Goal: Task Accomplishment & Management: Manage account settings

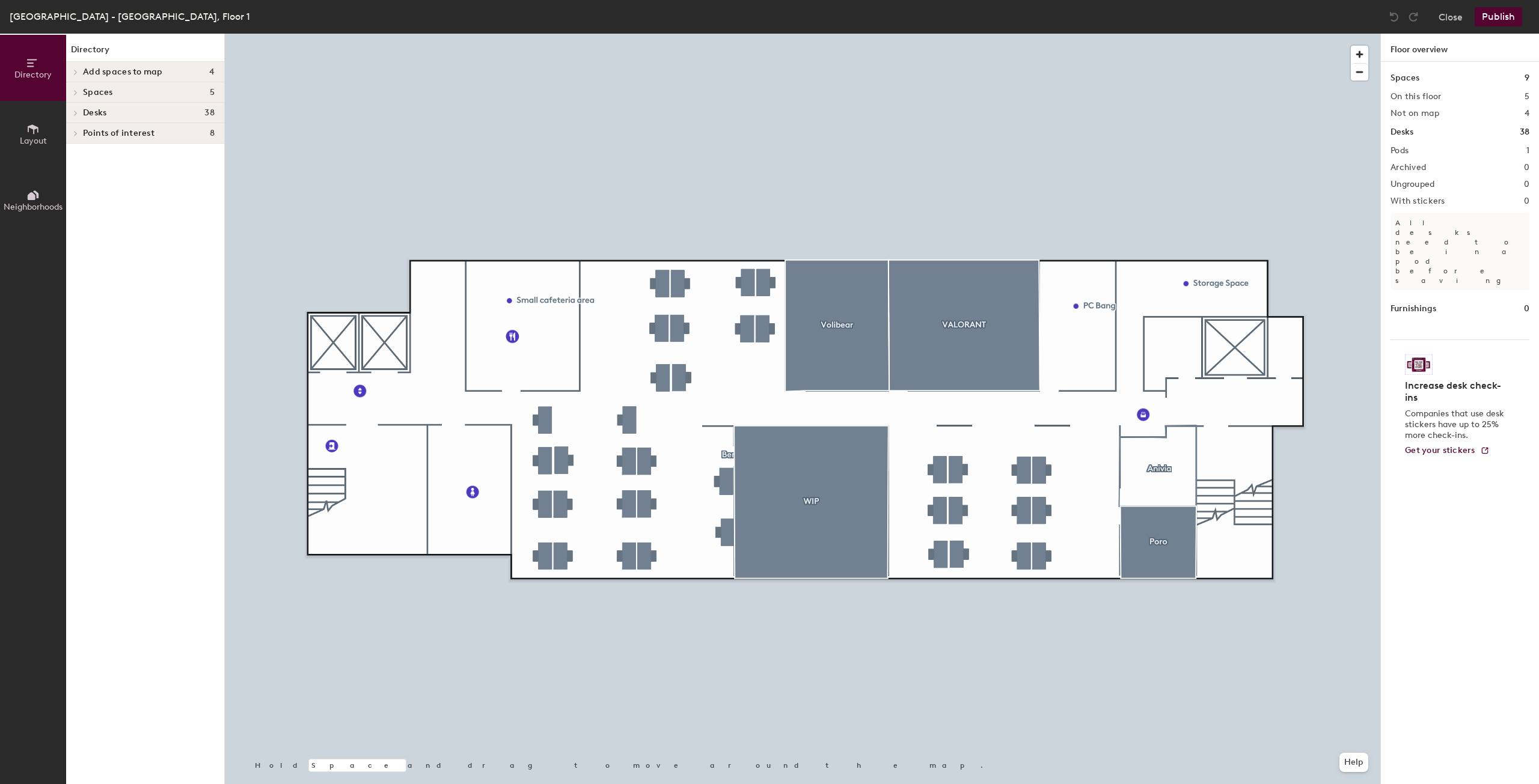
click at [45, 186] on button "Neighborhoods" at bounding box center [33, 199] width 66 height 66
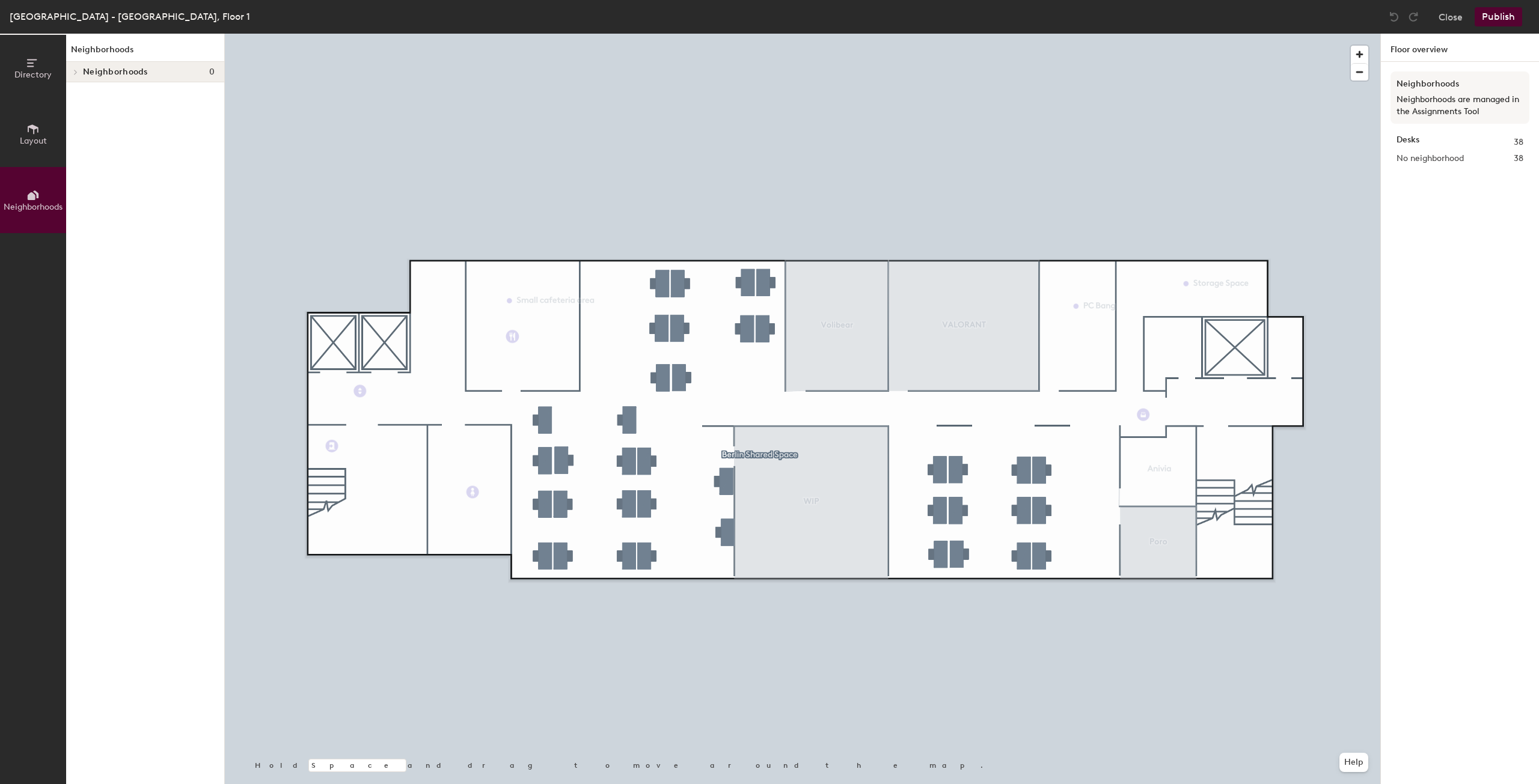
click at [48, 128] on button "Layout" at bounding box center [33, 133] width 66 height 66
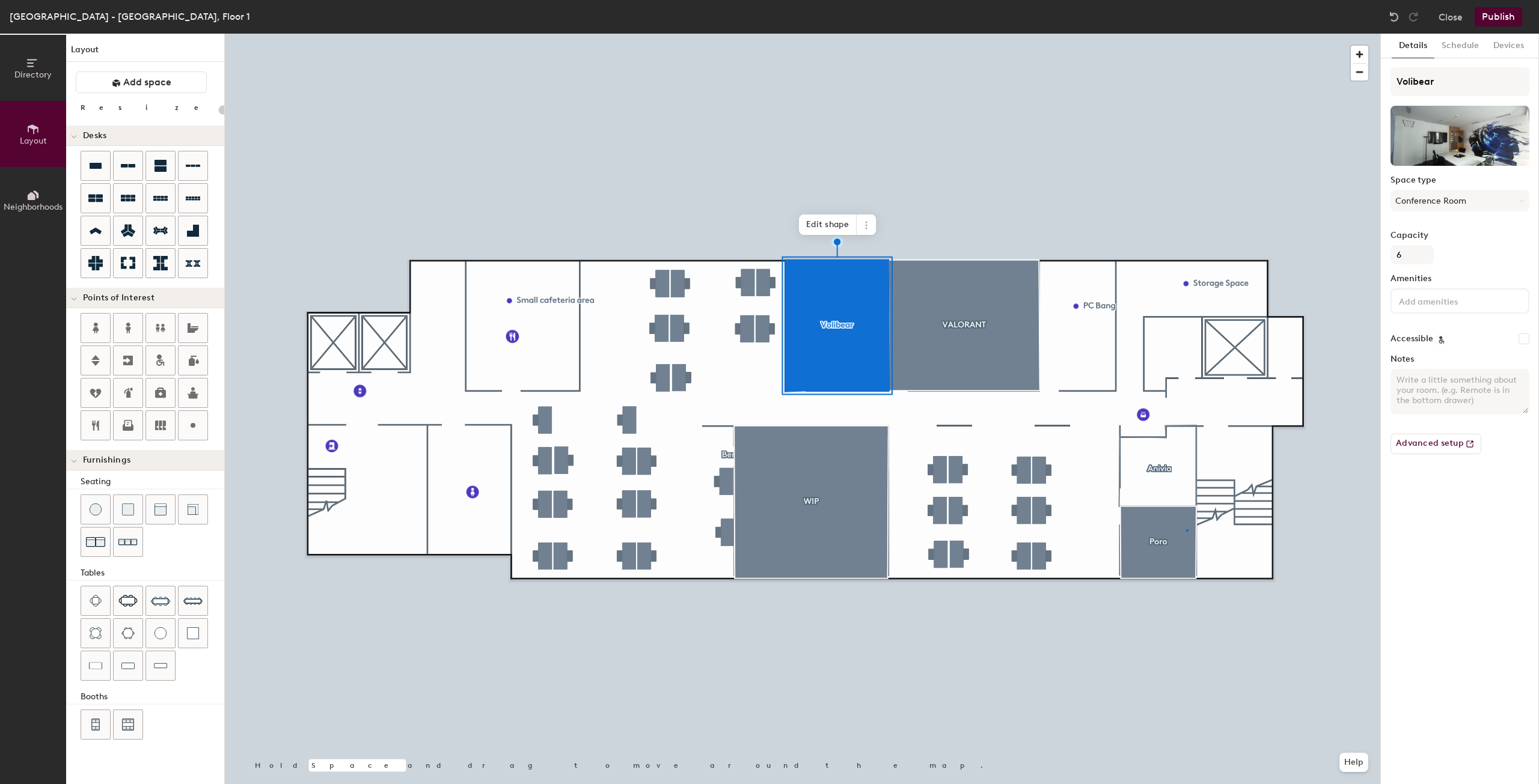
click at [1186, 33] on div at bounding box center [802, 33] width 1156 height 0
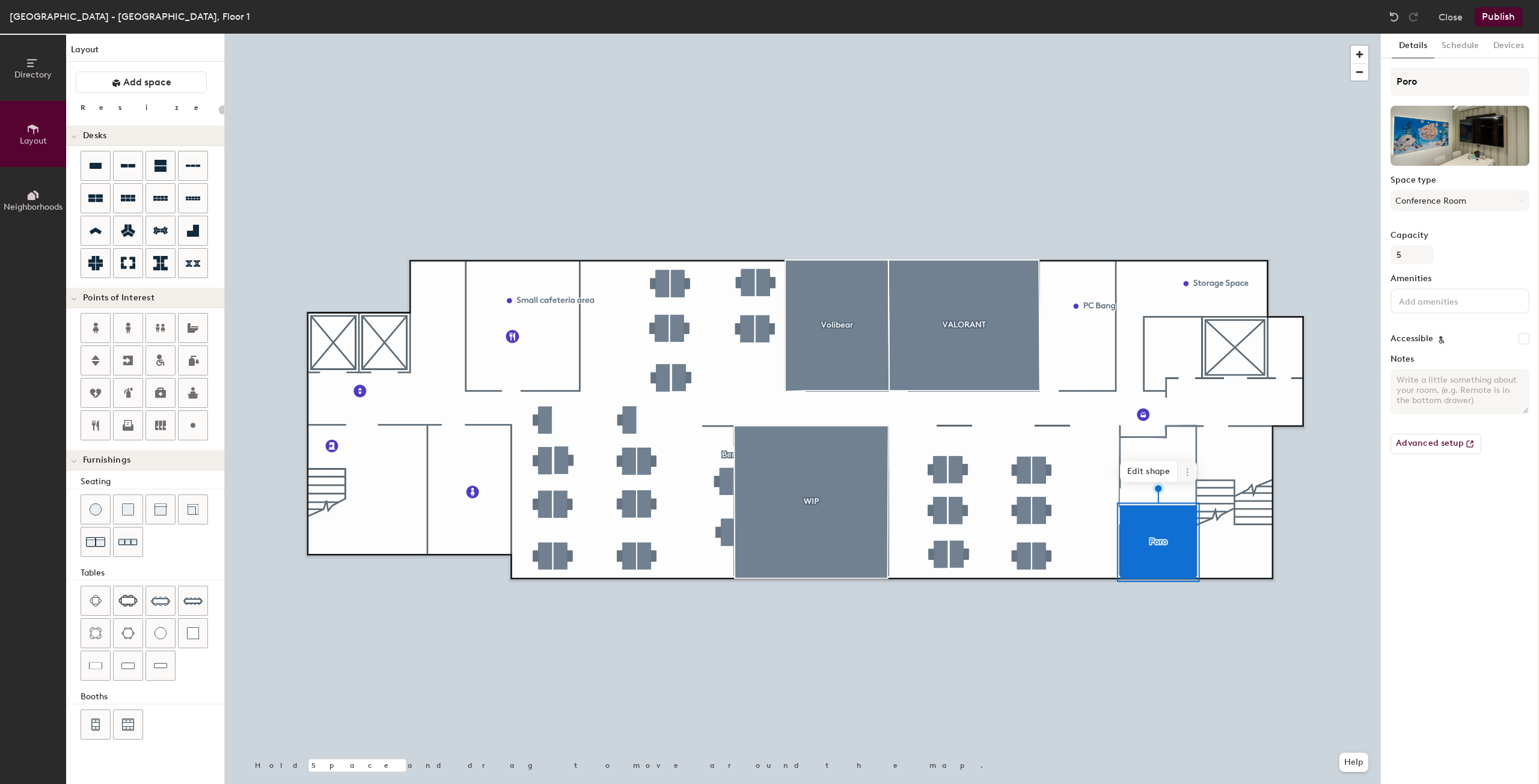
click at [1188, 473] on icon at bounding box center [1187, 472] width 2 height 2
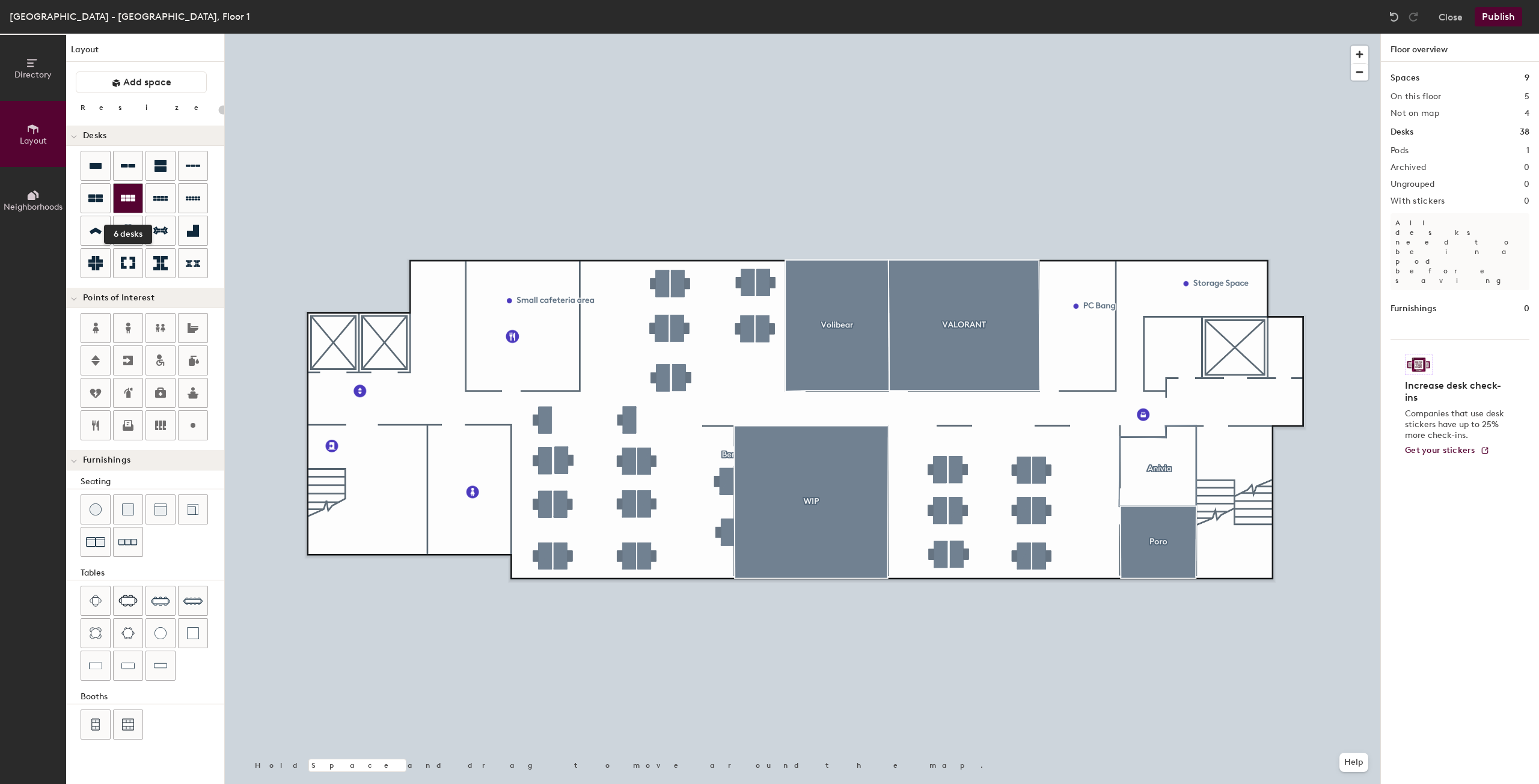
type input "20"
click at [36, 199] on icon at bounding box center [33, 195] width 13 height 13
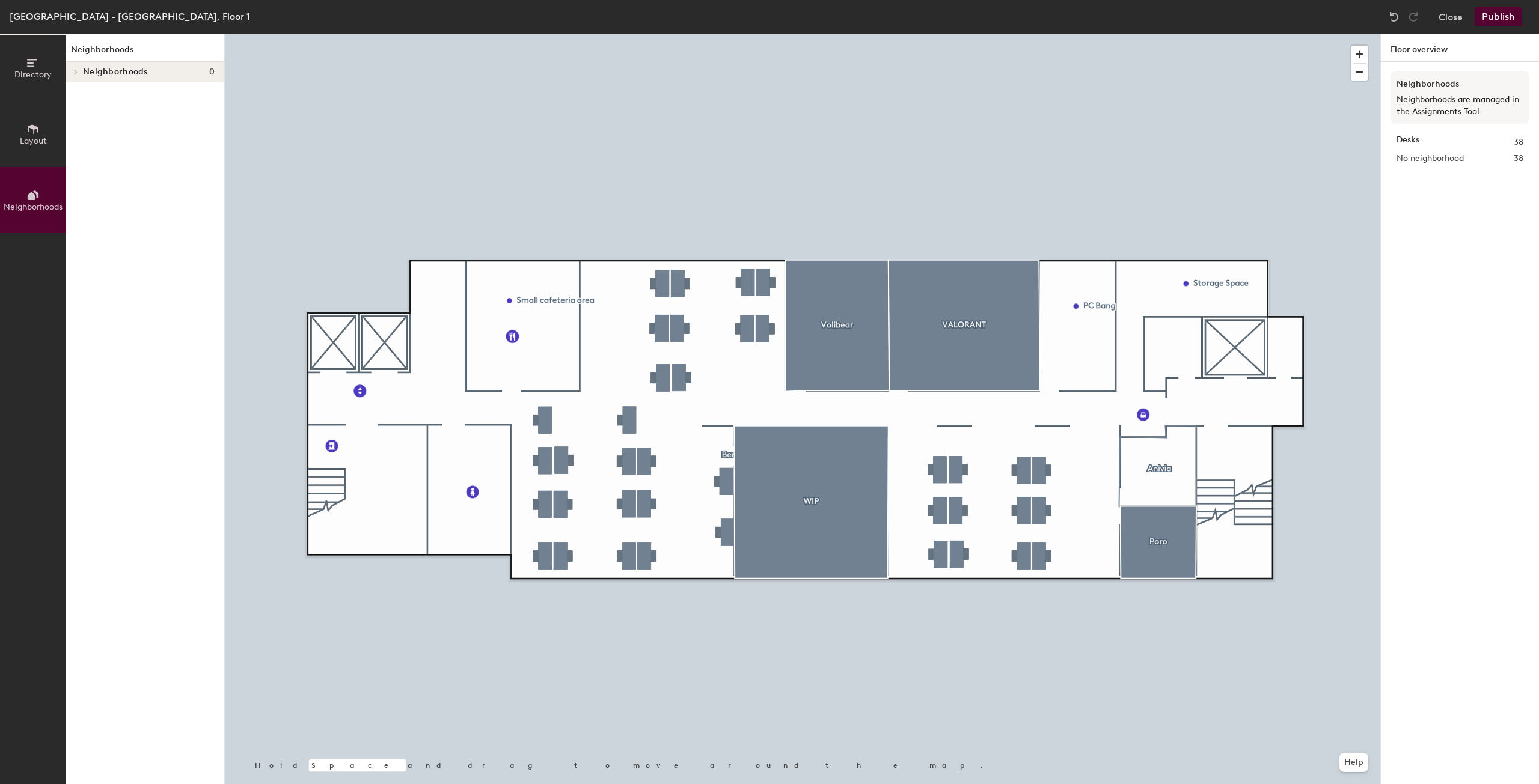
click at [34, 122] on icon at bounding box center [33, 128] width 13 height 13
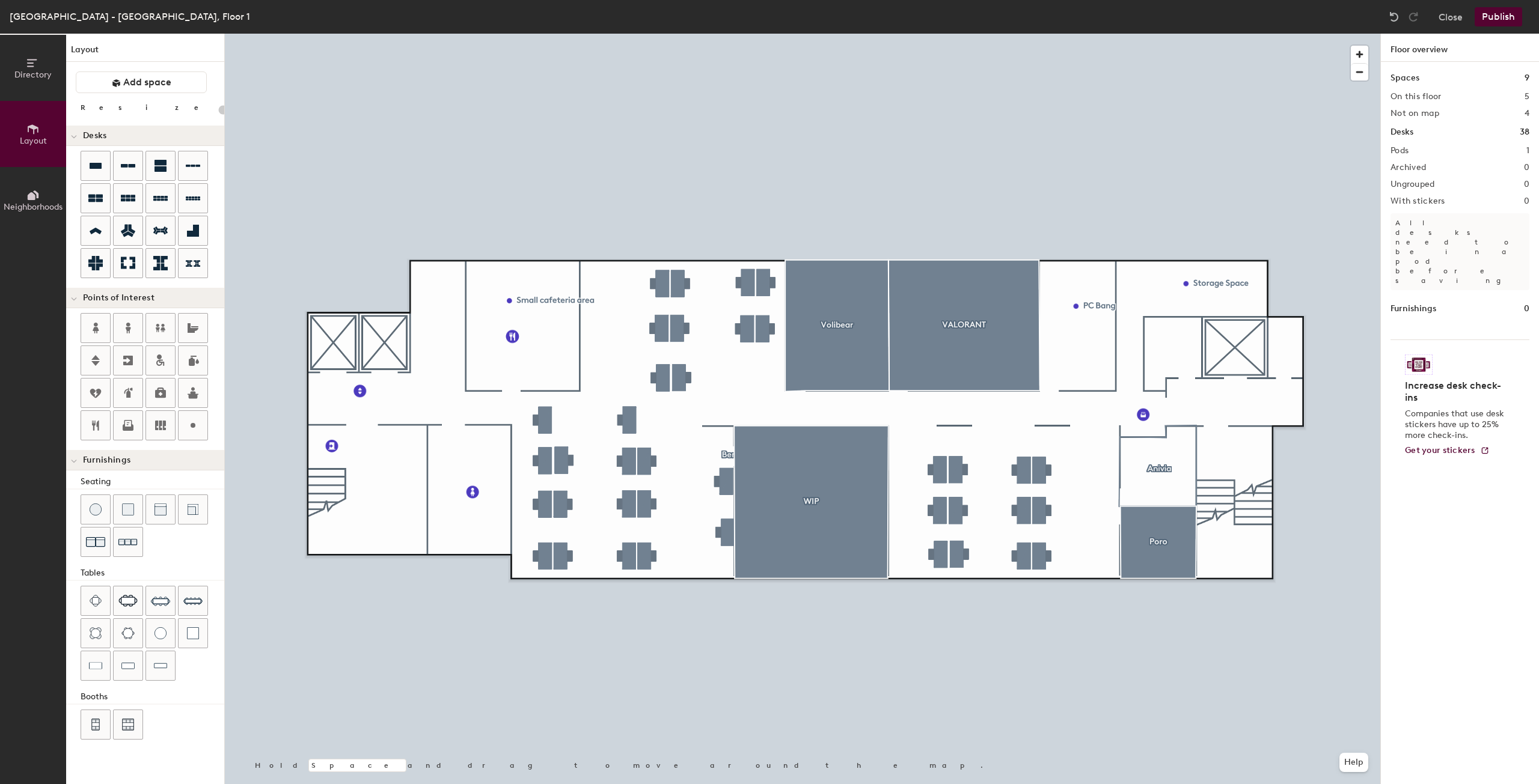
click at [106, 468] on div "Furnishings" at bounding box center [145, 460] width 158 height 21
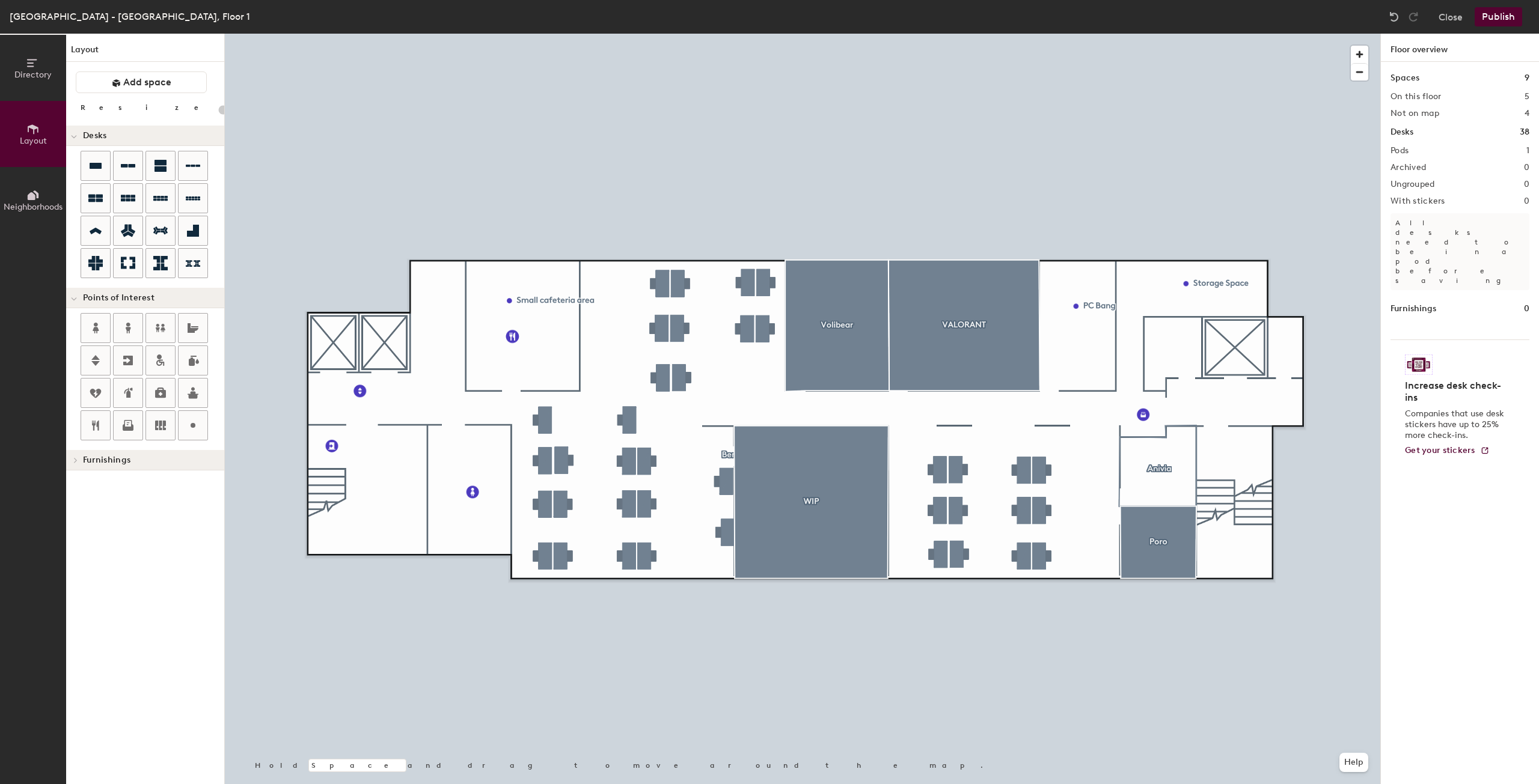
click at [101, 459] on span "Furnishings" at bounding box center [107, 460] width 48 height 9
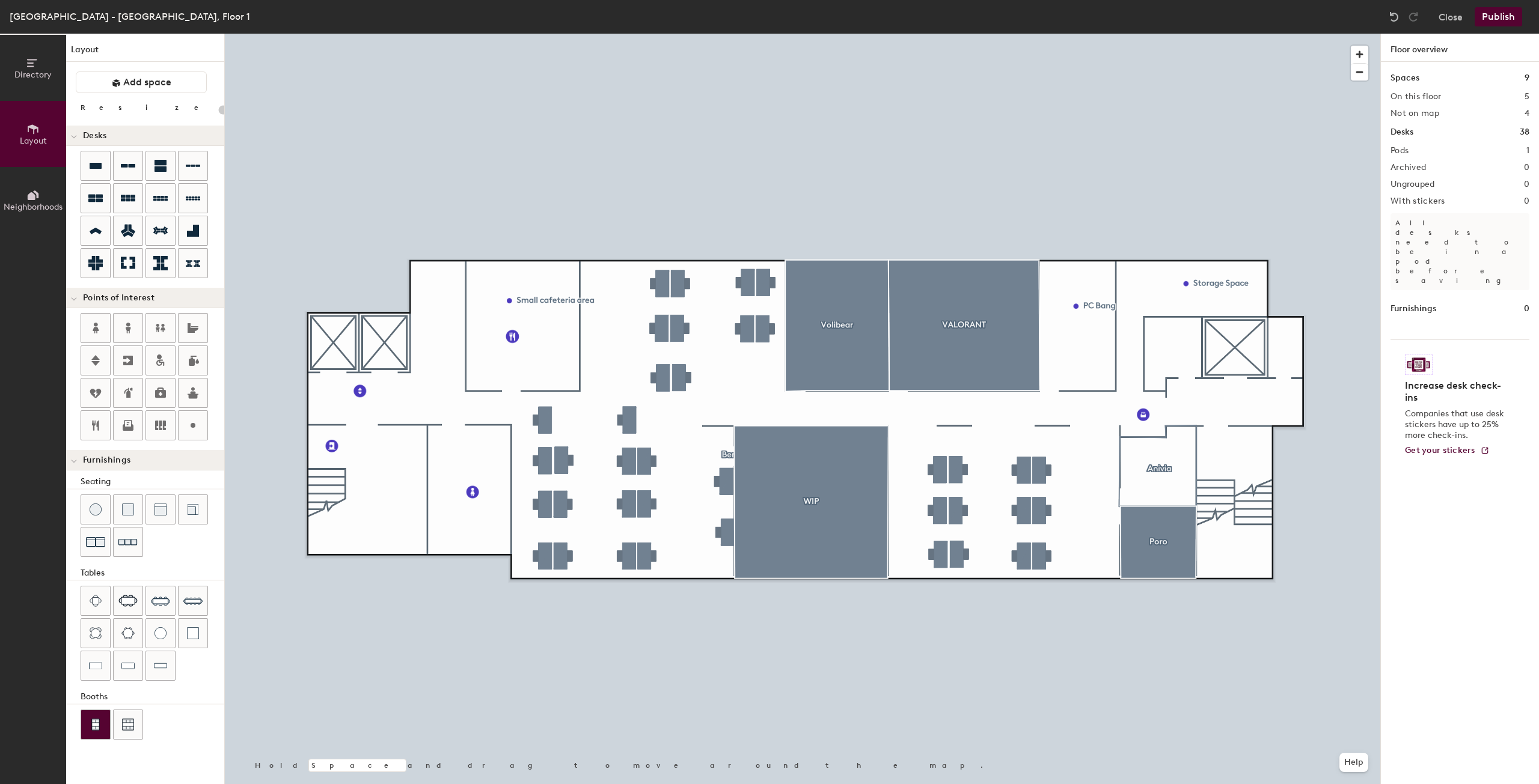
click at [97, 725] on img at bounding box center [95, 724] width 11 height 12
click at [93, 727] on img at bounding box center [95, 724] width 11 height 12
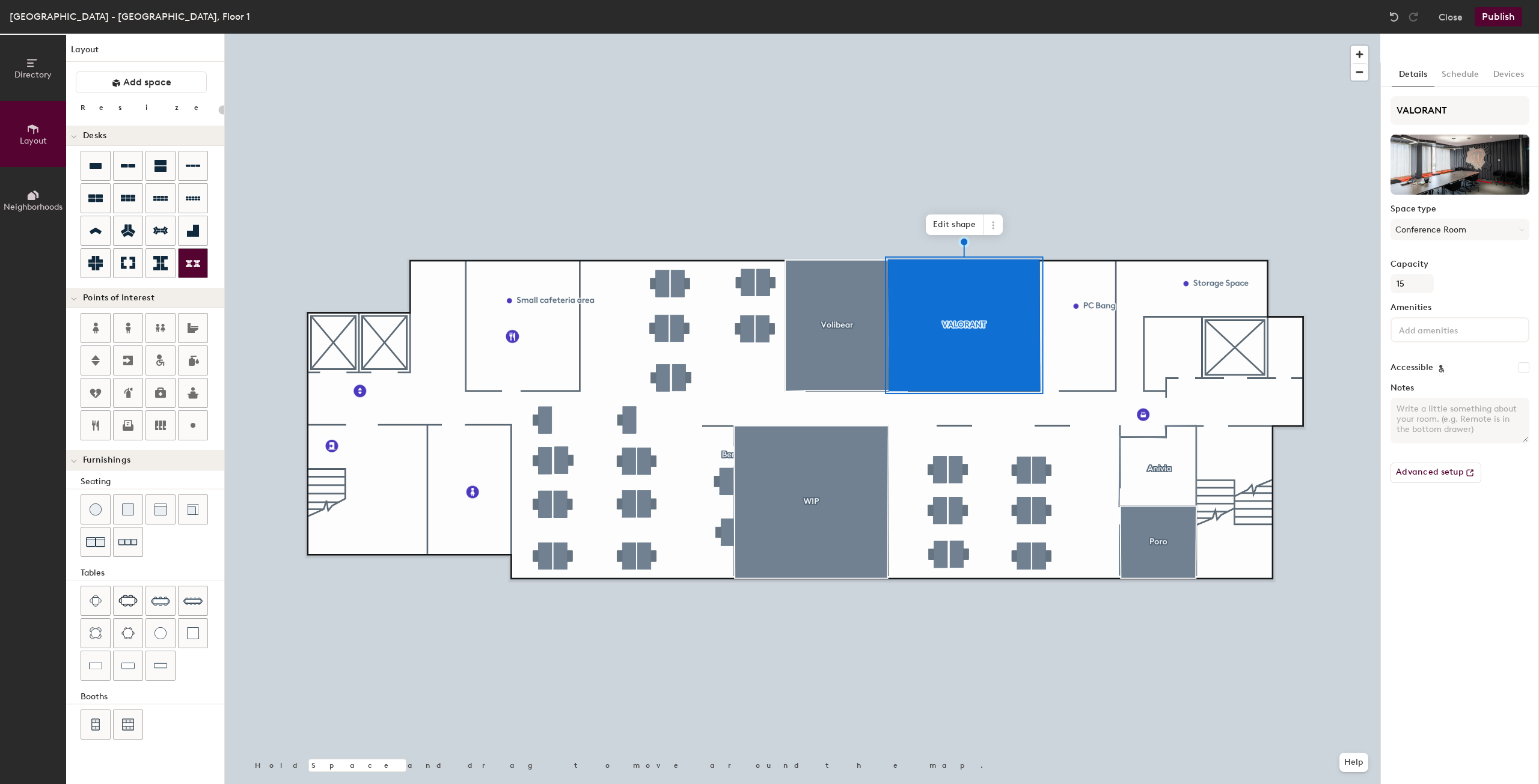
type input "20"
click at [34, 62] on icon at bounding box center [33, 62] width 13 height 13
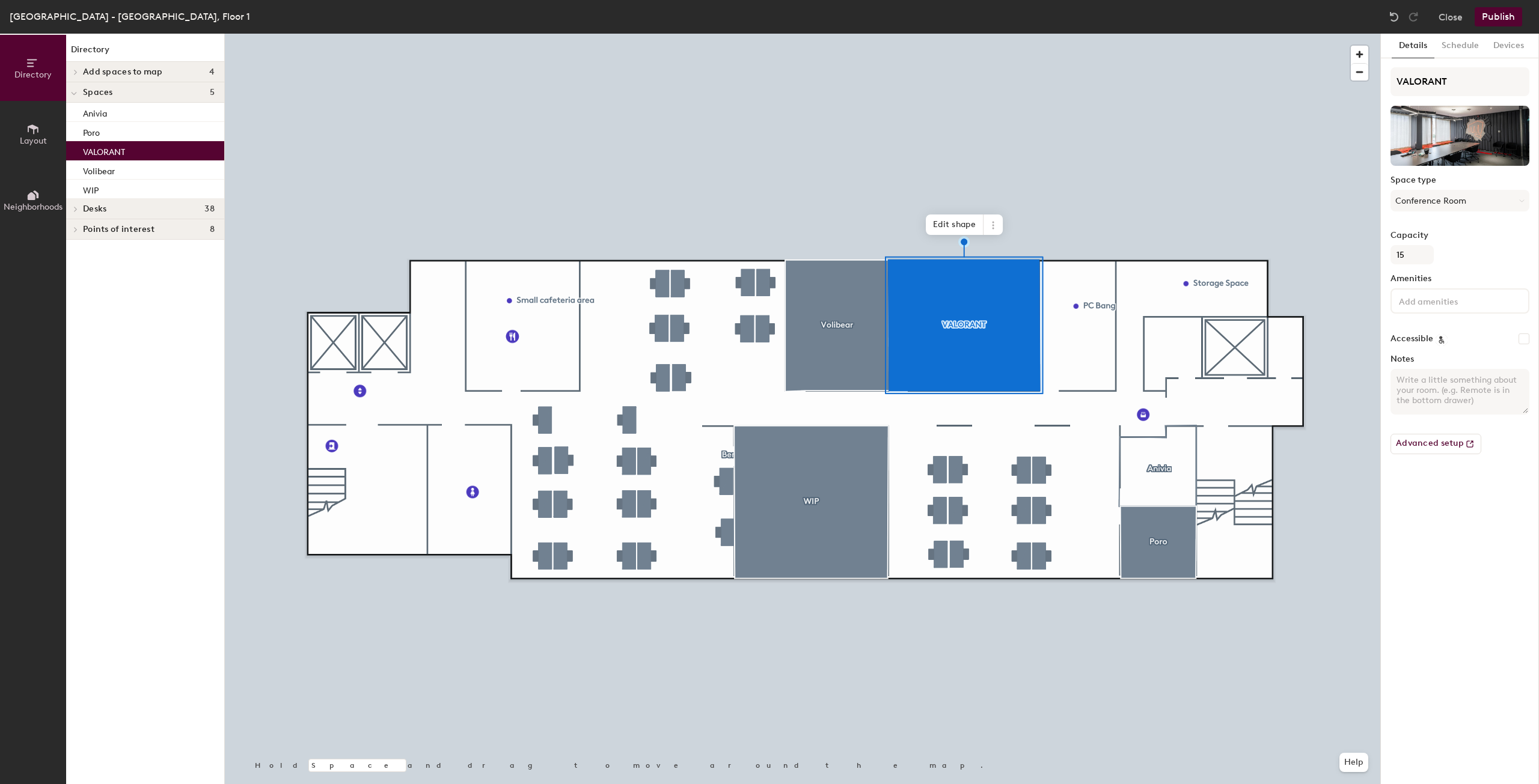
click at [131, 101] on div "Spaces 5" at bounding box center [145, 92] width 158 height 21
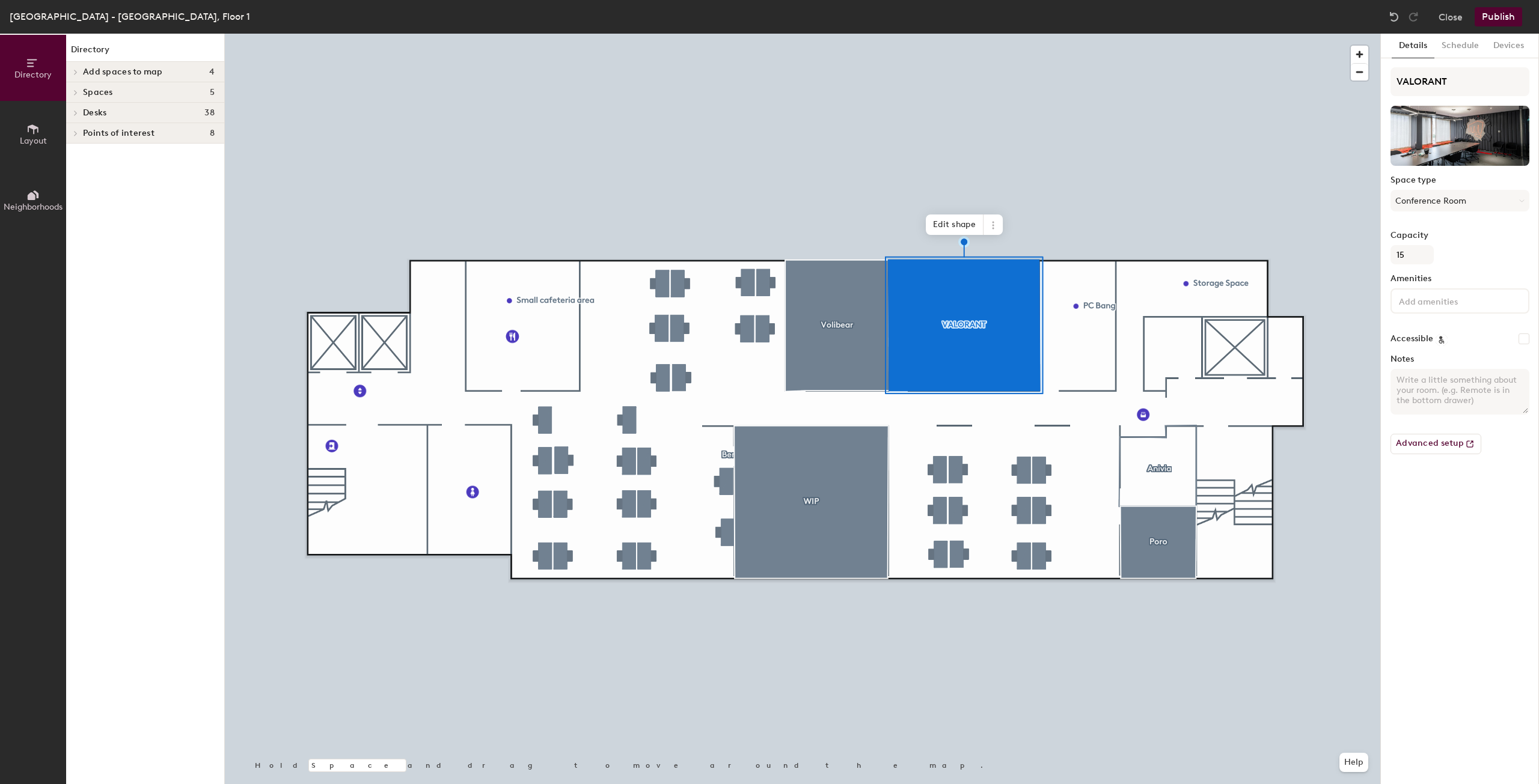
click at [133, 98] on div "Spaces 5" at bounding box center [145, 92] width 158 height 21
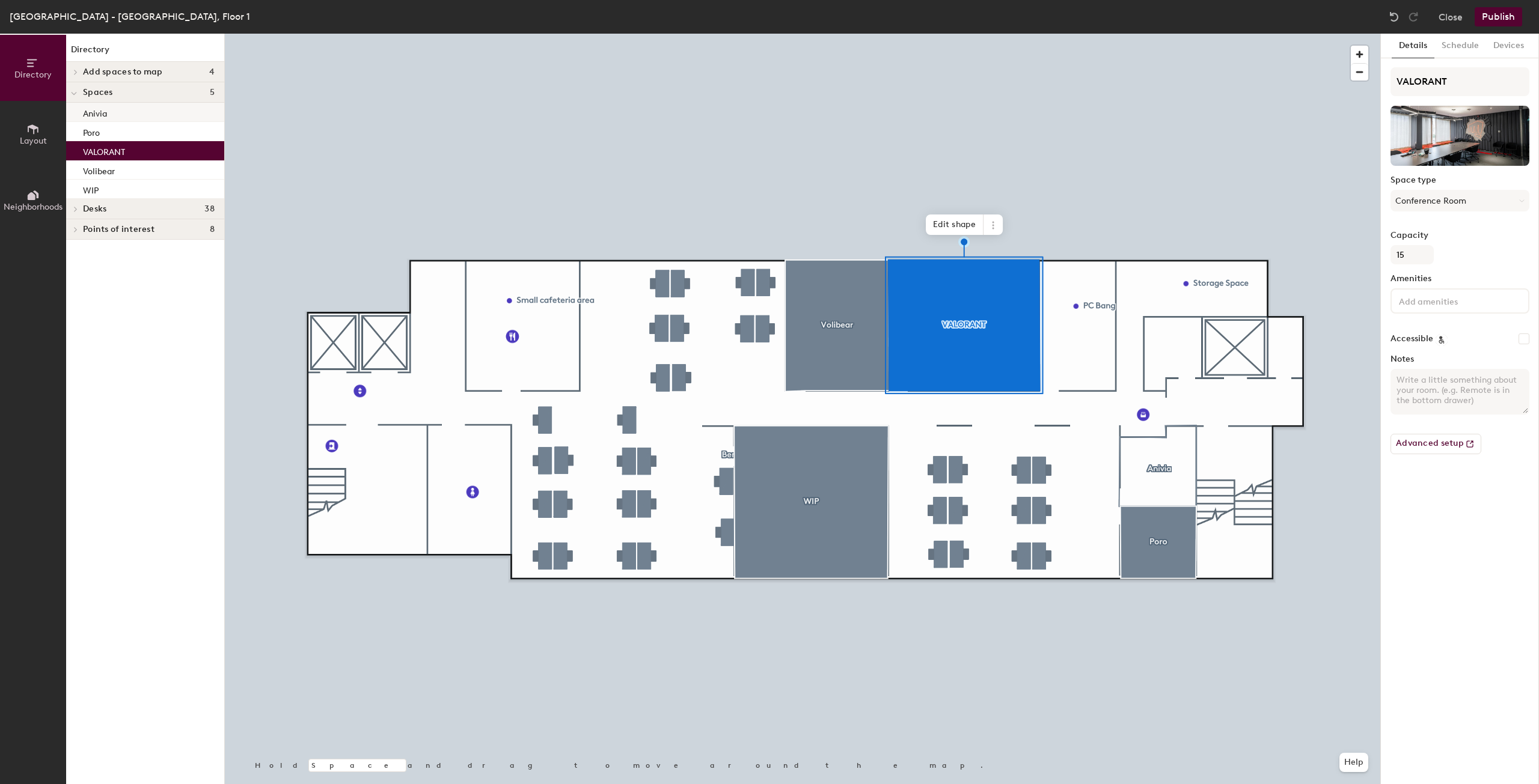
click at [92, 106] on p "Anivia" at bounding box center [95, 112] width 24 height 14
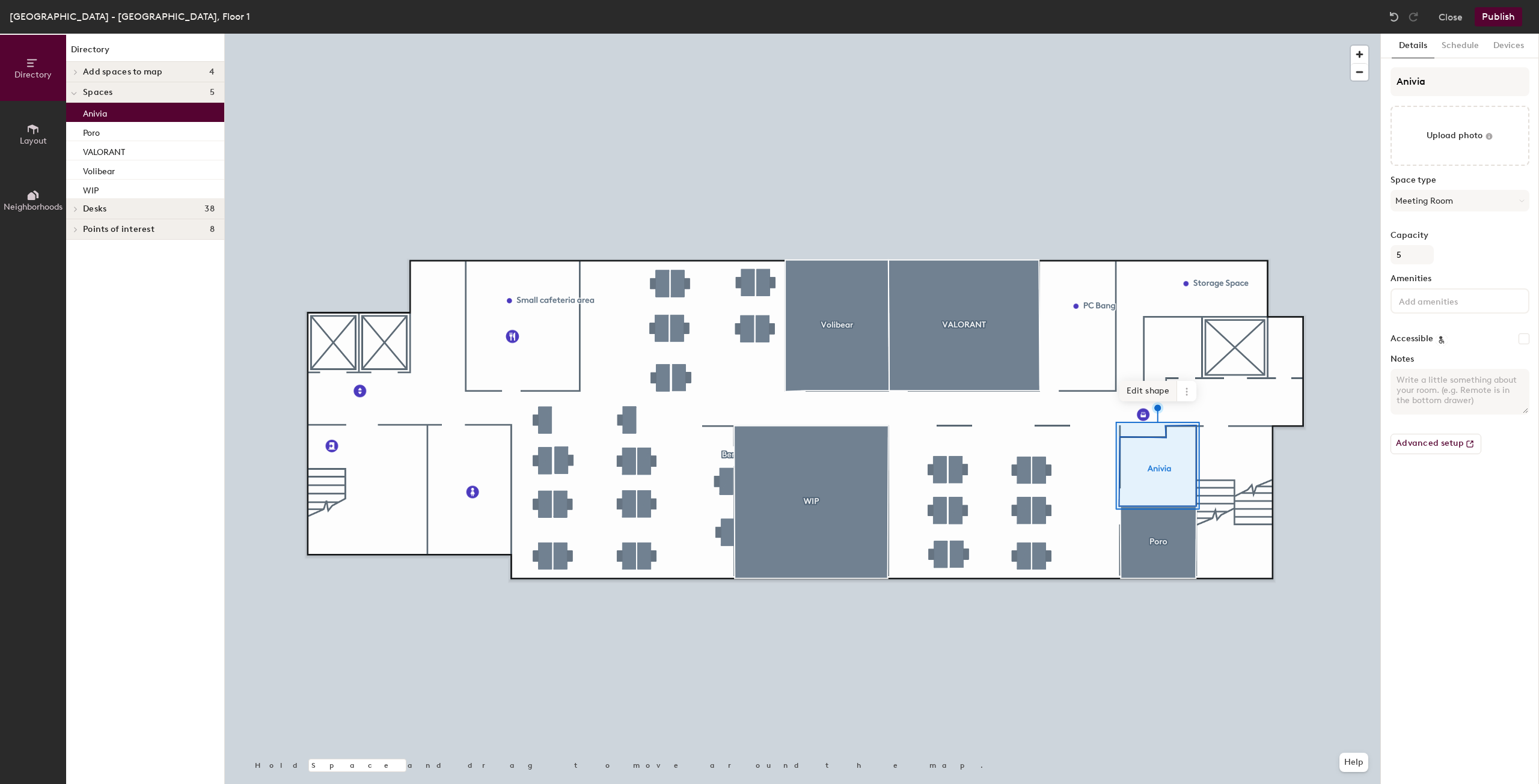
click at [1157, 395] on span "Edit shape" at bounding box center [1147, 392] width 57 height 21
click at [1172, 406] on span "Done" at bounding box center [1181, 405] width 35 height 21
click at [1164, 389] on span "Edit shape" at bounding box center [1147, 392] width 57 height 21
click at [1176, 403] on span "Done" at bounding box center [1181, 405] width 35 height 21
click at [1183, 392] on icon at bounding box center [1187, 392] width 9 height 9
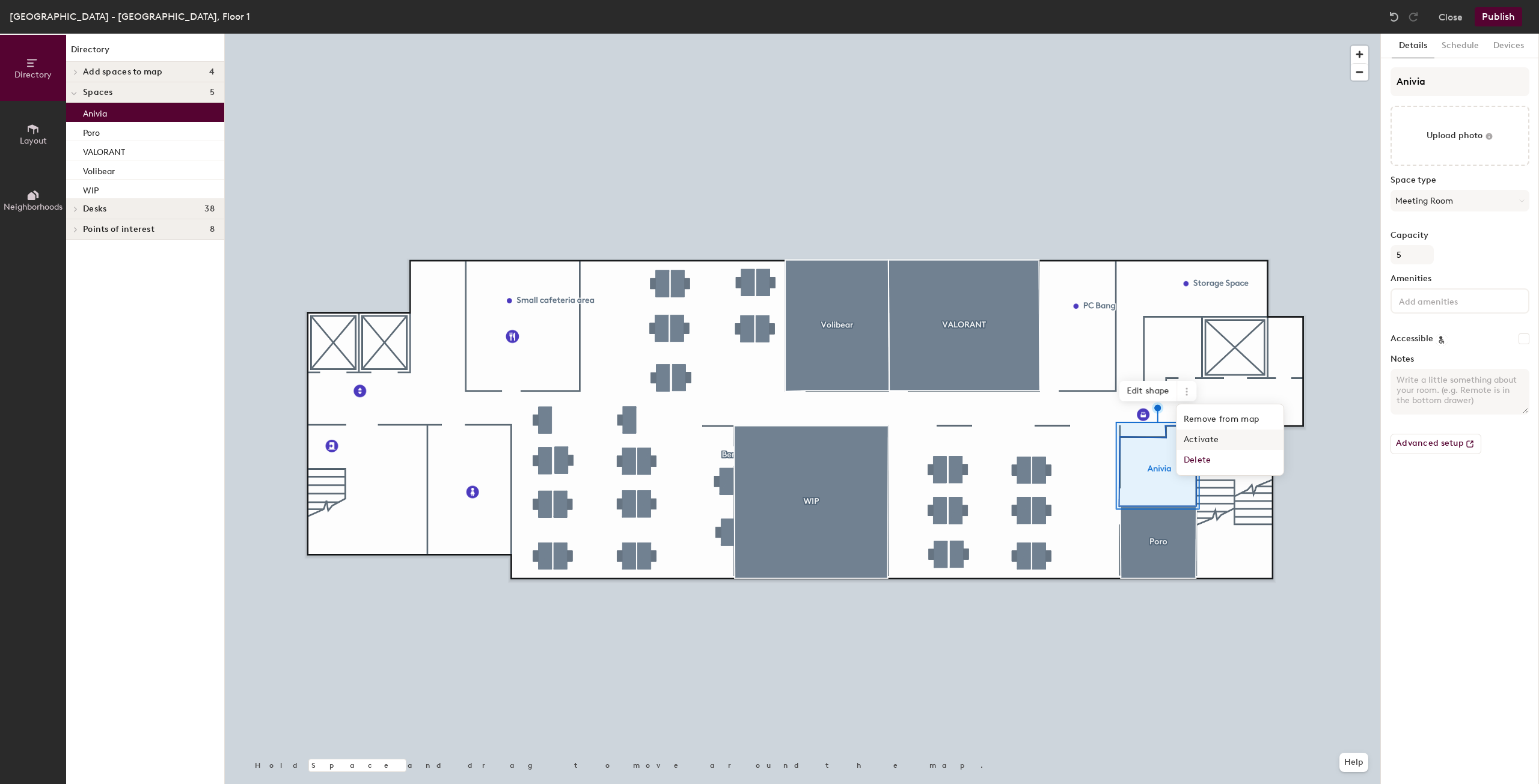
click at [1199, 439] on span "Activate" at bounding box center [1229, 439] width 107 height 21
click at [1452, 195] on button "Meeting Room" at bounding box center [1459, 200] width 139 height 21
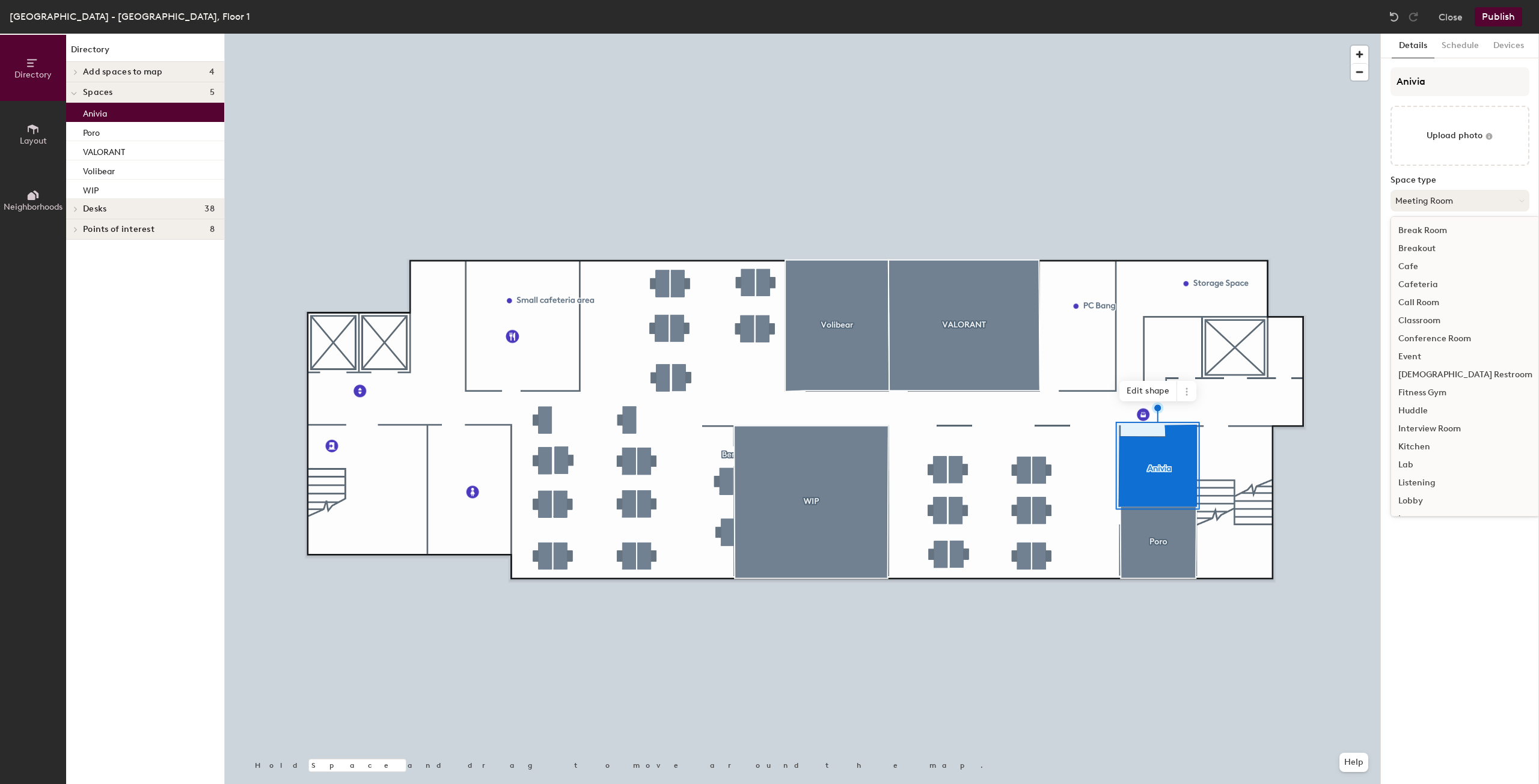
click at [1473, 203] on button "Meeting Room" at bounding box center [1459, 200] width 139 height 21
click at [1471, 203] on button "Meeting Room" at bounding box center [1459, 200] width 139 height 21
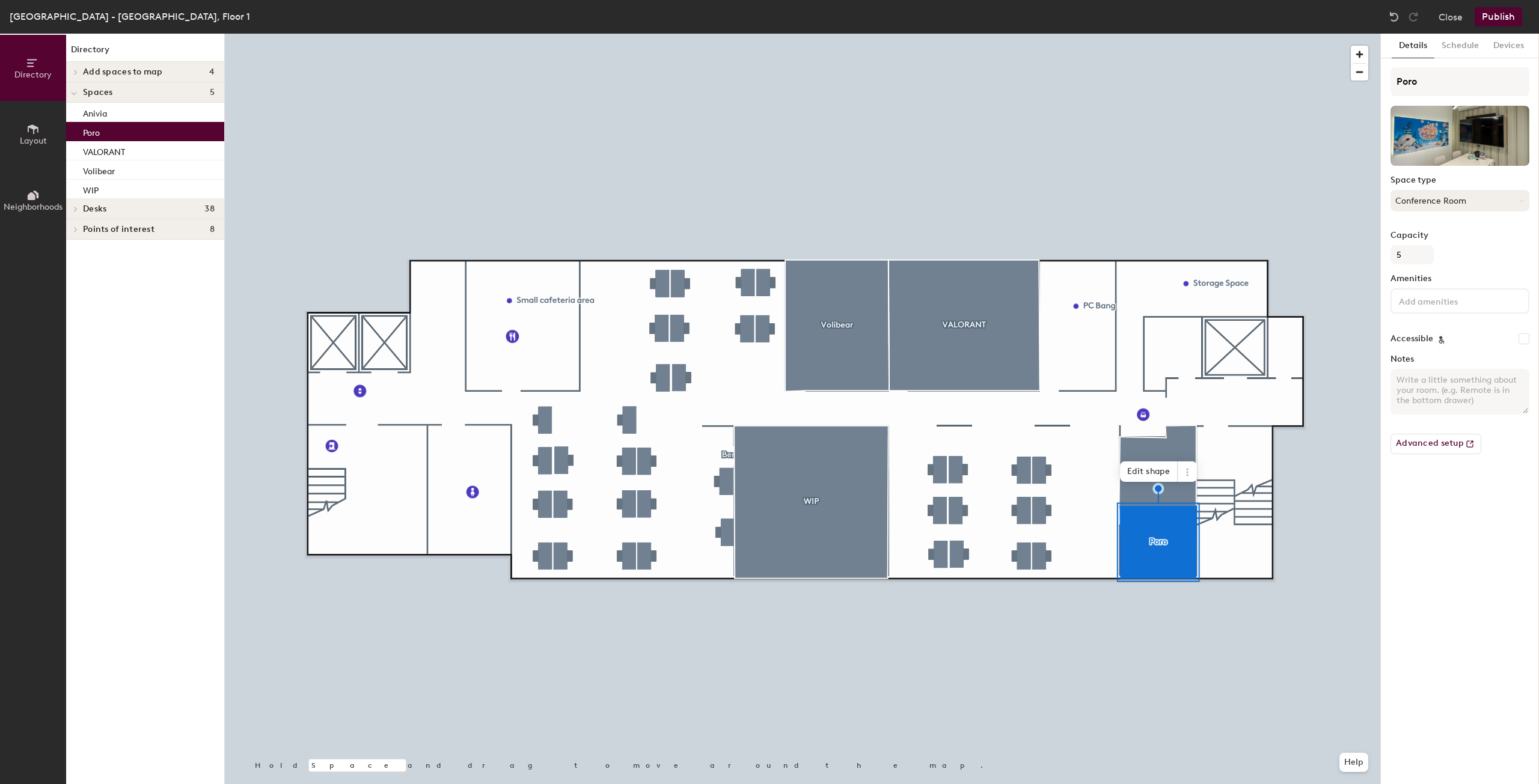
click at [1446, 197] on button "Conference Room" at bounding box center [1459, 200] width 139 height 21
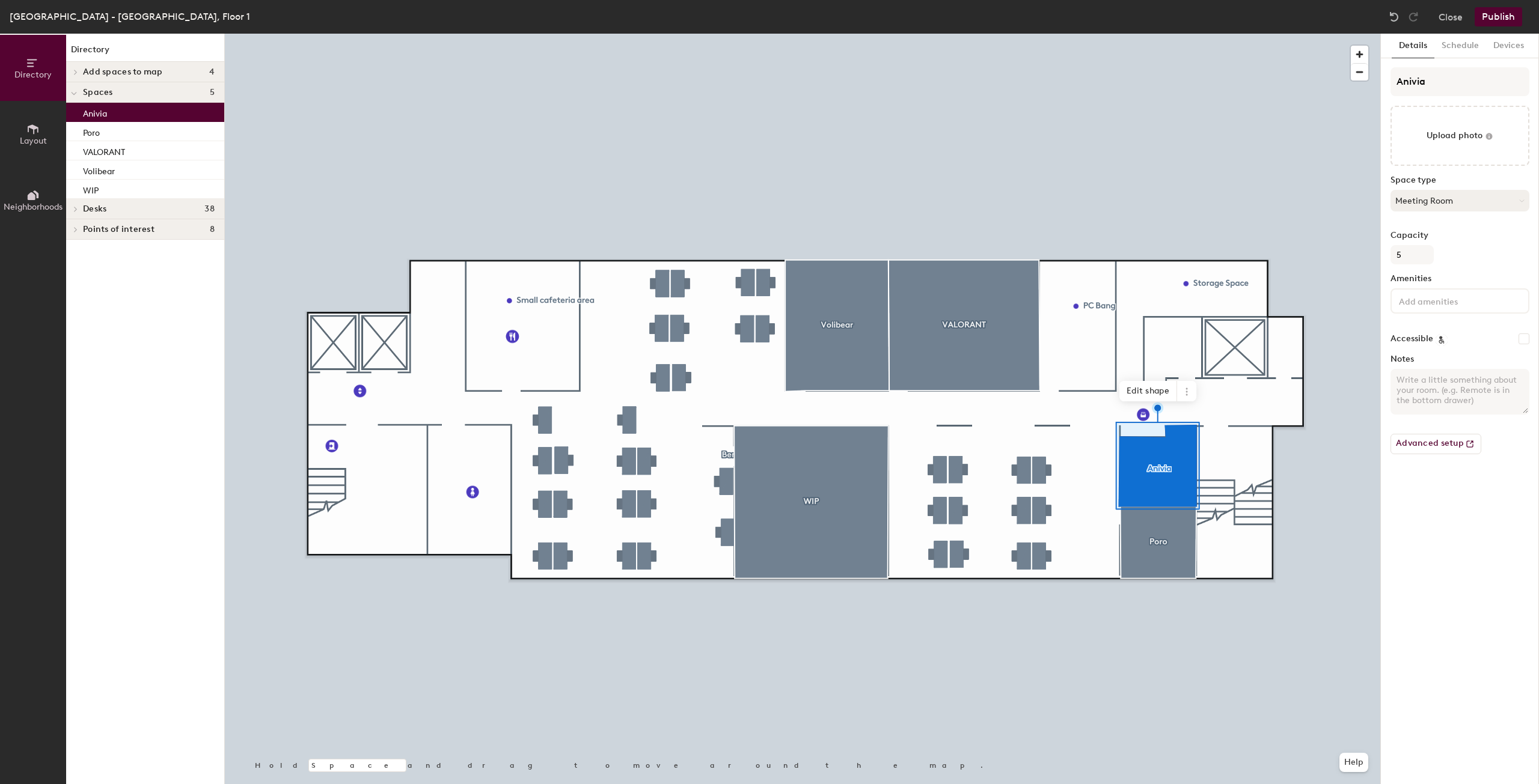
click at [1423, 195] on button "Meeting Room" at bounding box center [1459, 200] width 139 height 21
click at [1436, 337] on div "Conference Room" at bounding box center [1465, 339] width 149 height 18
click at [1465, 44] on button "Schedule" at bounding box center [1460, 45] width 51 height 25
click at [1503, 18] on button "Publish" at bounding box center [1499, 16] width 48 height 19
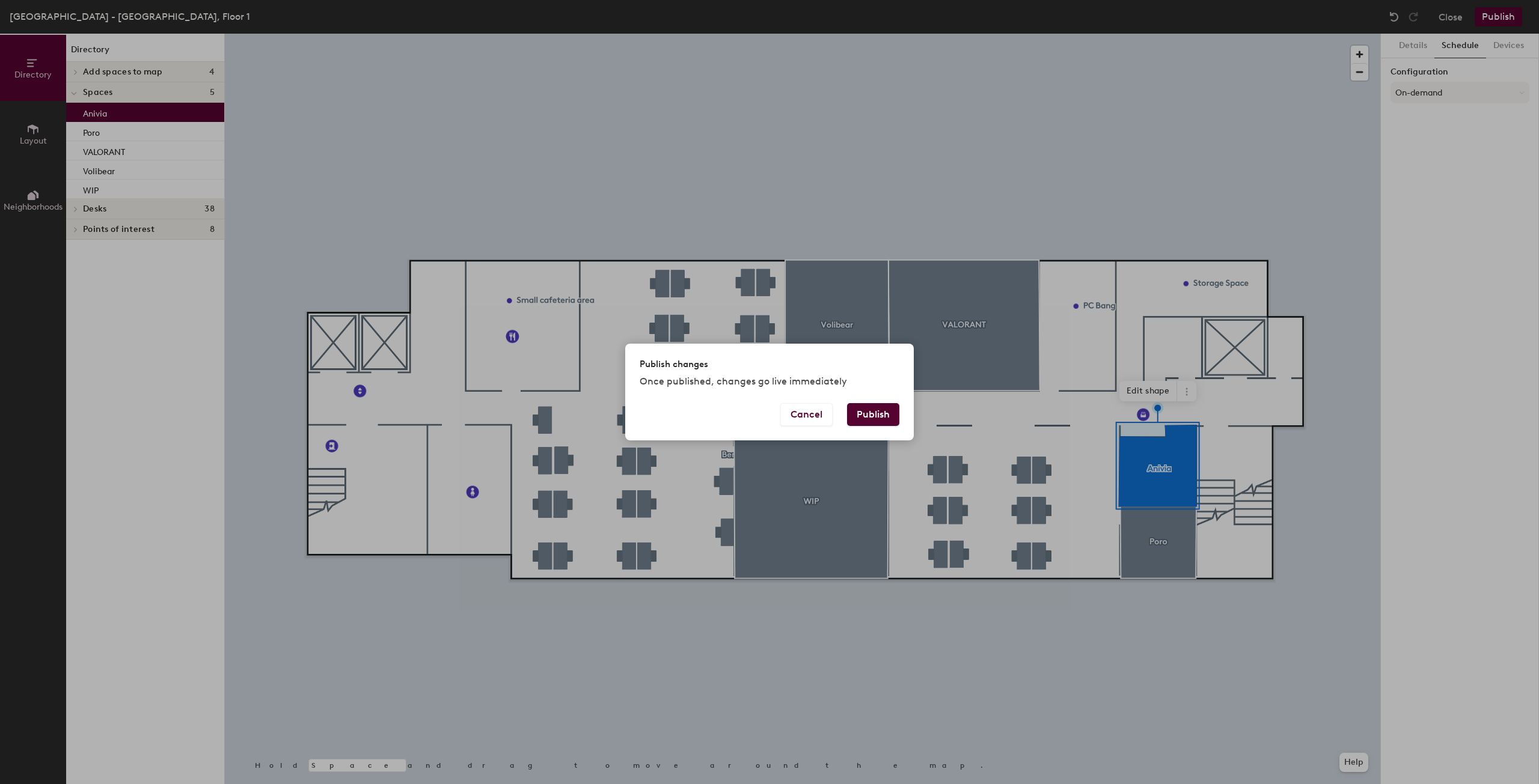
click at [880, 405] on button "Publish" at bounding box center [873, 415] width 52 height 23
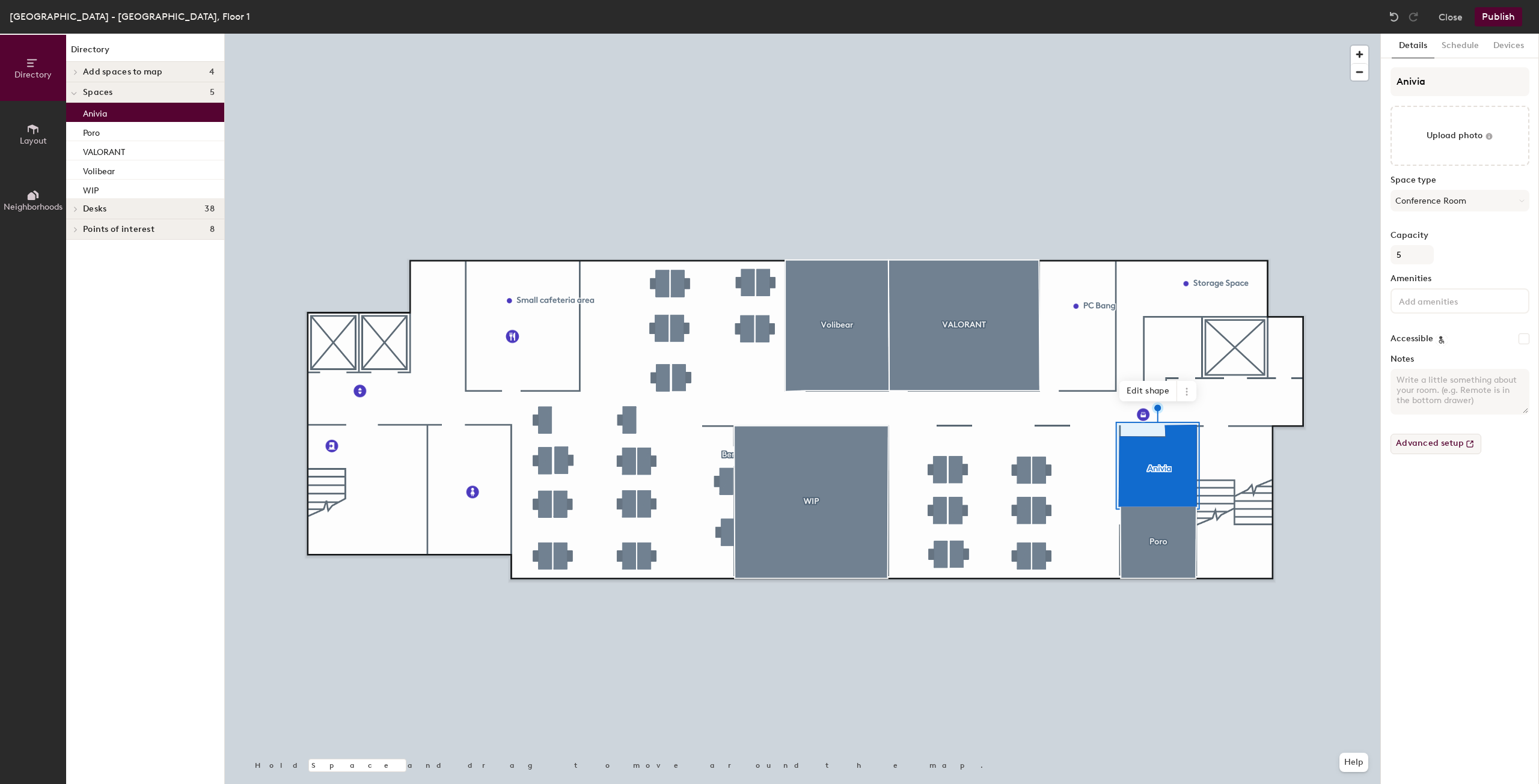
click at [1464, 444] on icon at bounding box center [1470, 444] width 12 height 12
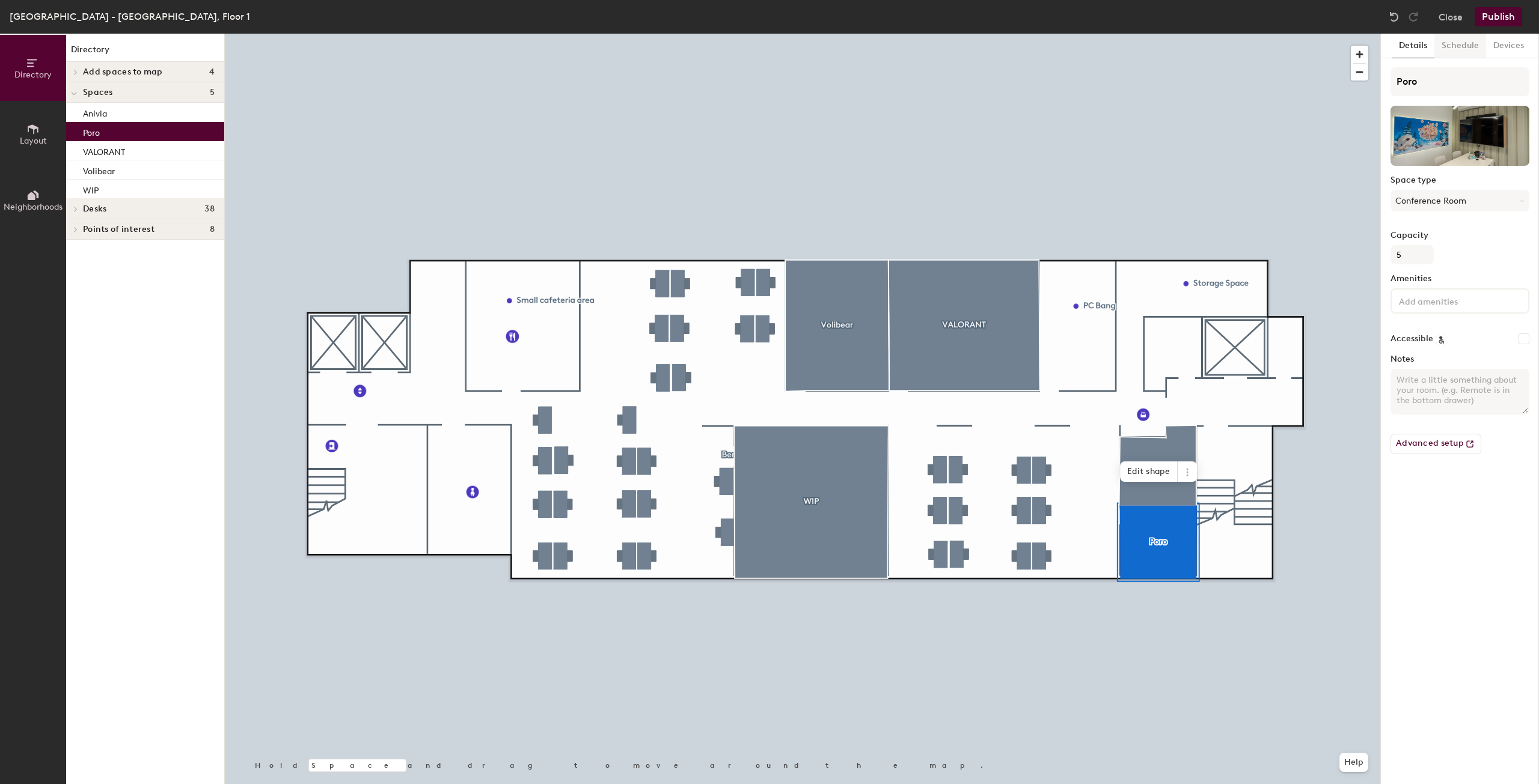
click at [1459, 48] on button "Schedule" at bounding box center [1460, 45] width 51 height 25
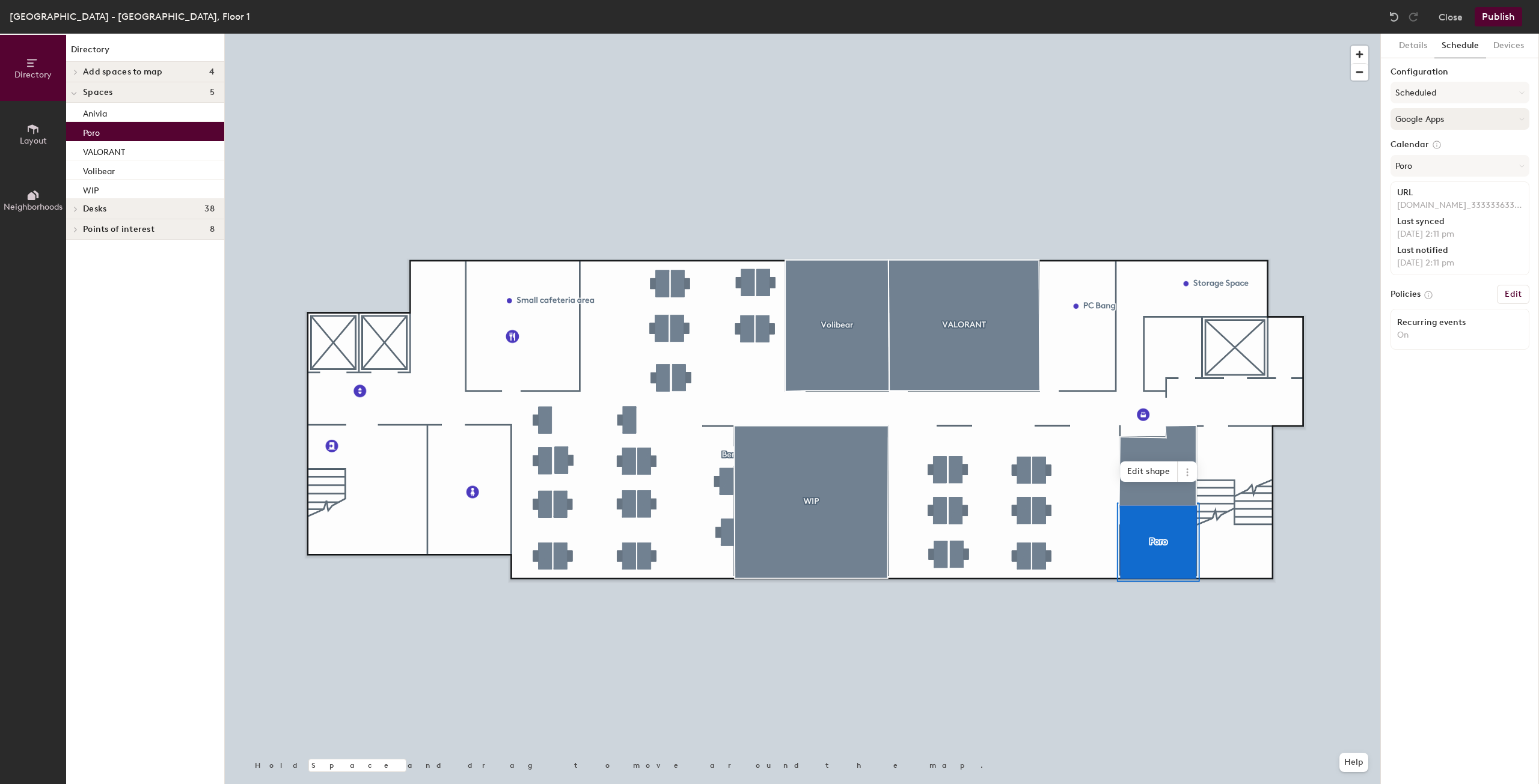
click at [1429, 126] on button "Google Apps" at bounding box center [1459, 118] width 139 height 21
click at [1432, 120] on button "Google Apps" at bounding box center [1459, 118] width 139 height 21
click at [1432, 119] on button "Google Apps" at bounding box center [1459, 118] width 139 height 21
click at [1156, 33] on div at bounding box center [802, 33] width 1156 height 0
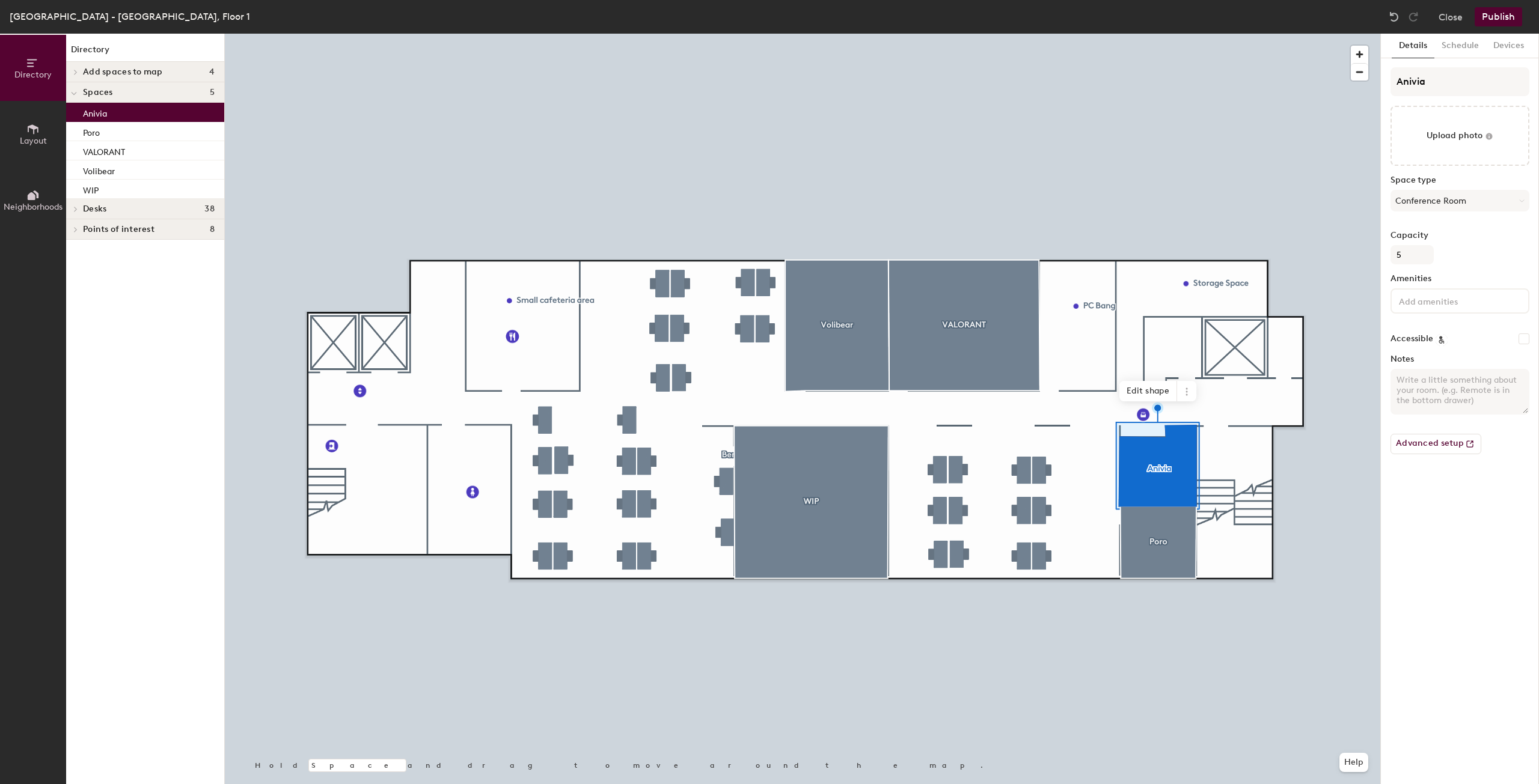
click at [1457, 38] on button "Schedule" at bounding box center [1460, 45] width 51 height 25
click at [1450, 93] on button "On-demand" at bounding box center [1459, 92] width 139 height 21
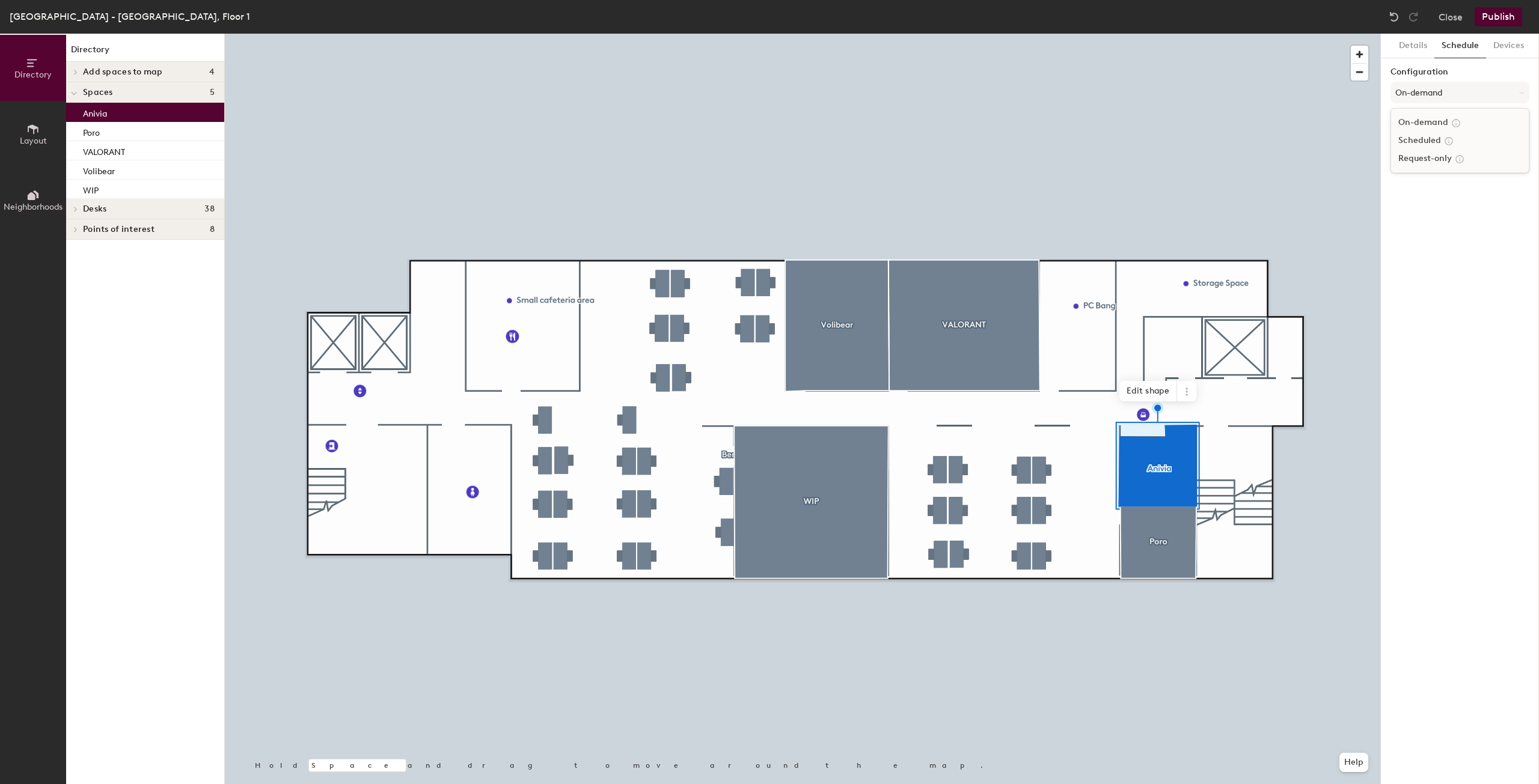
click at [1430, 139] on div "Scheduled" at bounding box center [1459, 140] width 138 height 18
click at [1439, 82] on button "Scheduled" at bounding box center [1459, 92] width 139 height 21
click at [1419, 155] on div "Request-only" at bounding box center [1459, 158] width 138 height 18
click at [1424, 90] on button "Request-only" at bounding box center [1459, 92] width 139 height 21
click at [1423, 157] on div "Request-only" at bounding box center [1459, 158] width 138 height 18
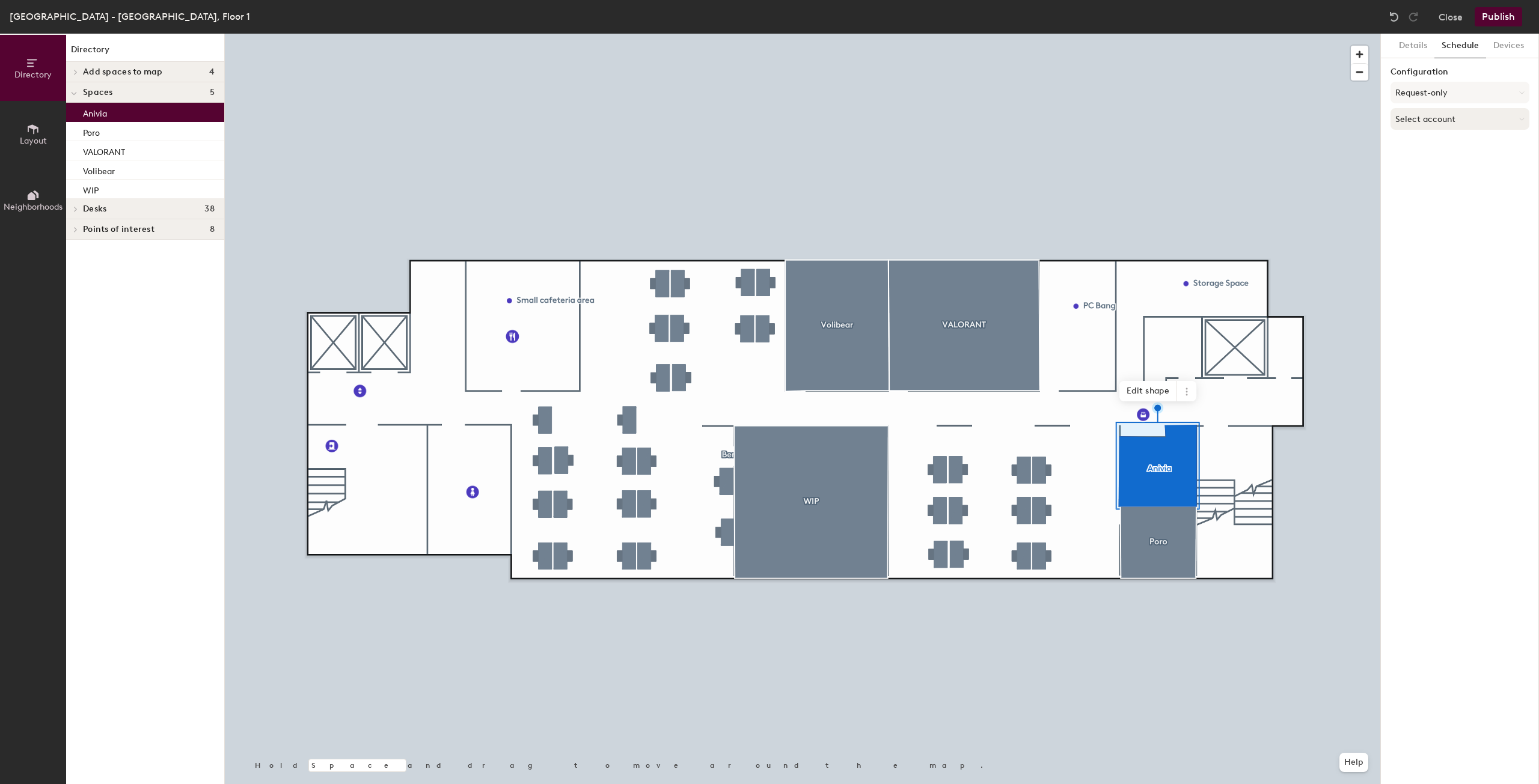
click at [1421, 121] on button "Select account" at bounding box center [1459, 118] width 139 height 21
click at [1423, 140] on div "Google Apps" at bounding box center [1459, 149] width 138 height 18
click at [1429, 163] on button "Select a calendar" at bounding box center [1459, 165] width 139 height 21
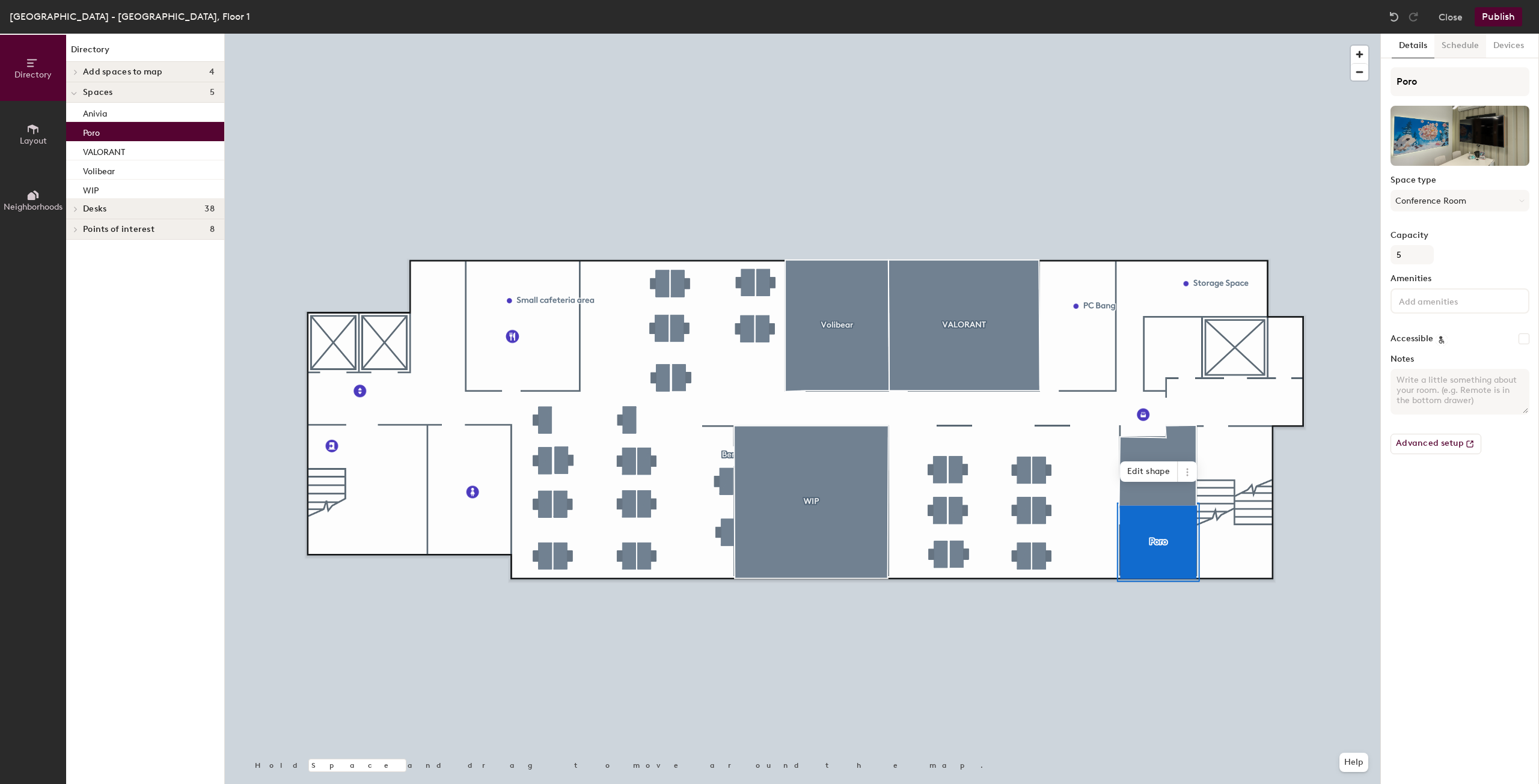
click at [1463, 39] on button "Schedule" at bounding box center [1460, 45] width 51 height 25
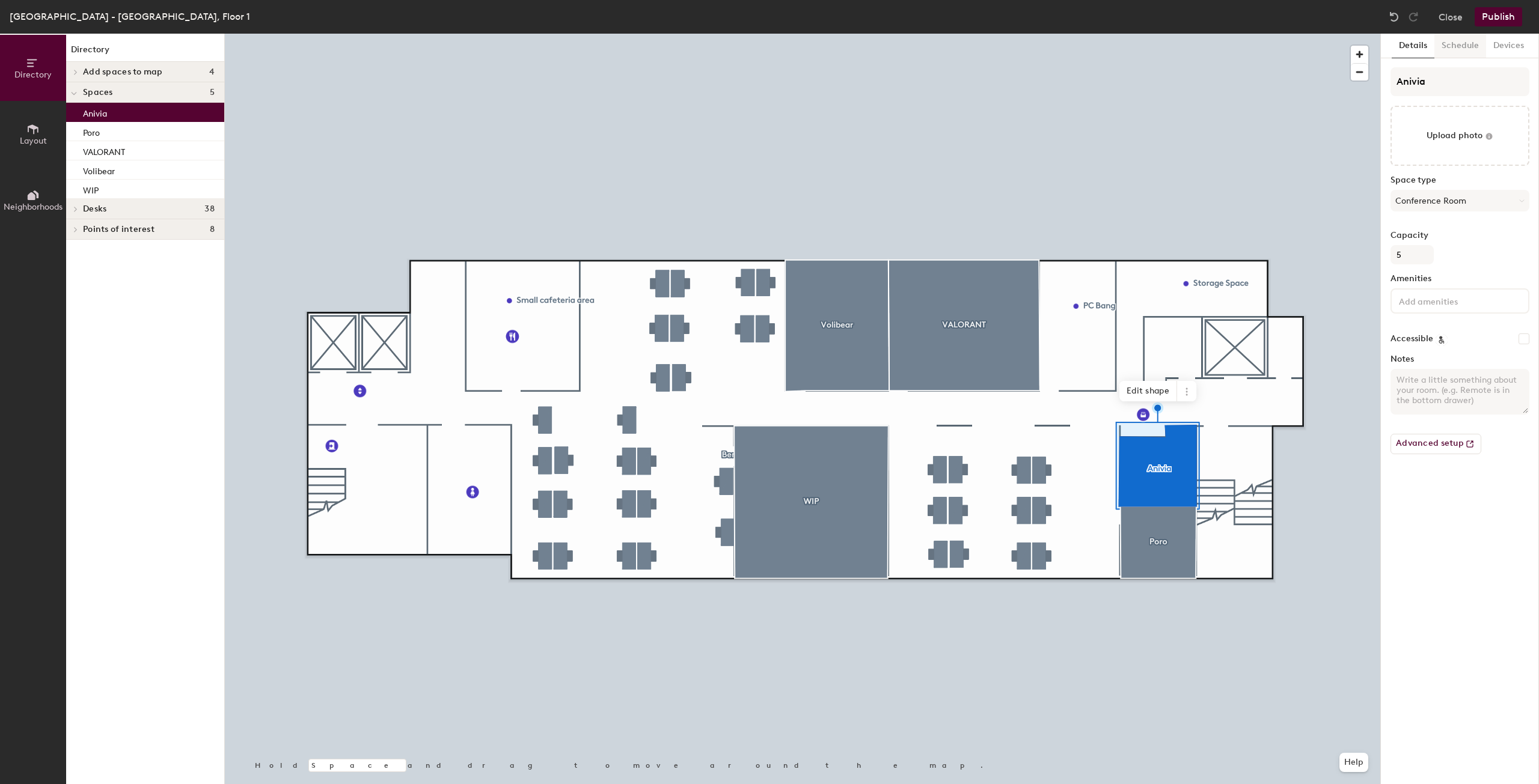
click at [1459, 45] on button "Schedule" at bounding box center [1460, 45] width 51 height 25
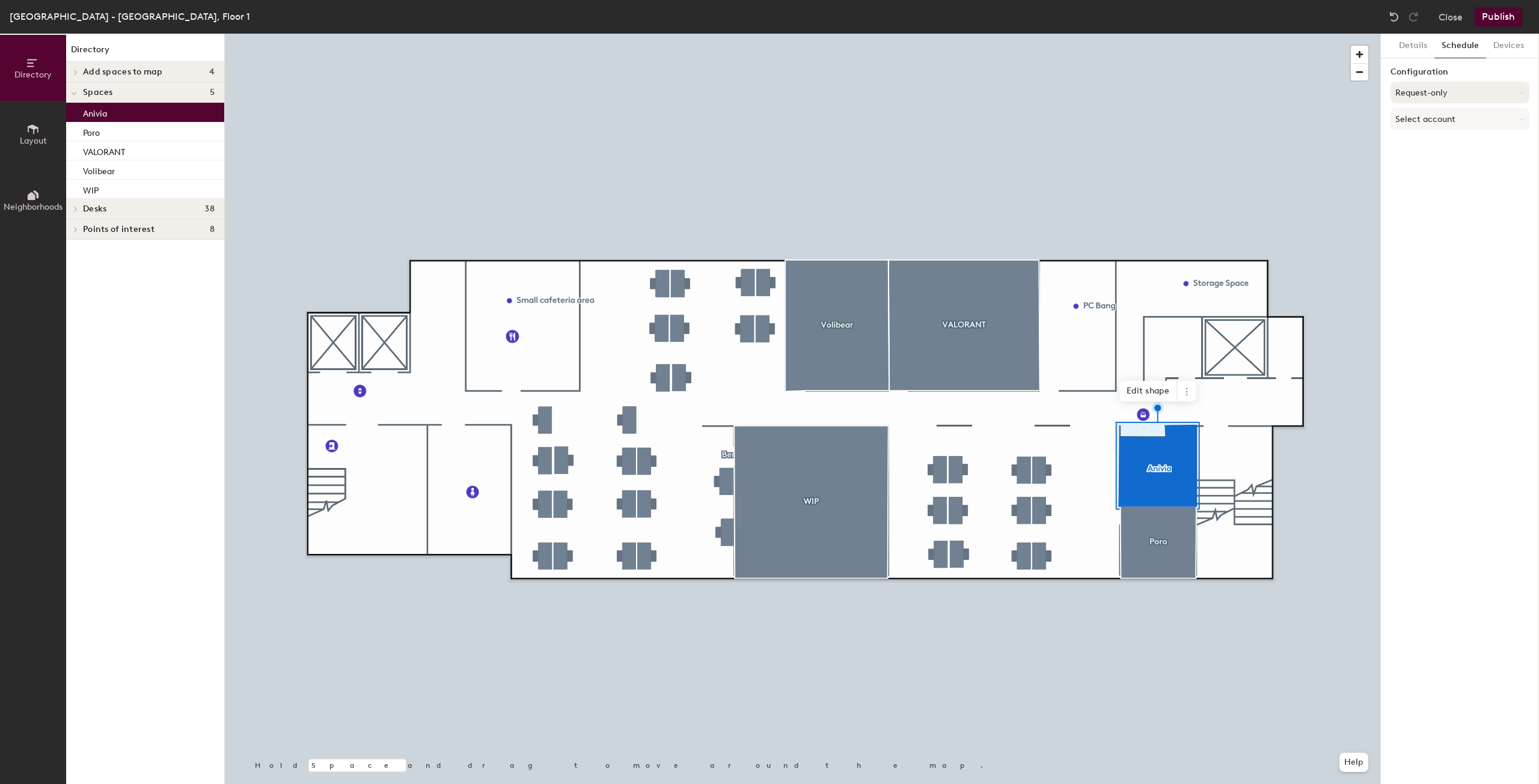
click at [1441, 91] on button "Request-only" at bounding box center [1459, 92] width 139 height 21
click at [1440, 88] on button "Request-only" at bounding box center [1459, 92] width 139 height 21
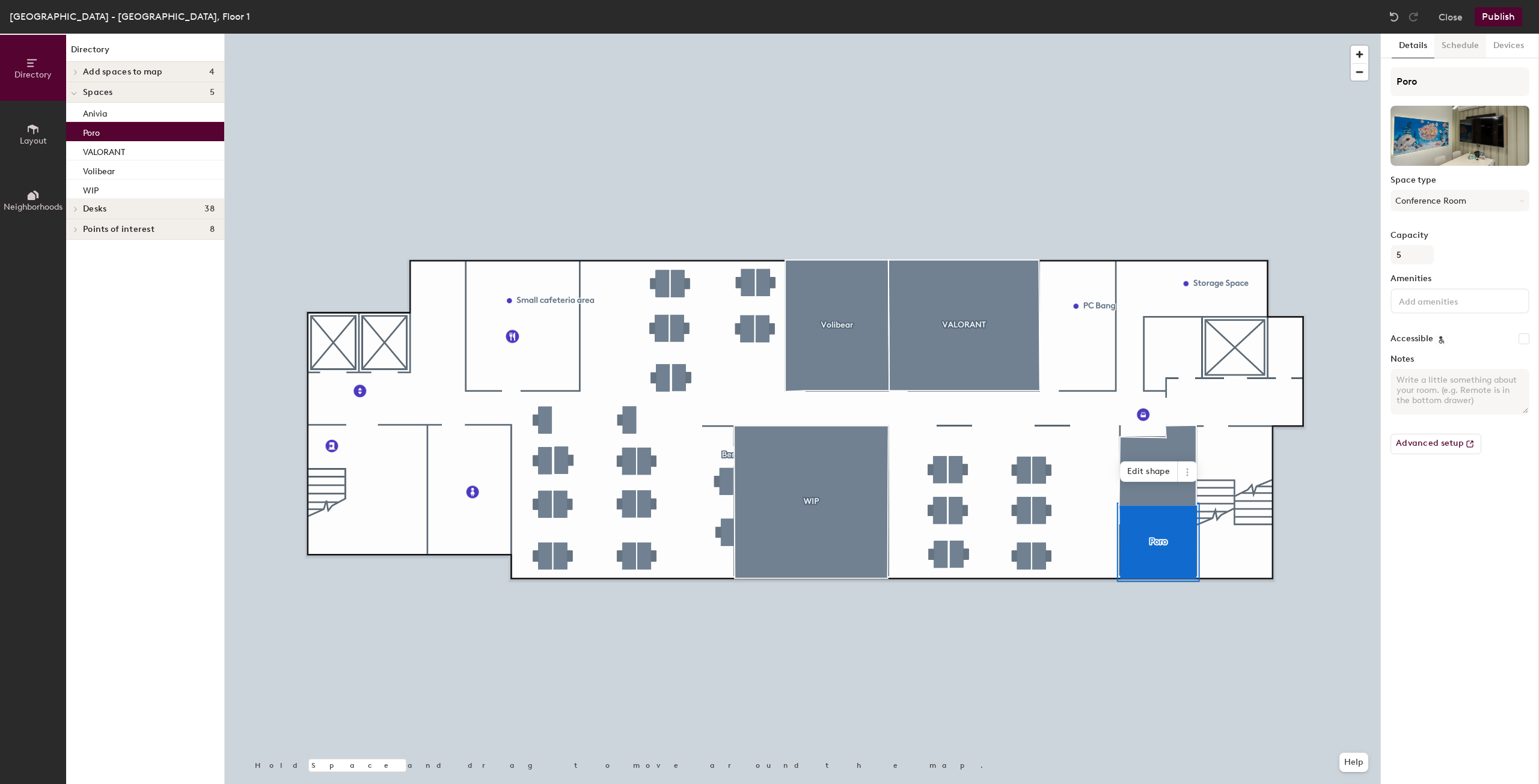
drag, startPoint x: 1453, startPoint y: 51, endPoint x: 1459, endPoint y: 41, distance: 11.7
click at [1454, 51] on button "Schedule" at bounding box center [1460, 45] width 51 height 25
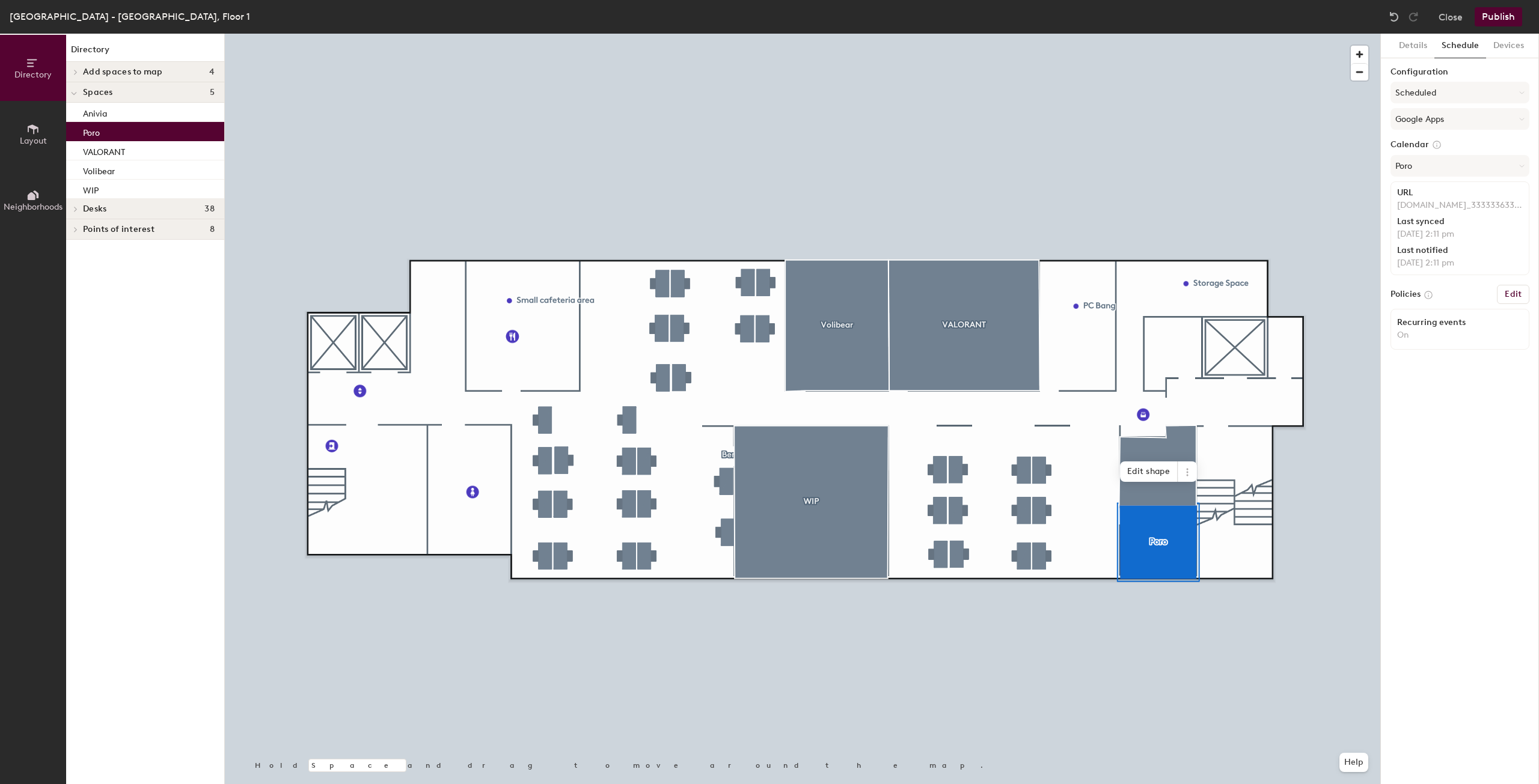
click at [1459, 41] on button "Schedule" at bounding box center [1460, 45] width 51 height 25
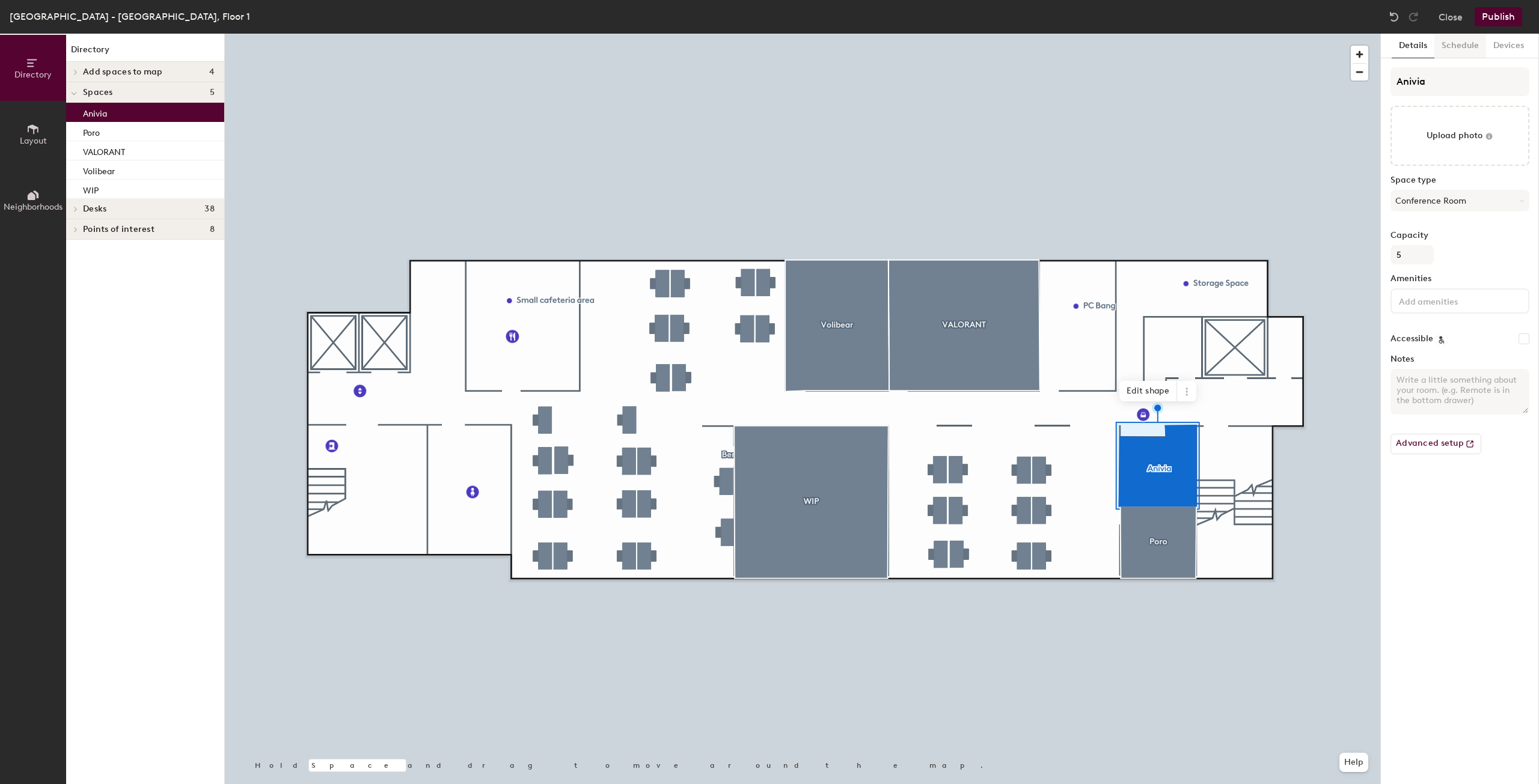
click at [1448, 39] on button "Schedule" at bounding box center [1460, 45] width 51 height 25
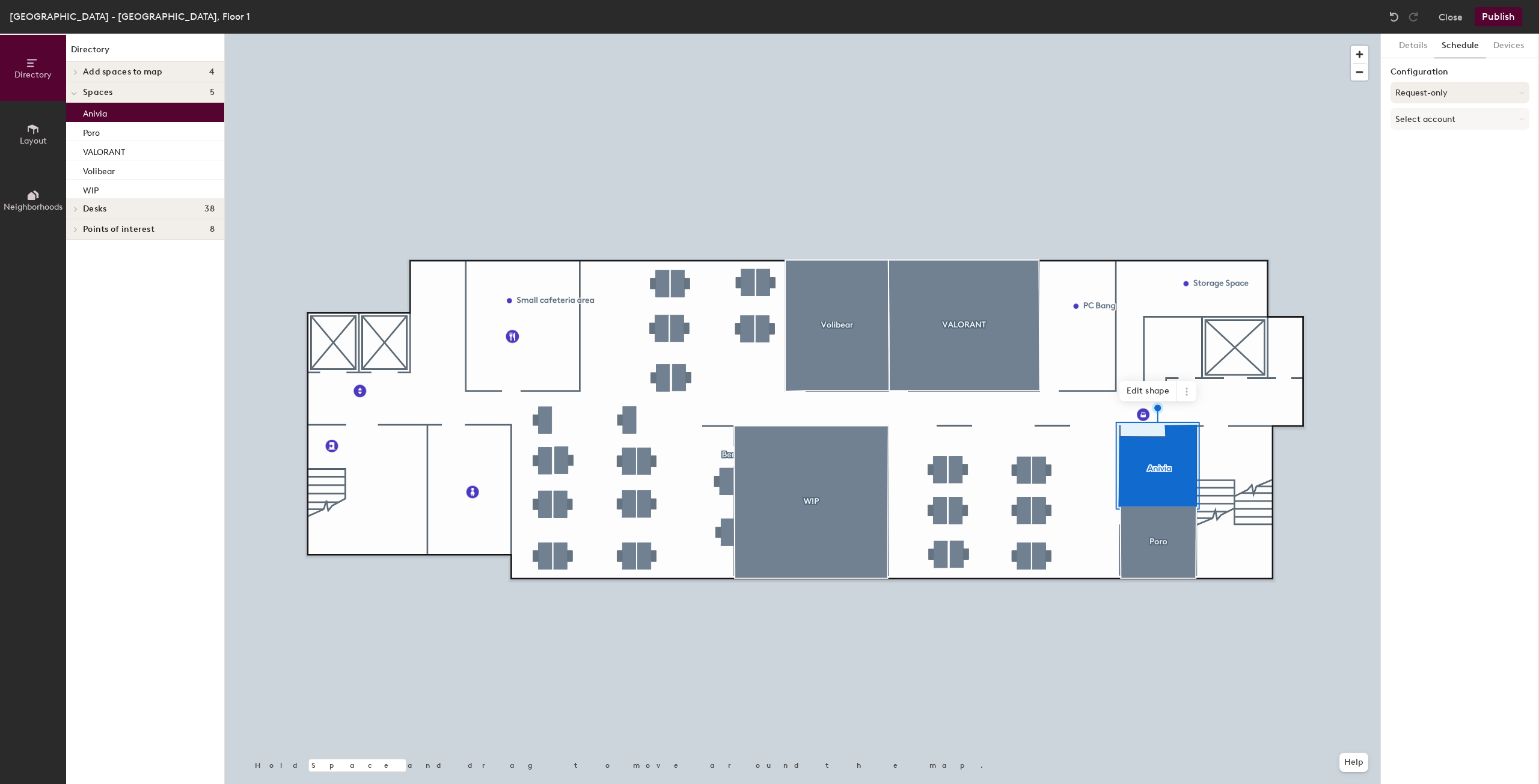
click at [1448, 89] on button "Request-only" at bounding box center [1459, 92] width 139 height 21
click at [1420, 144] on div "Scheduled" at bounding box center [1459, 140] width 138 height 18
click at [1429, 122] on button "Select account" at bounding box center [1459, 118] width 139 height 21
click at [1445, 147] on div "Google Apps" at bounding box center [1459, 149] width 138 height 18
click at [1434, 166] on button "Select a calendar" at bounding box center [1459, 165] width 139 height 21
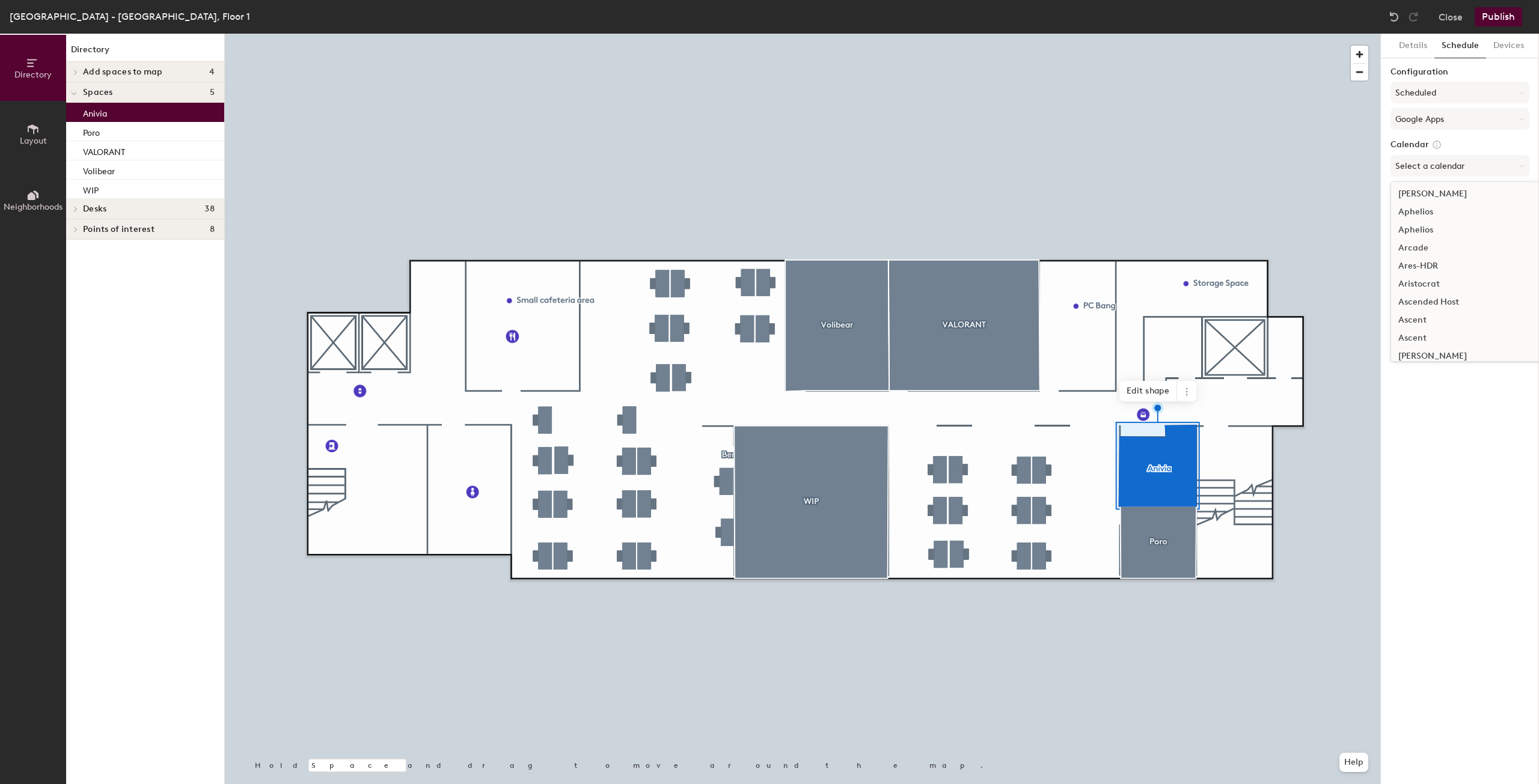
scroll to position [421, 0]
click at [1413, 315] on div "Anivia" at bounding box center [1512, 315] width 242 height 18
click at [1495, 21] on button "Publish" at bounding box center [1499, 16] width 48 height 19
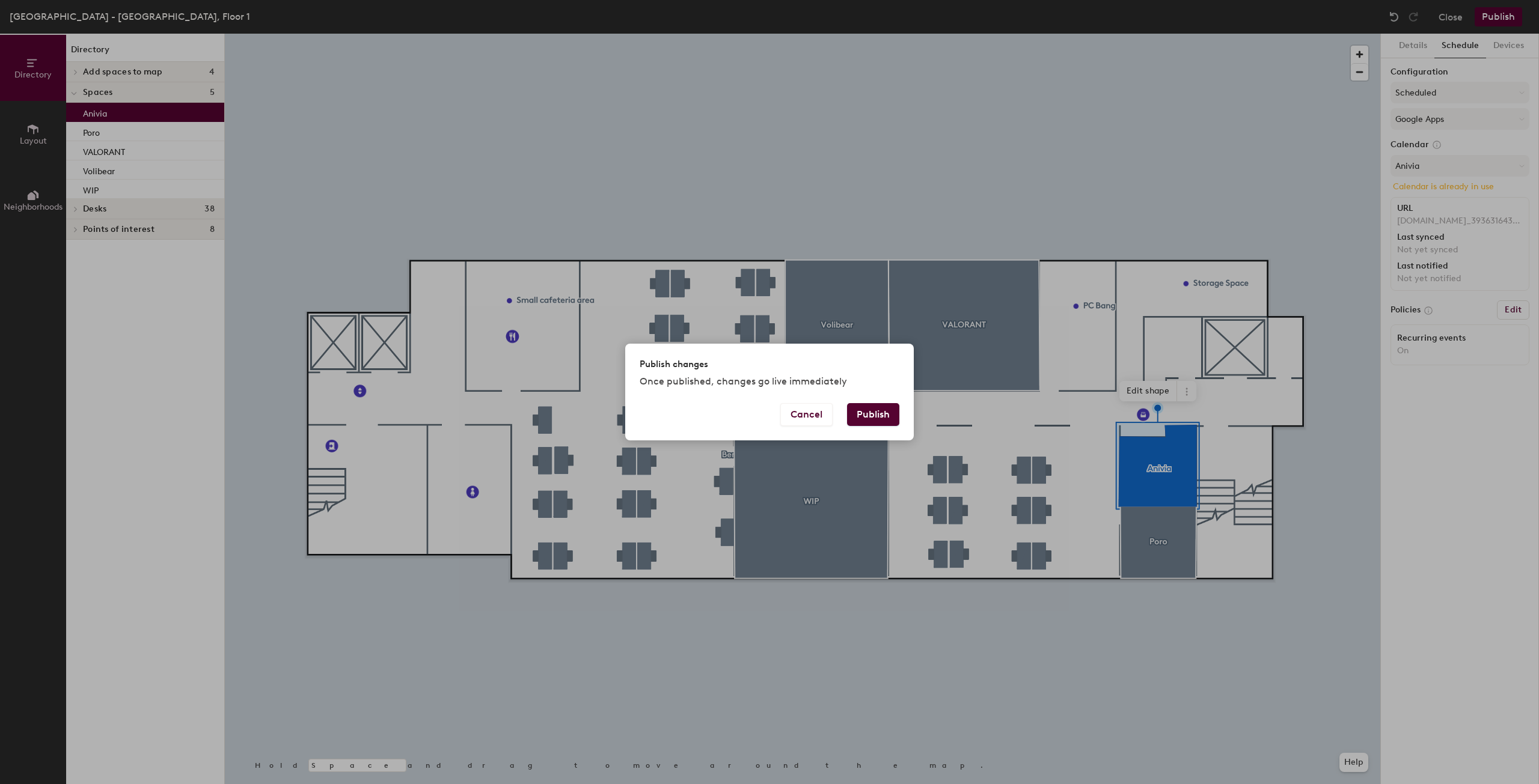
drag, startPoint x: 879, startPoint y: 408, endPoint x: 1007, endPoint y: 318, distance: 156.5
click at [1007, 318] on div "Publish changes Once published, changes go live immediately Cancel Publish" at bounding box center [769, 392] width 1539 height 784
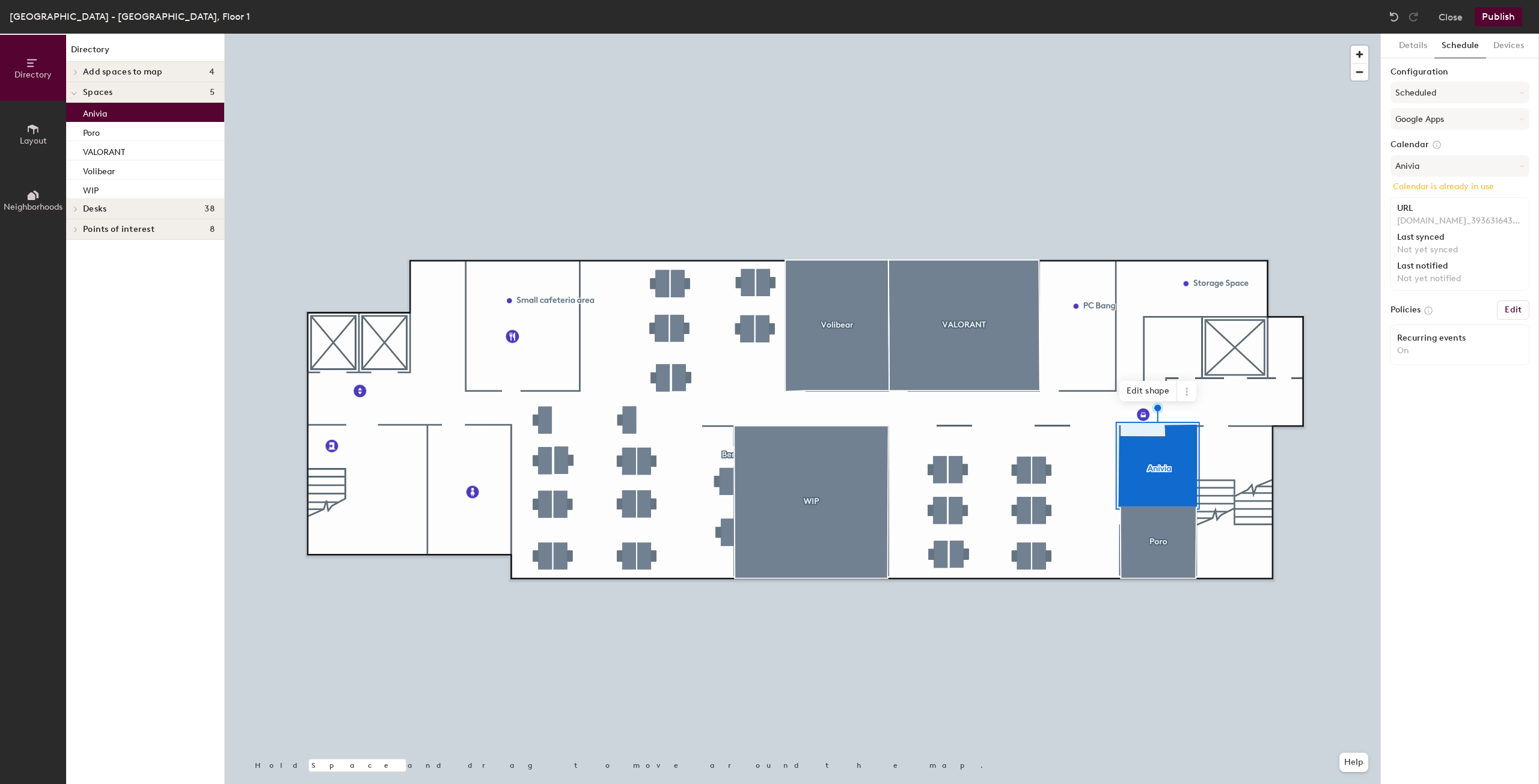
click at [1496, 20] on button "Publish" at bounding box center [1499, 16] width 48 height 19
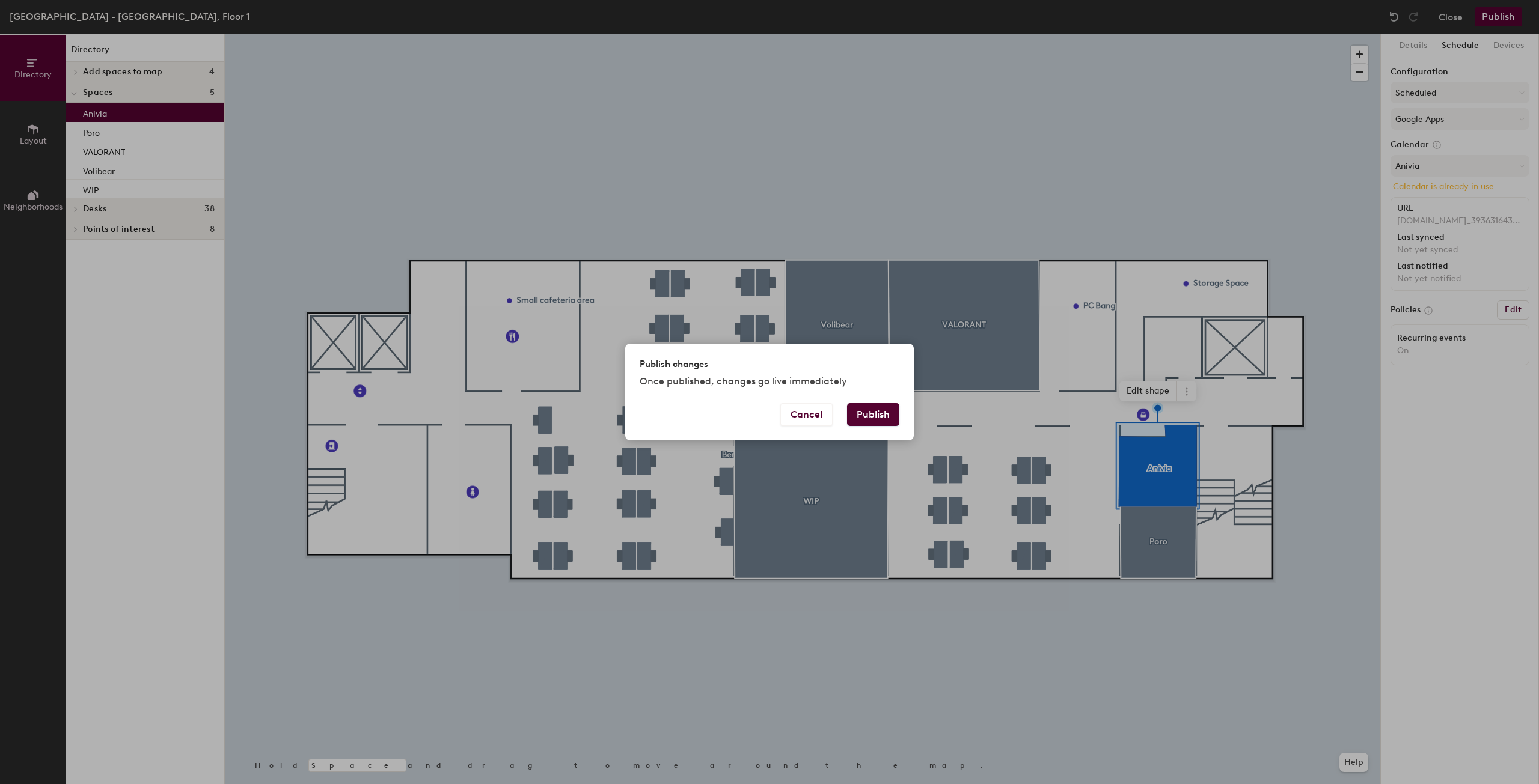
click at [870, 419] on button "Publish" at bounding box center [873, 415] width 52 height 23
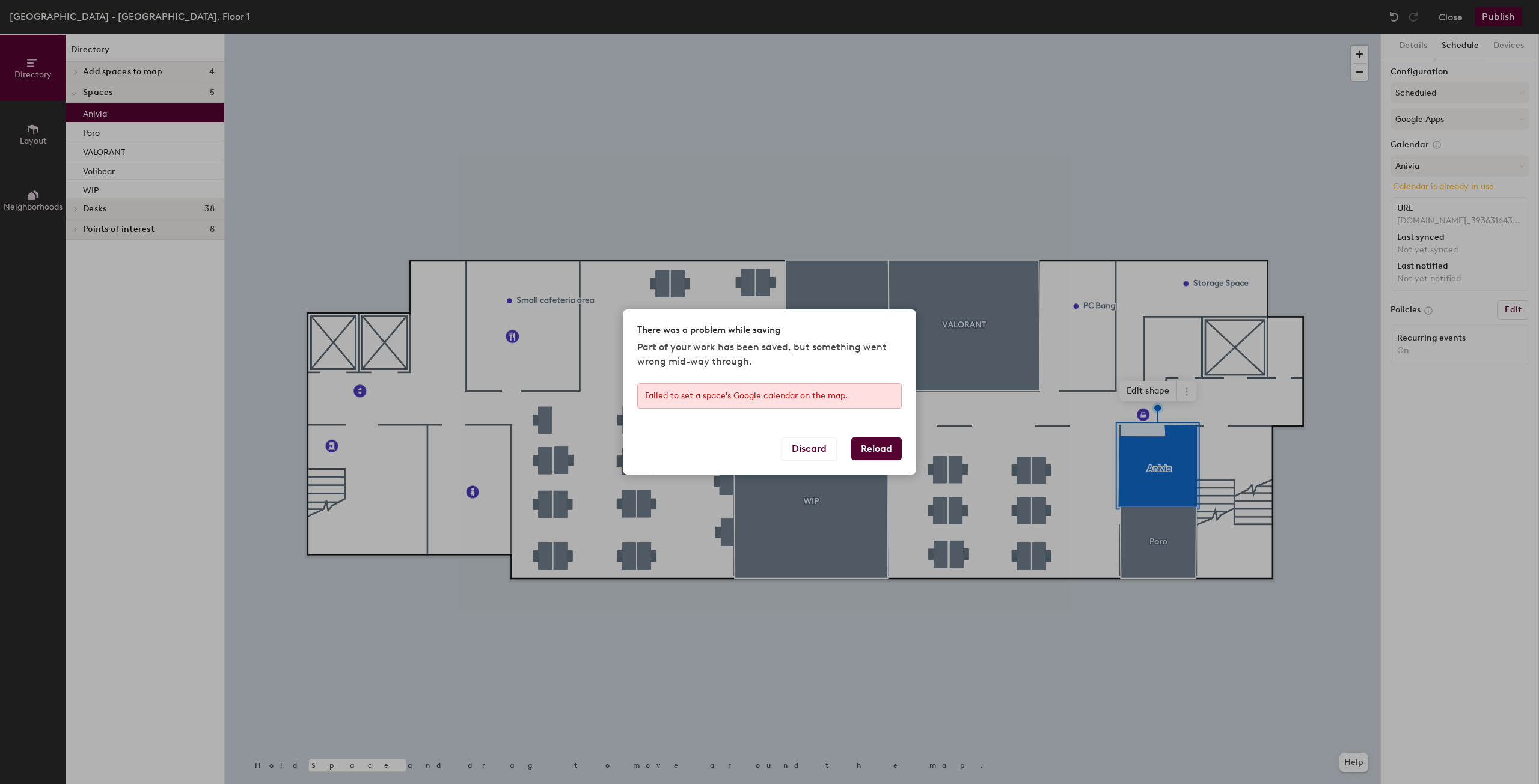
click at [868, 453] on button "Reload" at bounding box center [876, 449] width 50 height 23
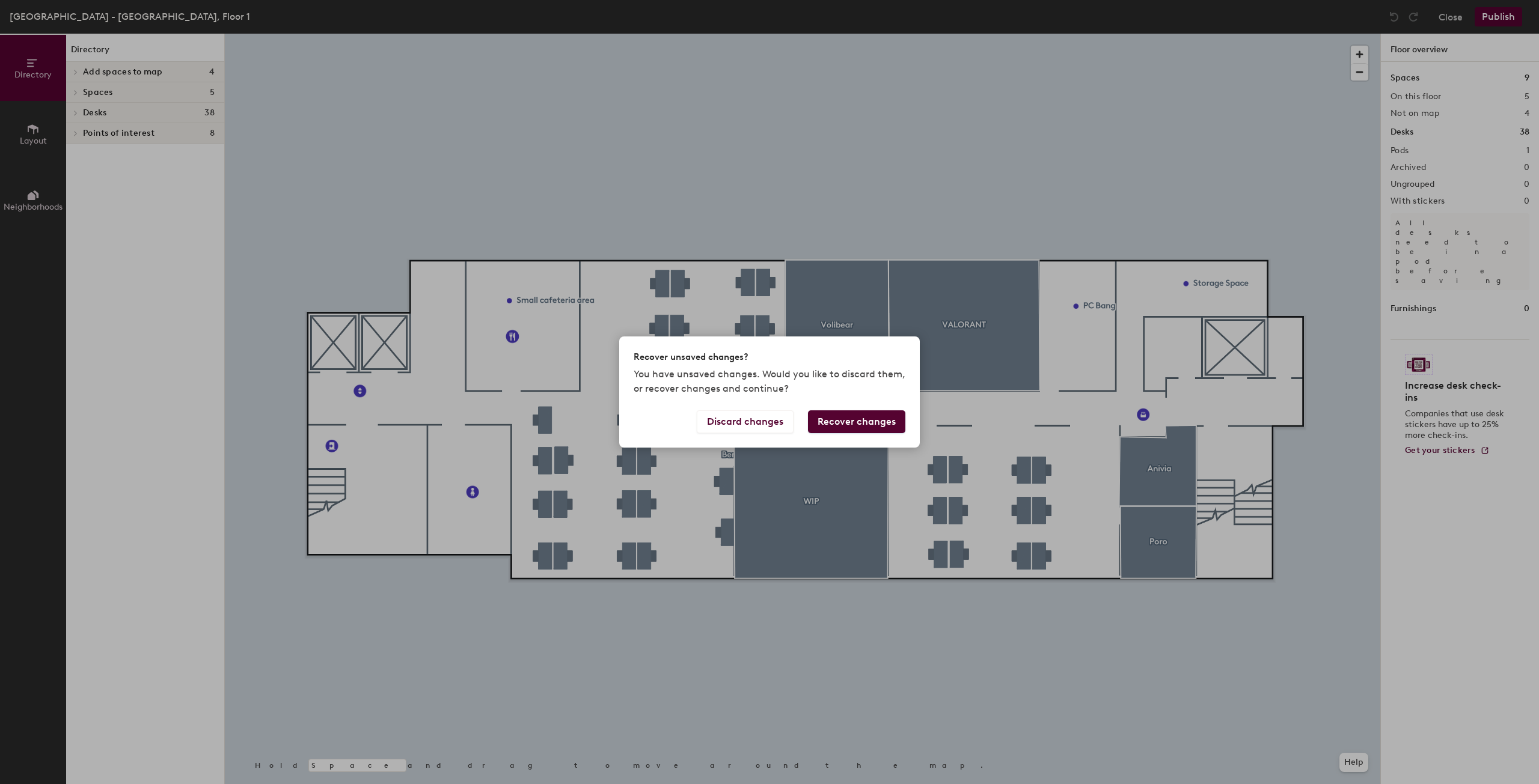
drag, startPoint x: 842, startPoint y: 420, endPoint x: 828, endPoint y: 440, distance: 24.4
click at [828, 440] on div "Discard changes Recover changes" at bounding box center [769, 429] width 300 height 38
click at [820, 416] on button "Recover changes" at bounding box center [856, 421] width 98 height 23
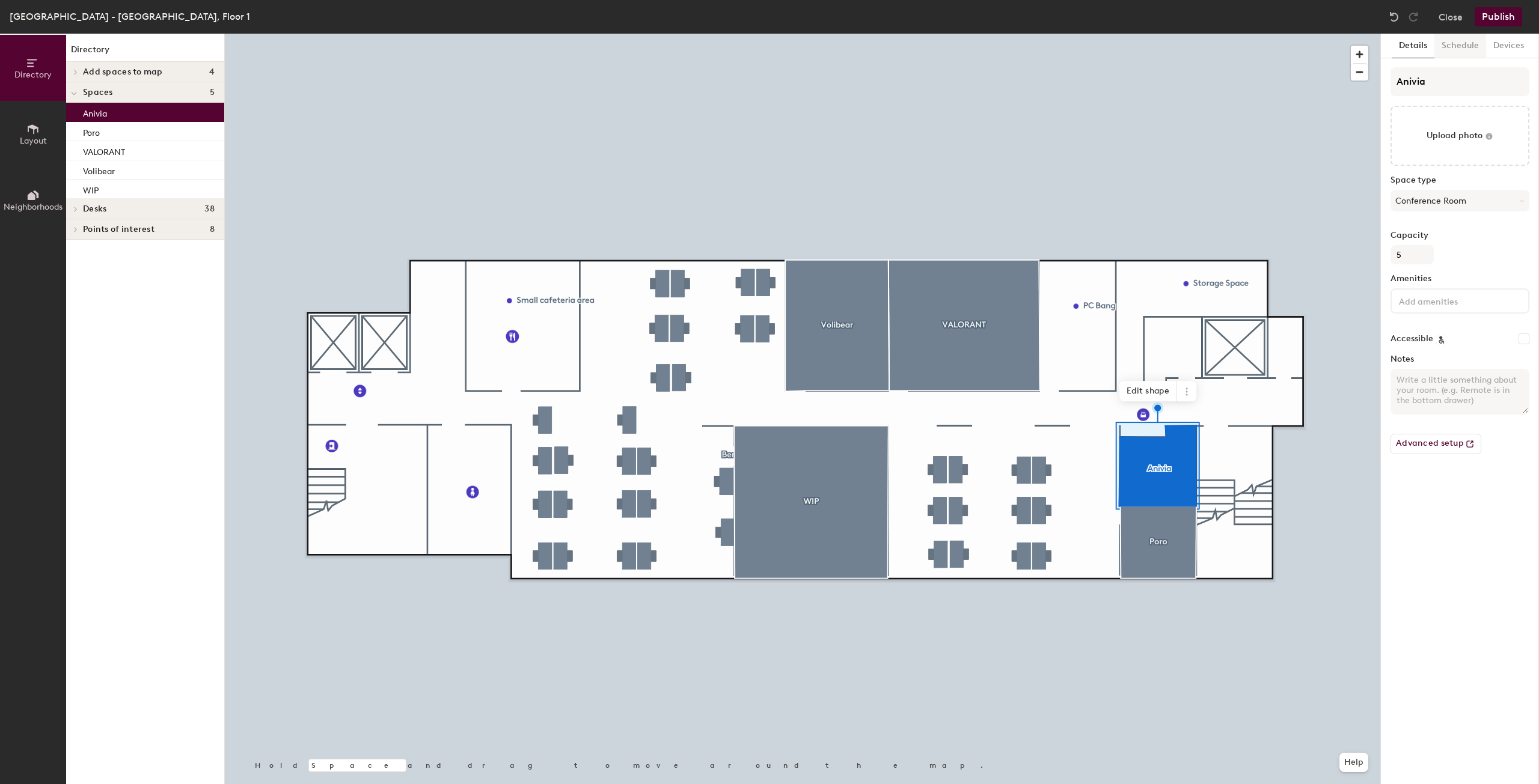
click at [1455, 48] on button "Schedule" at bounding box center [1460, 45] width 51 height 25
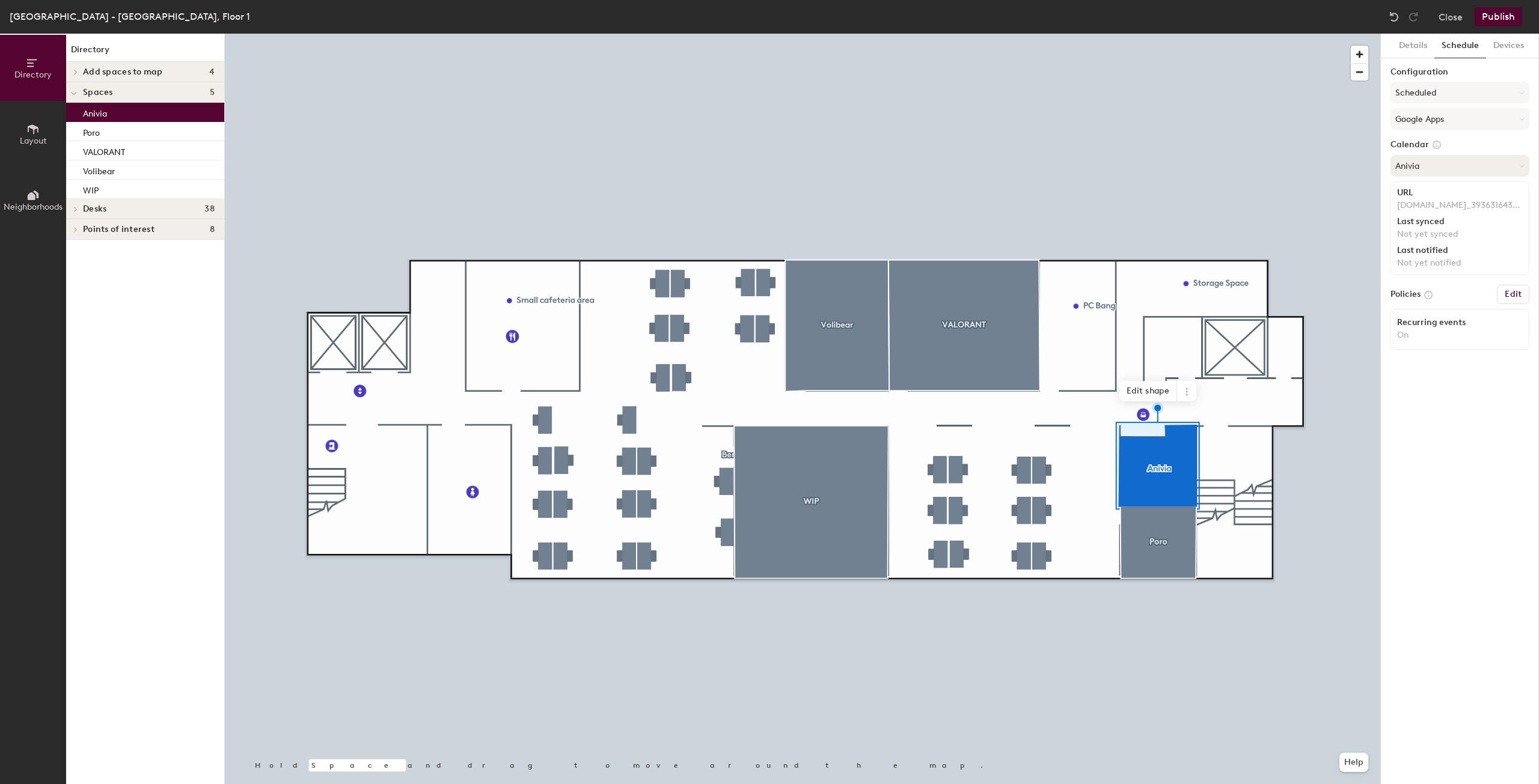
click at [1434, 162] on button "Anivia" at bounding box center [1459, 165] width 139 height 21
click at [1411, 312] on div "Anivia" at bounding box center [1512, 315] width 242 height 18
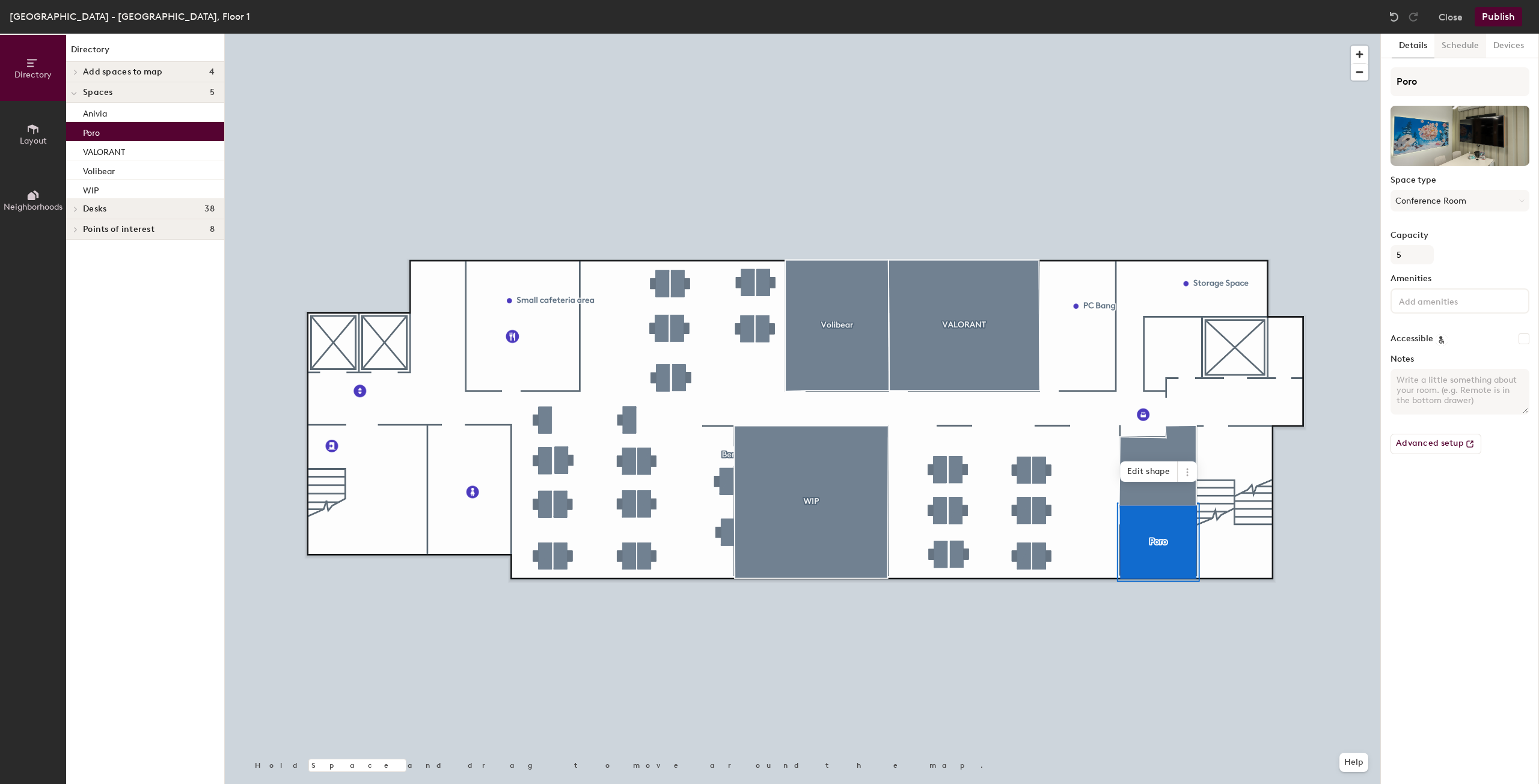
click at [1465, 49] on button "Schedule" at bounding box center [1460, 45] width 51 height 25
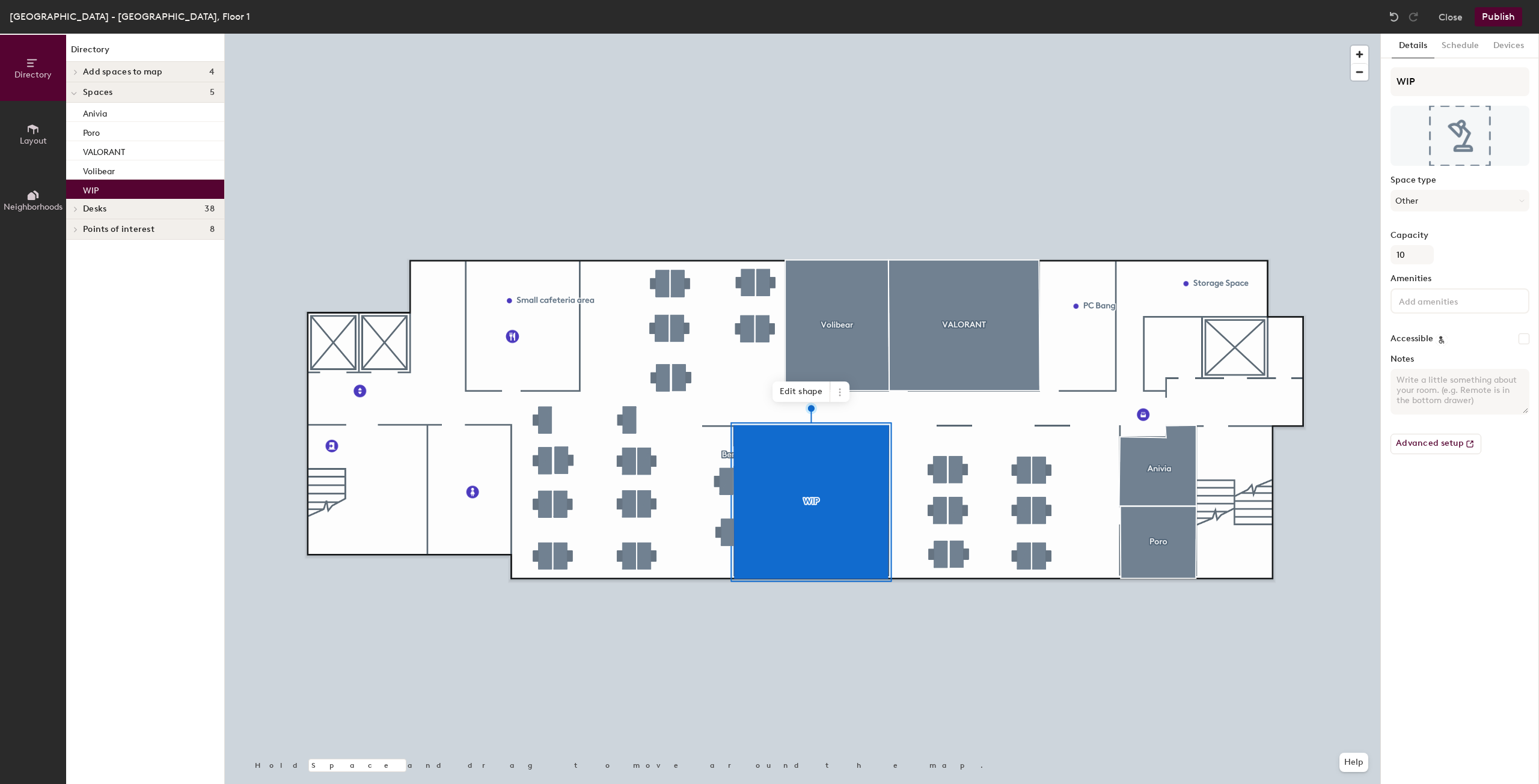
click at [1450, 39] on button "Schedule" at bounding box center [1460, 45] width 51 height 25
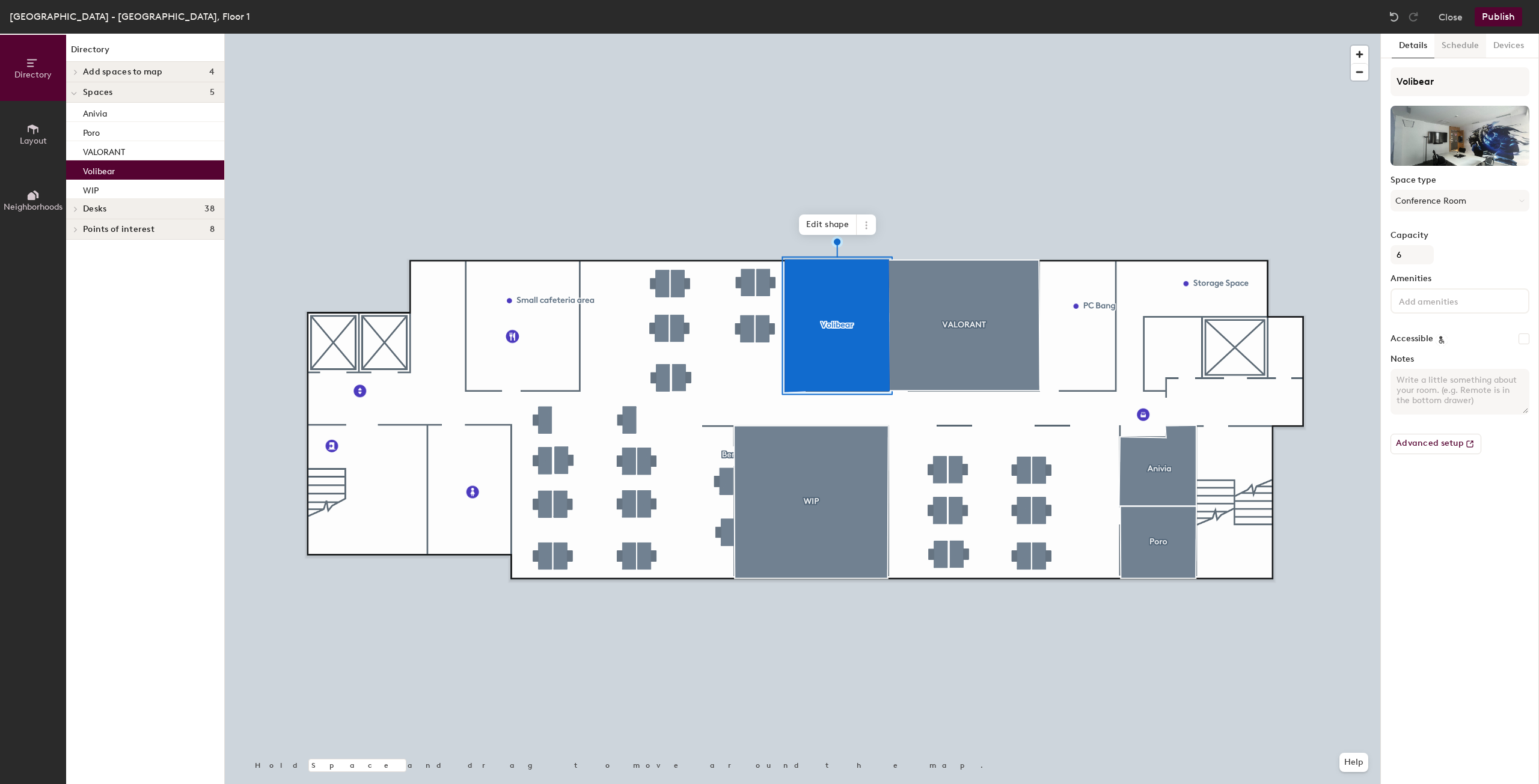
click at [1455, 41] on button "Schedule" at bounding box center [1460, 45] width 51 height 25
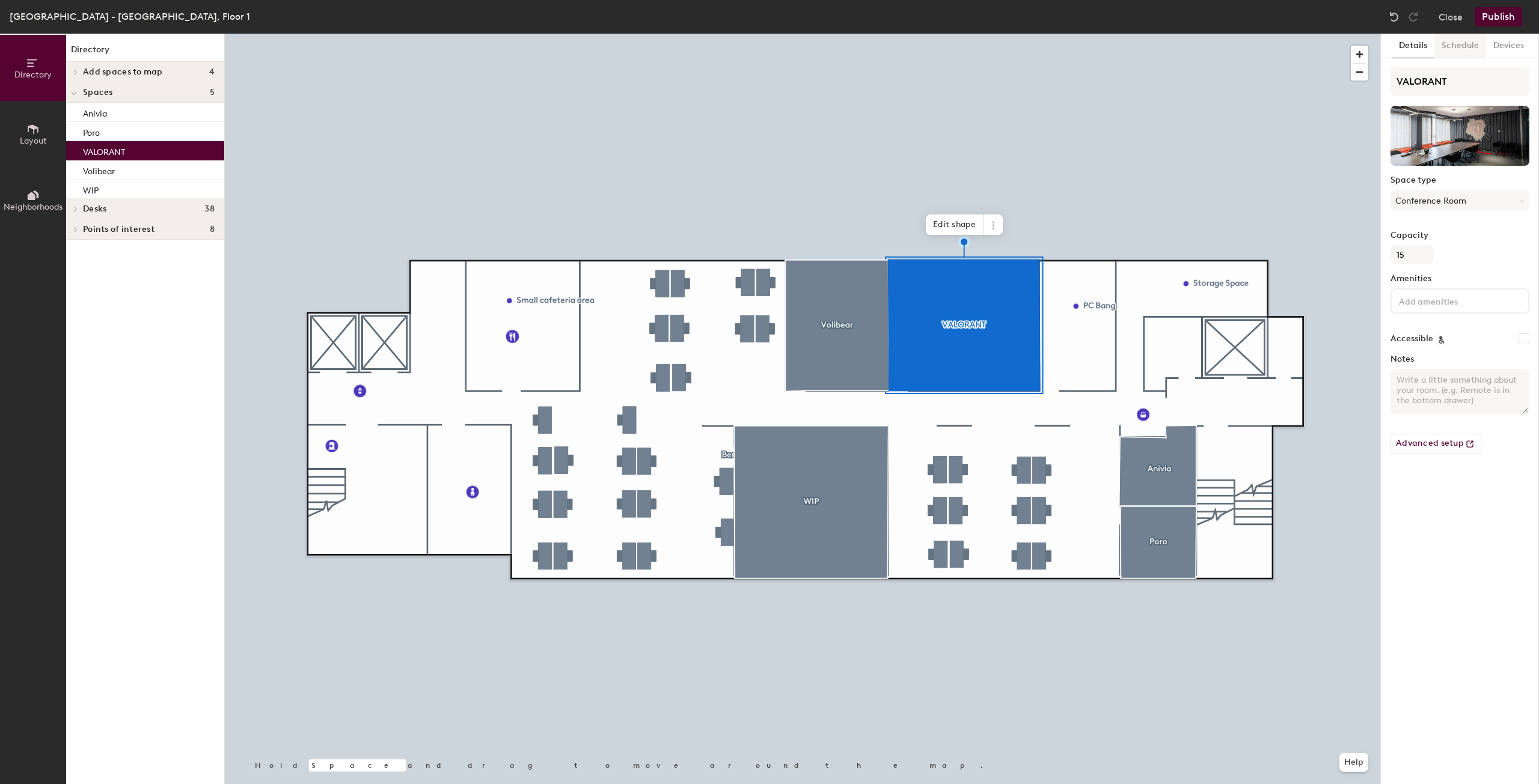
click at [1471, 35] on button "Schedule" at bounding box center [1460, 45] width 51 height 25
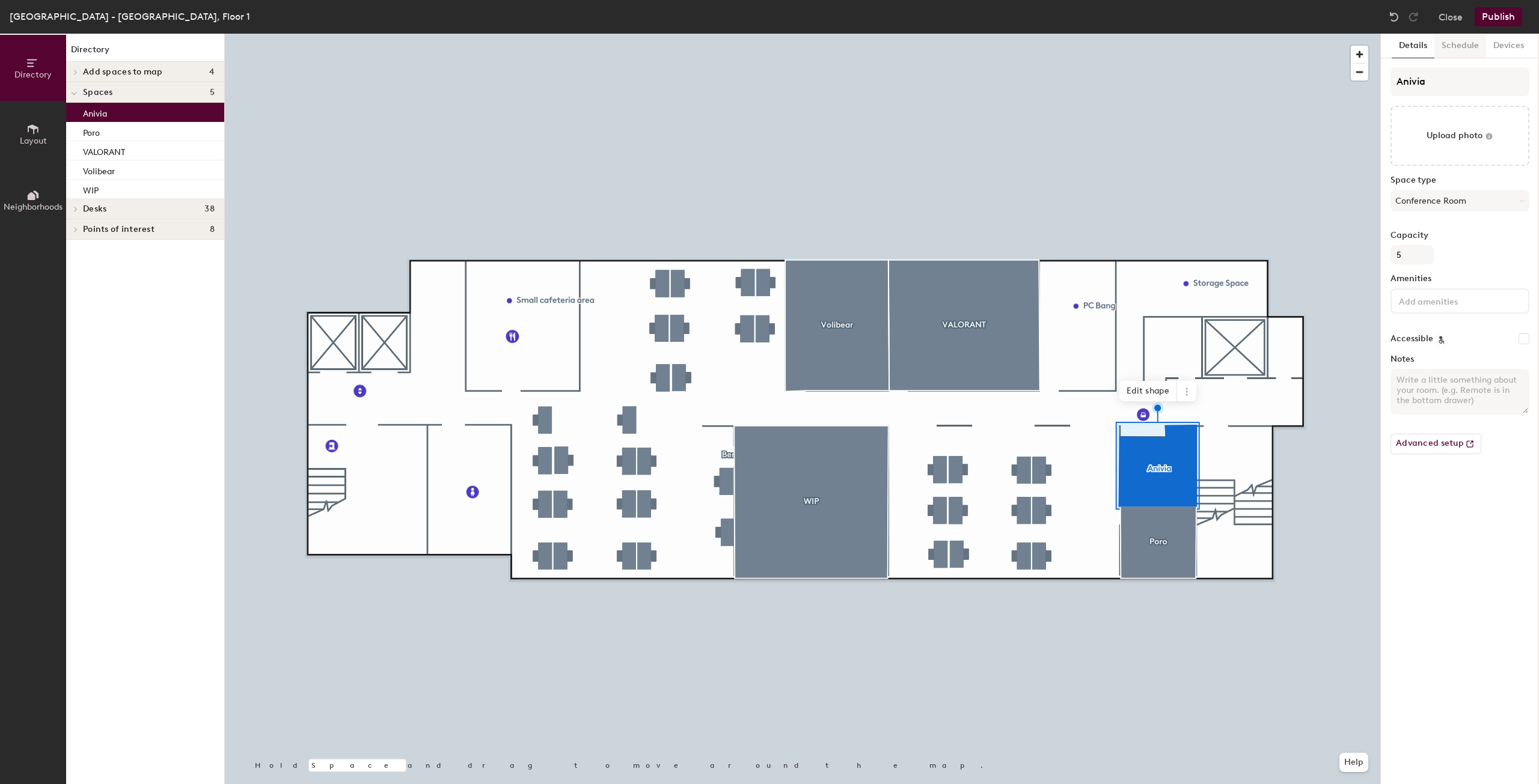
drag, startPoint x: 1453, startPoint y: 56, endPoint x: 1461, endPoint y: 57, distance: 8.1
click at [1453, 56] on button "Schedule" at bounding box center [1460, 45] width 51 height 25
click at [1461, 46] on button "Schedule" at bounding box center [1460, 45] width 51 height 25
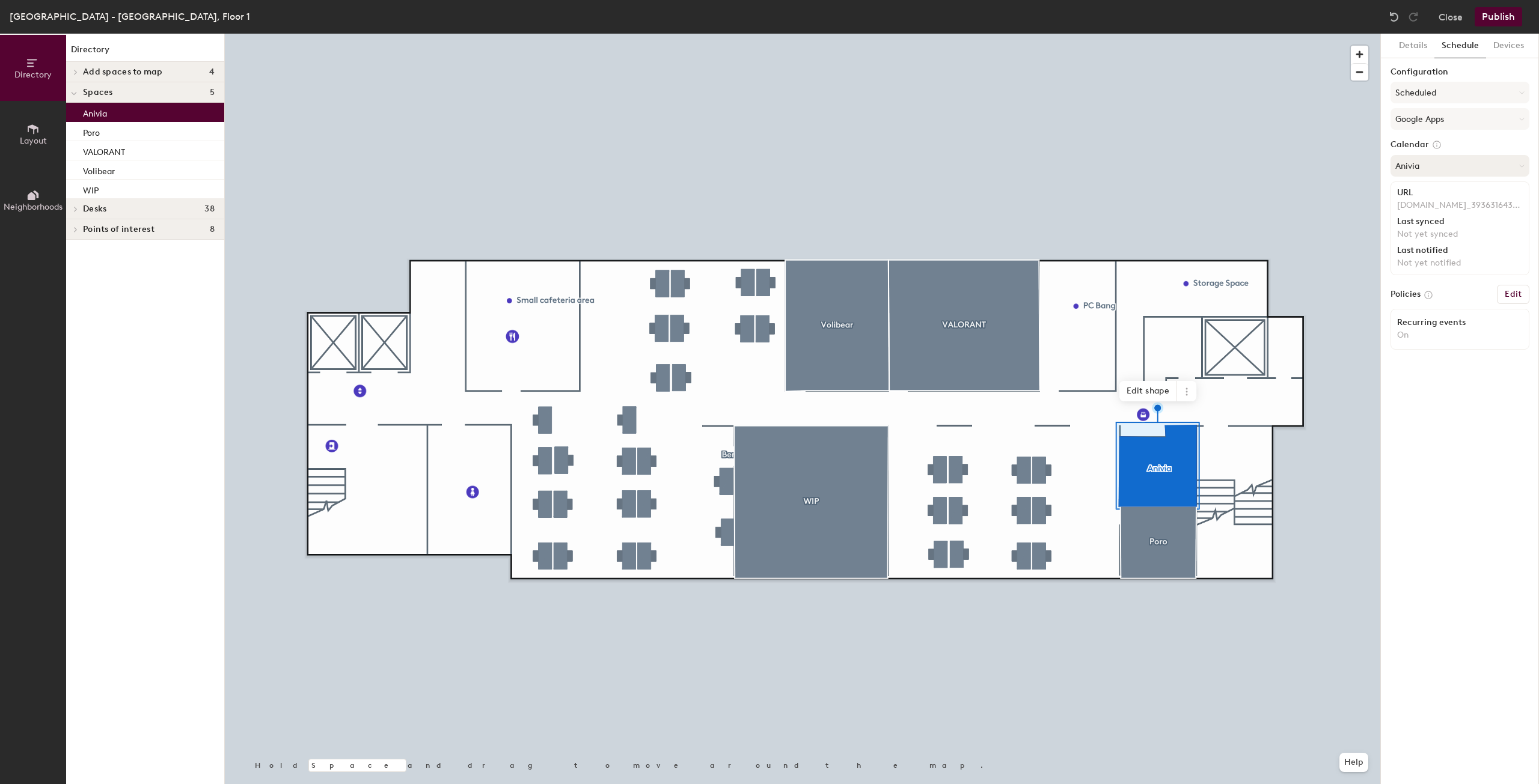
click at [1443, 168] on button "Anivia" at bounding box center [1459, 165] width 139 height 21
click at [1427, 315] on div "Anivia" at bounding box center [1512, 315] width 242 height 18
click at [1503, 310] on button "Edit" at bounding box center [1513, 309] width 33 height 19
click at [1488, 15] on button "Publish" at bounding box center [1499, 16] width 48 height 19
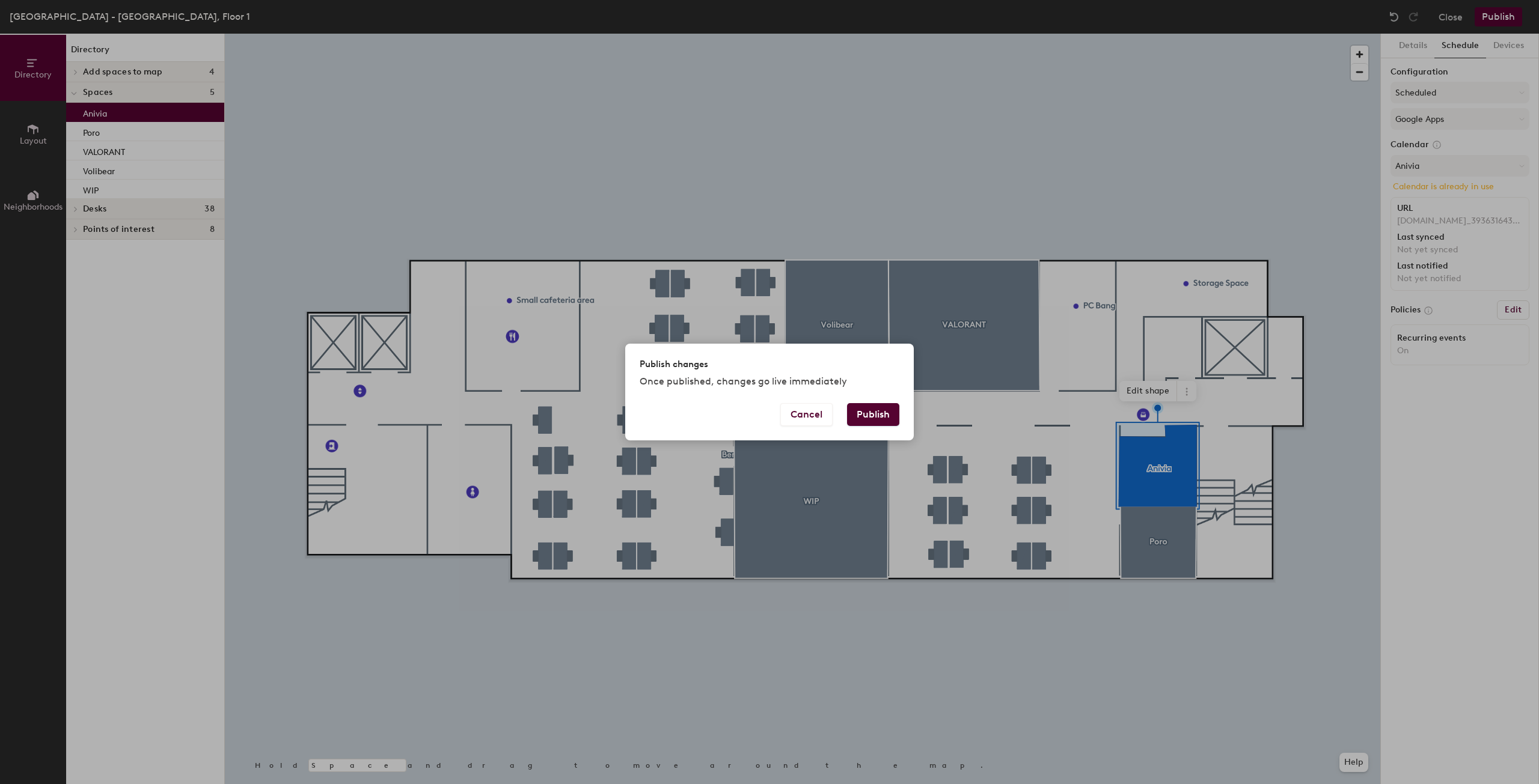
click at [880, 405] on button "Publish" at bounding box center [873, 415] width 52 height 23
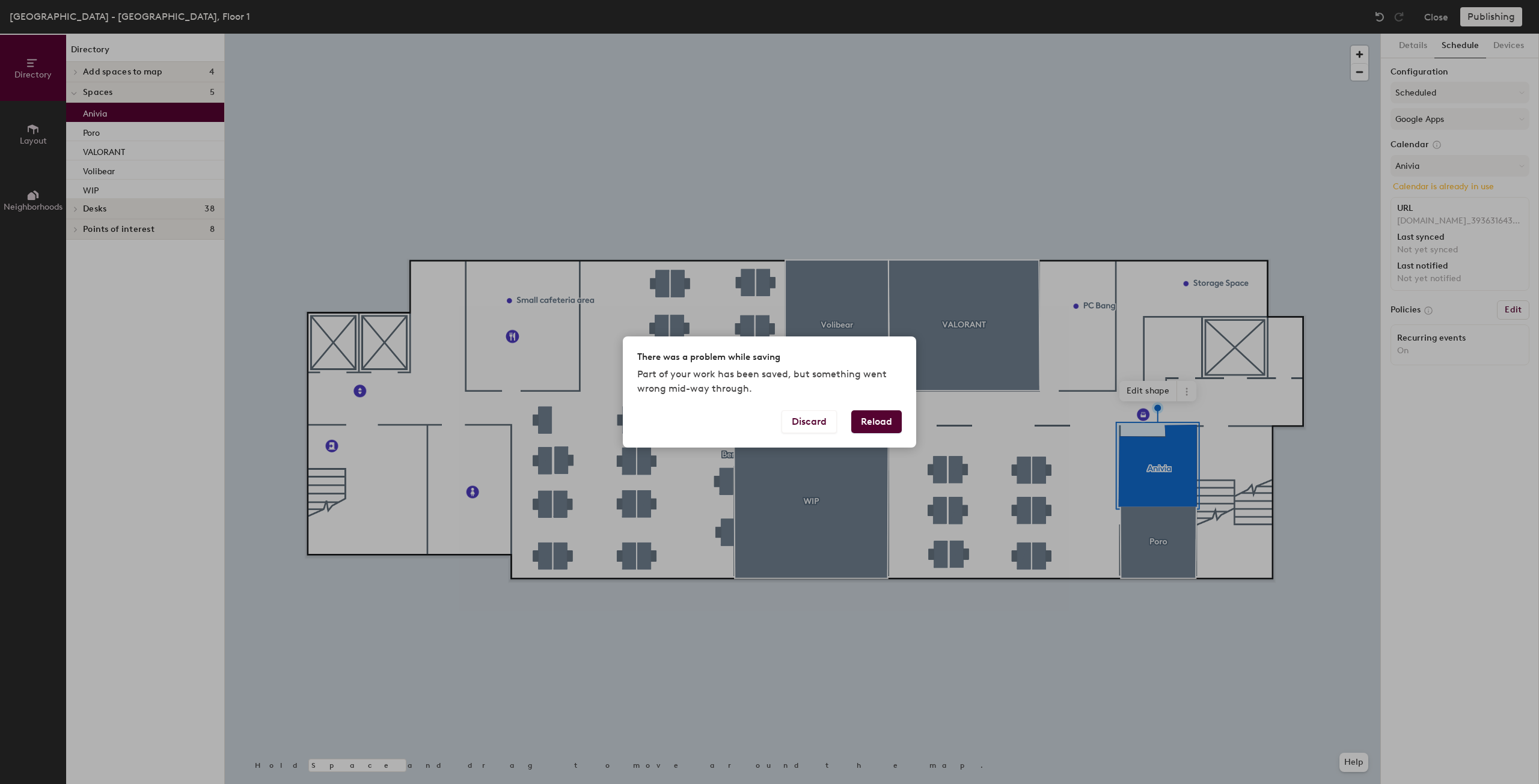
click at [871, 426] on button "Reload" at bounding box center [876, 421] width 50 height 23
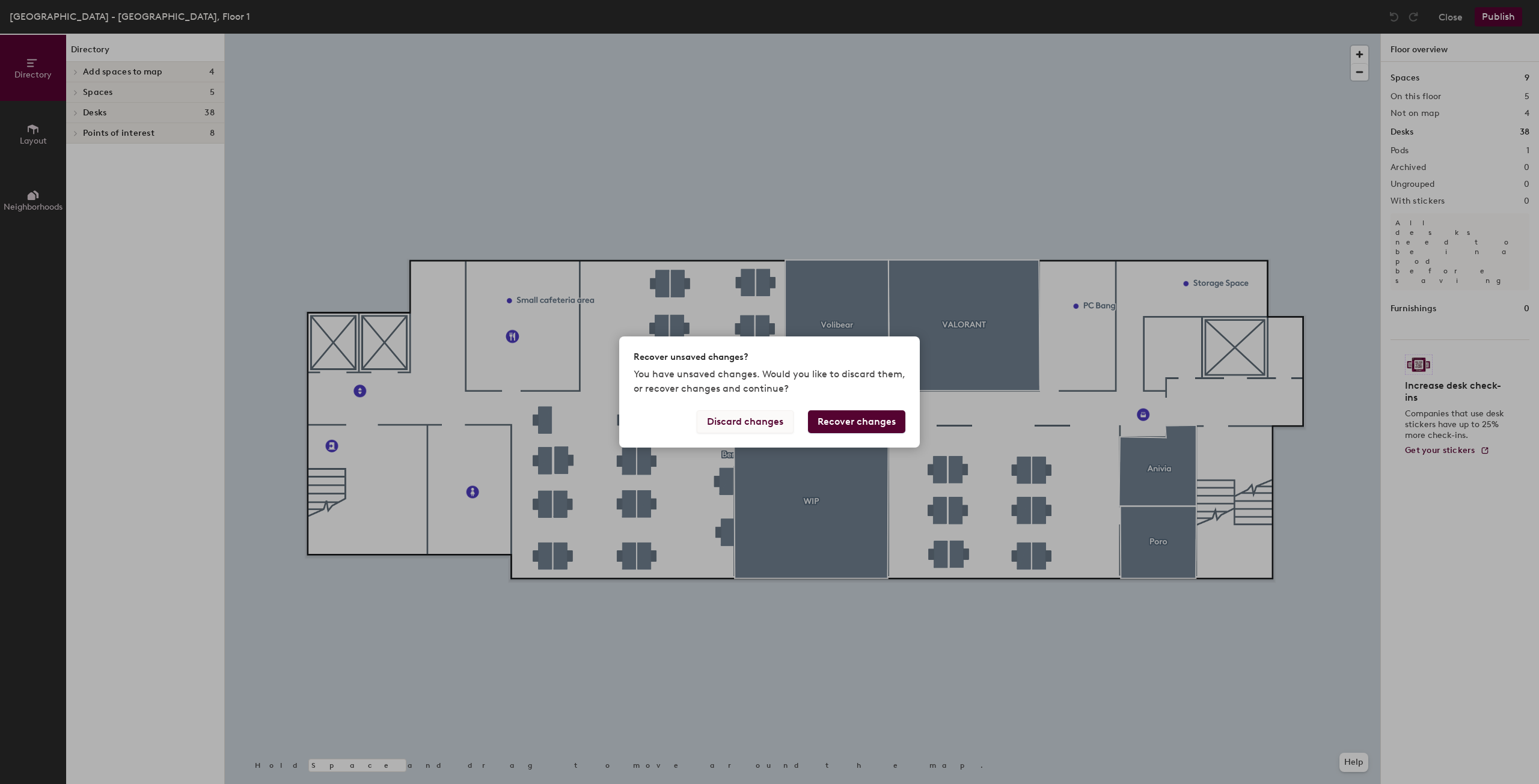
click at [743, 426] on button "Discard changes" at bounding box center [744, 421] width 97 height 23
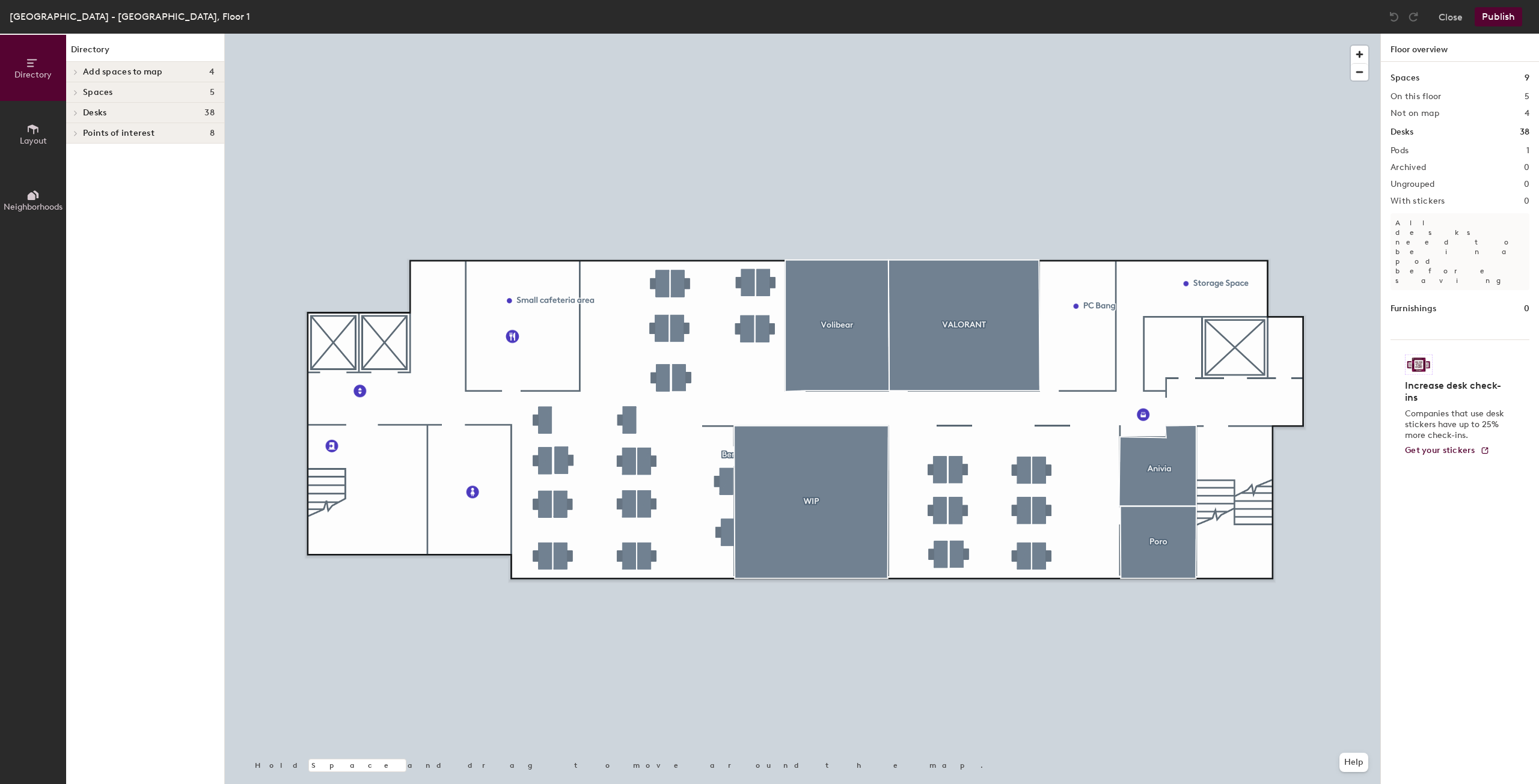
click at [1502, 15] on button "Publish" at bounding box center [1499, 16] width 48 height 19
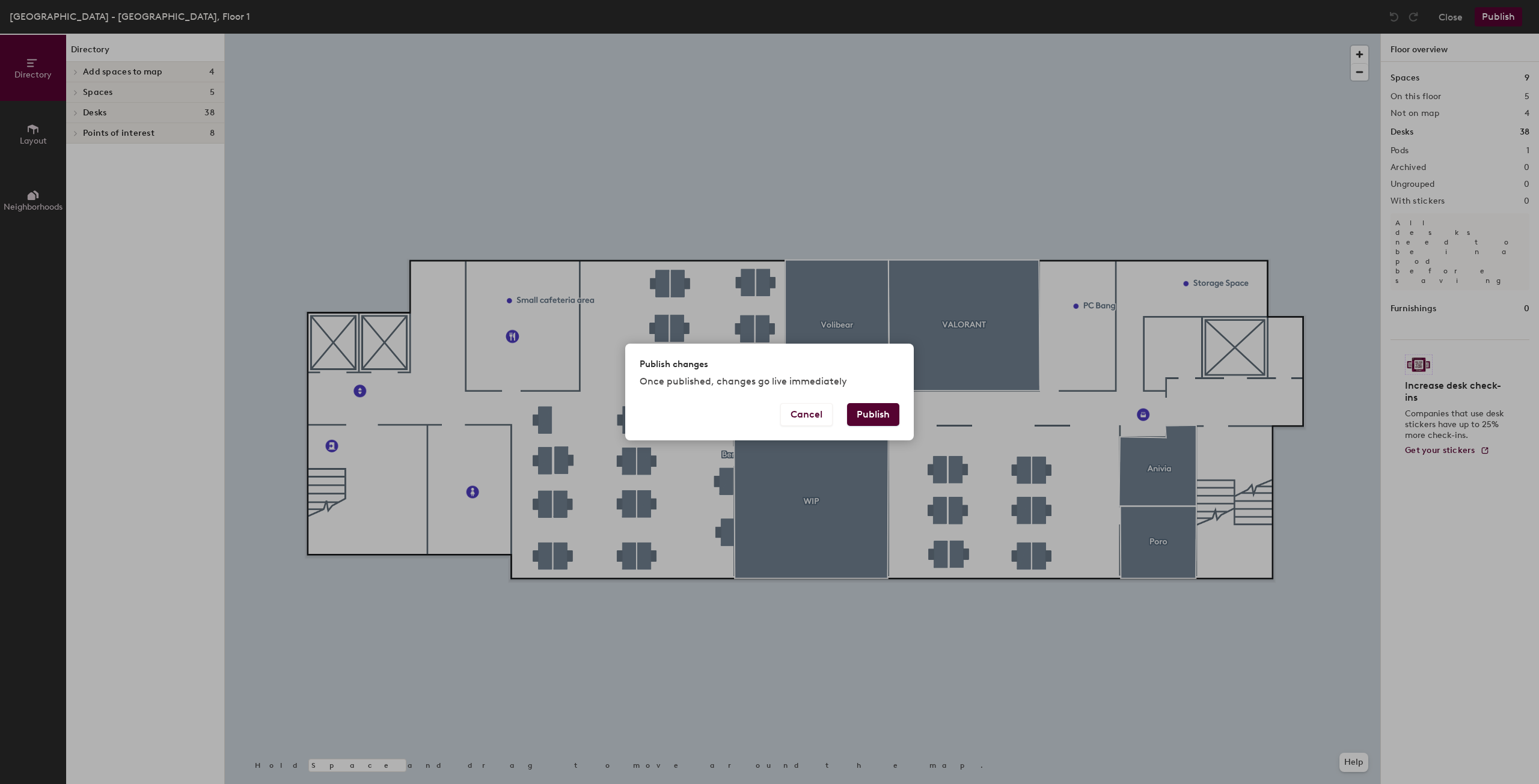
click at [862, 408] on button "Publish" at bounding box center [873, 415] width 52 height 23
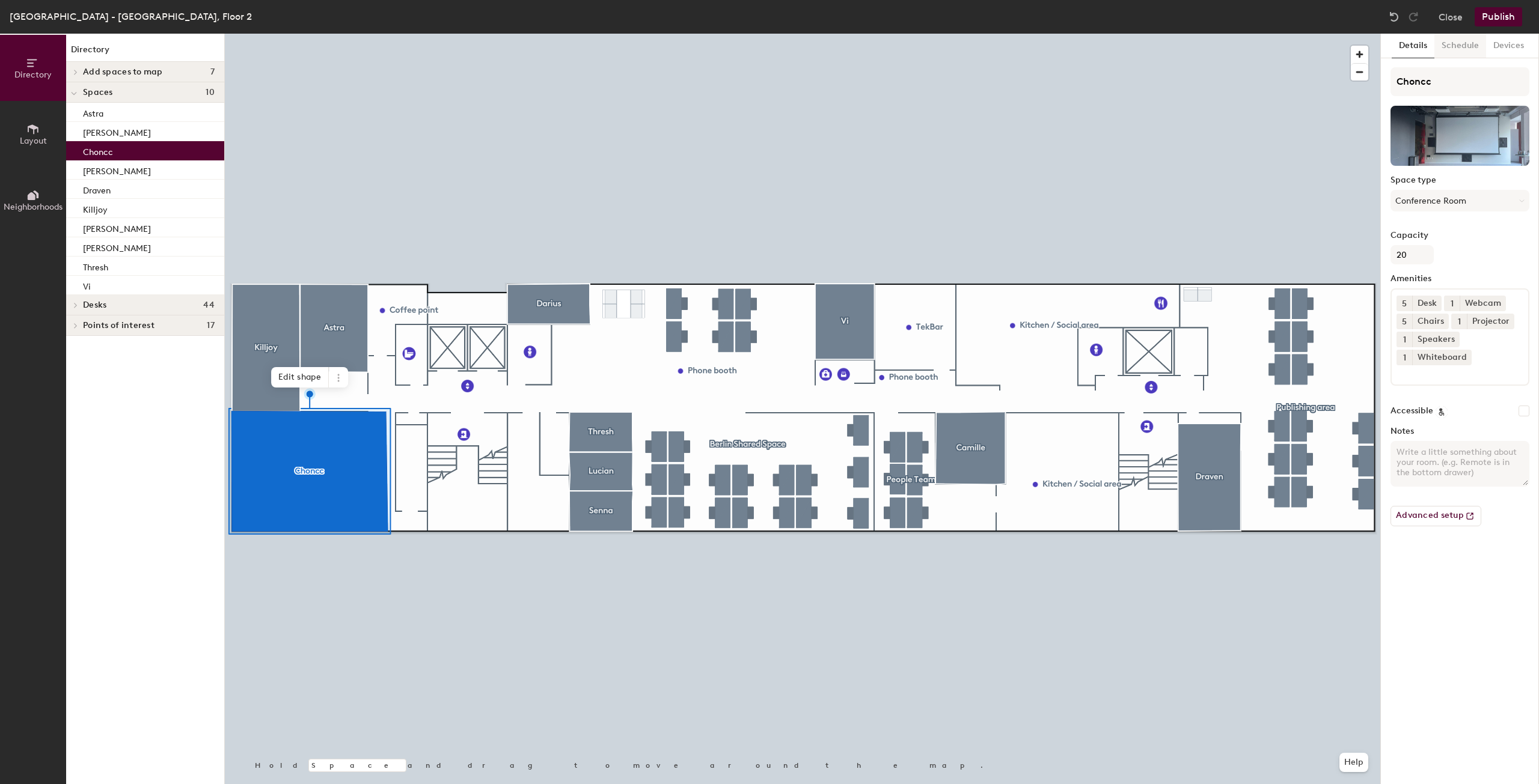
click at [1464, 37] on button "Schedule" at bounding box center [1460, 45] width 51 height 25
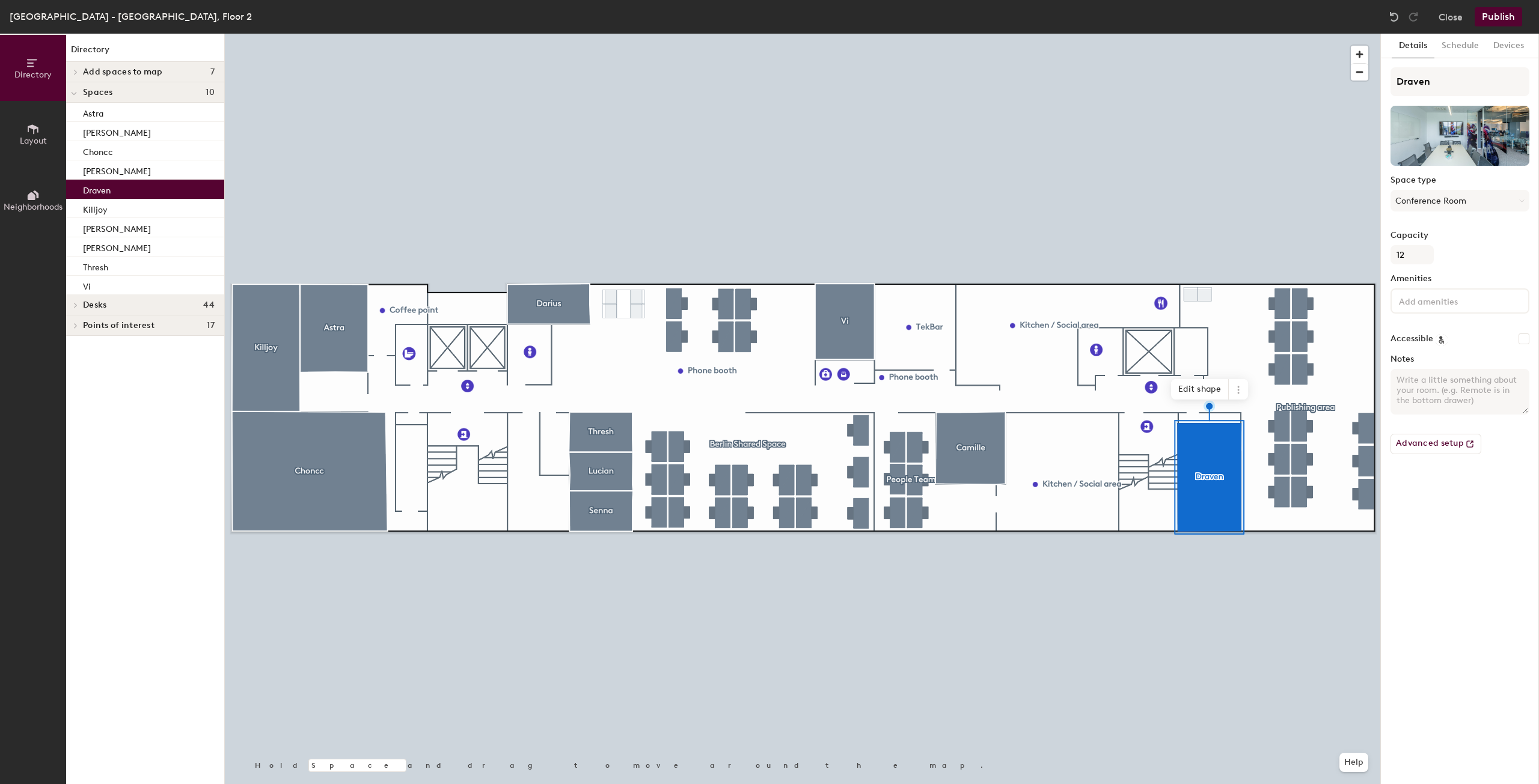
click at [1455, 30] on div "Berlin - Adlershof, Floor 2 Close Publish" at bounding box center [769, 16] width 1539 height 33
click at [1456, 43] on button "Schedule" at bounding box center [1460, 45] width 51 height 25
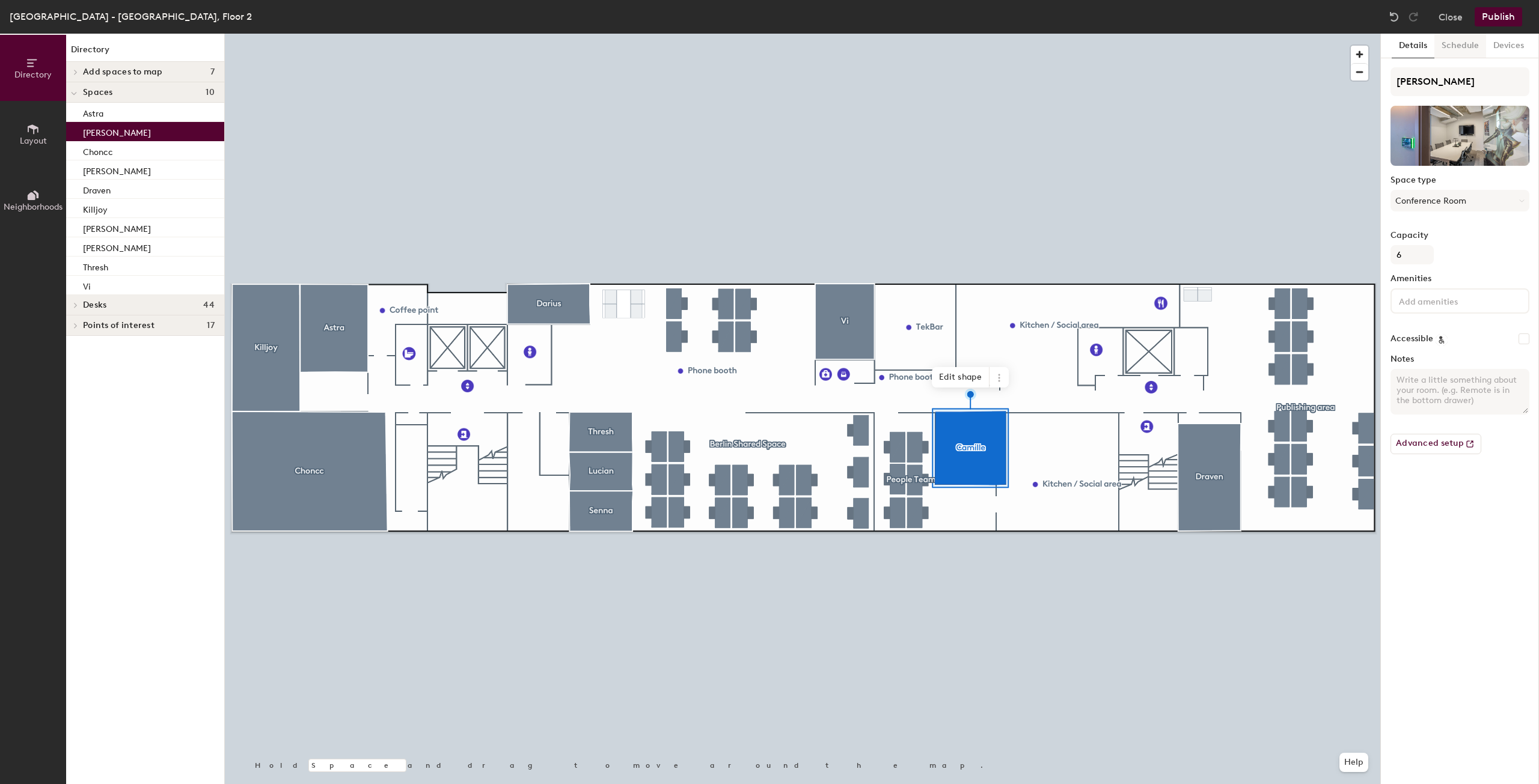
click at [1445, 53] on button "Schedule" at bounding box center [1460, 45] width 51 height 25
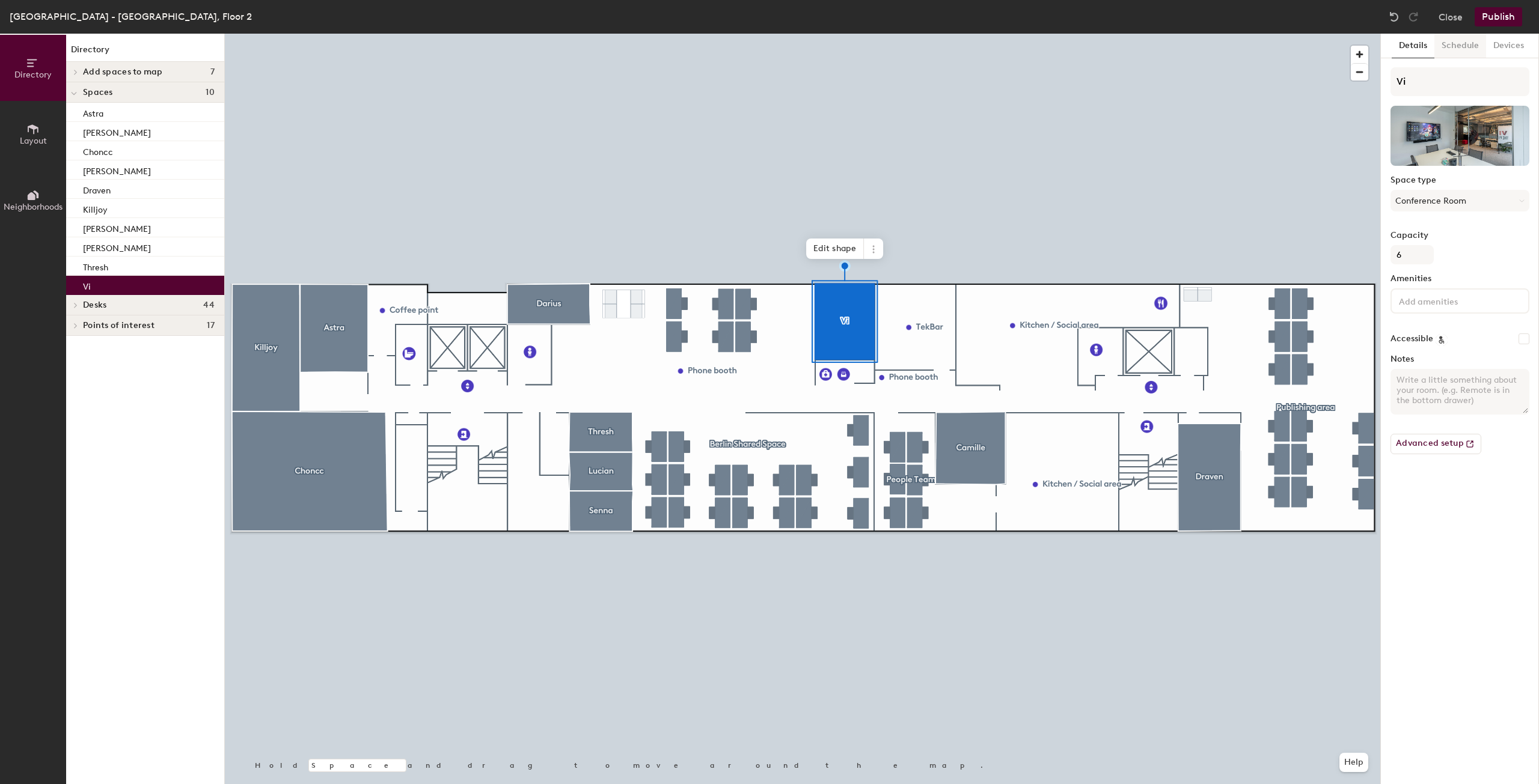
click at [1451, 46] on button "Schedule" at bounding box center [1460, 45] width 51 height 25
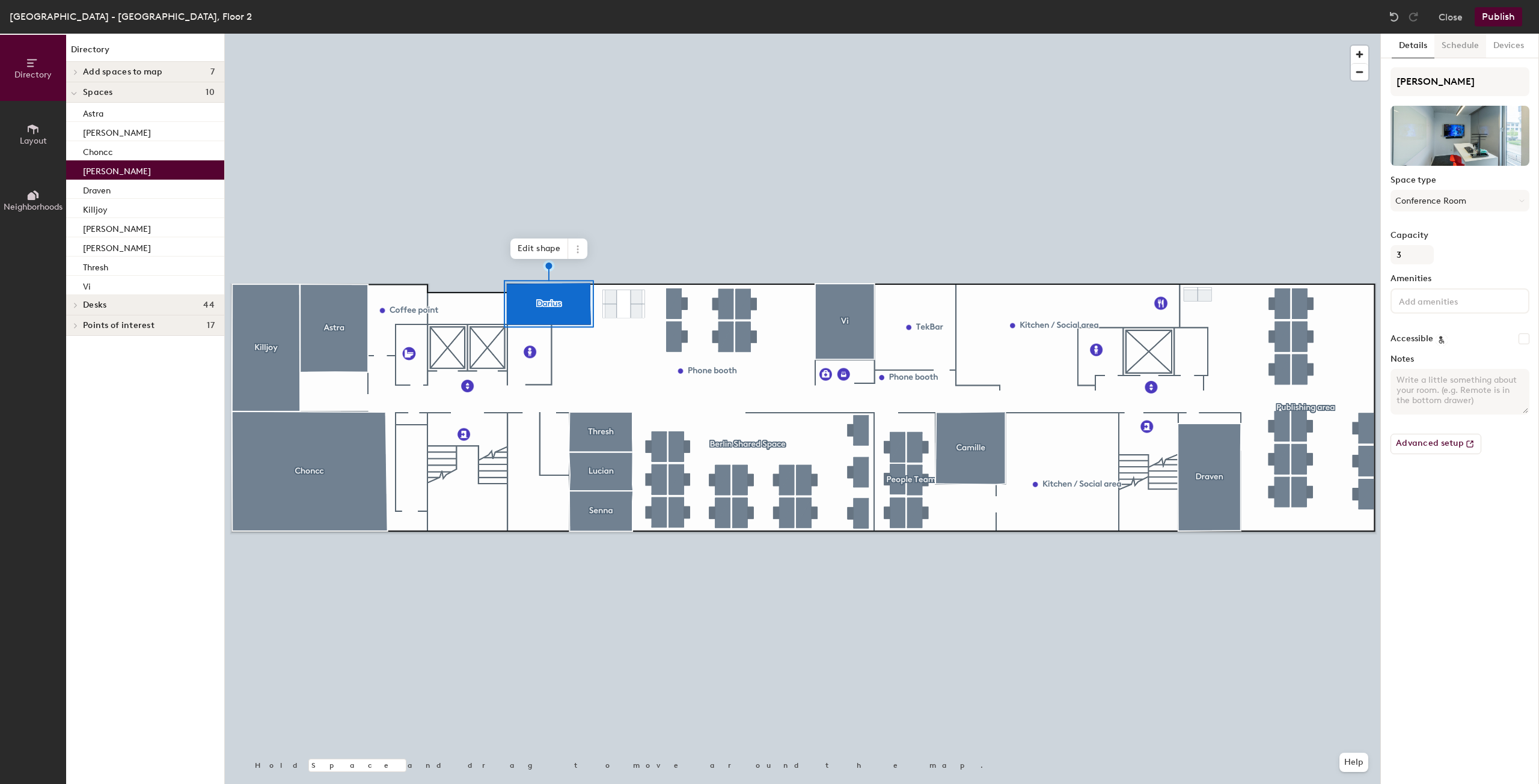
click at [1451, 48] on button "Schedule" at bounding box center [1460, 45] width 51 height 25
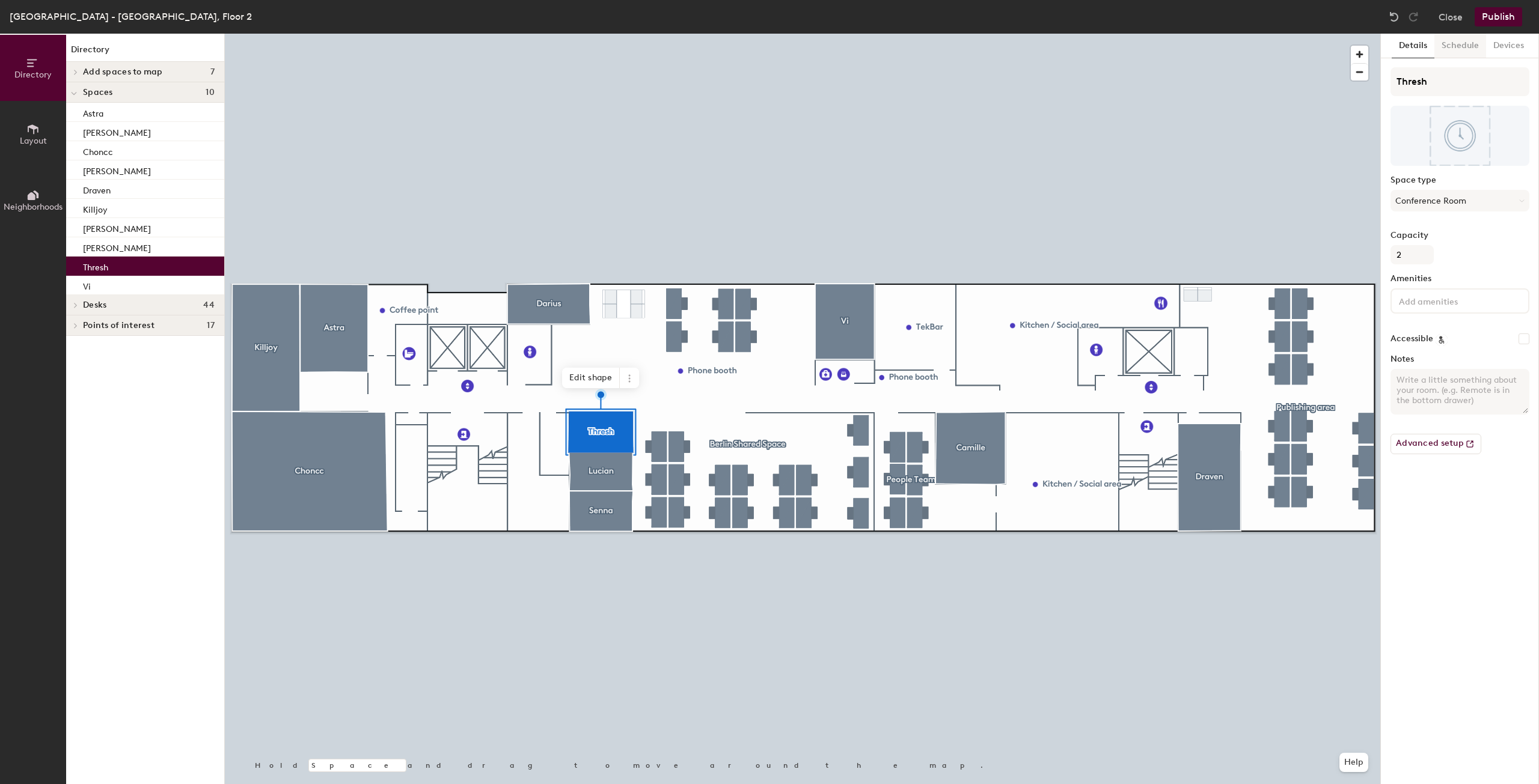
click at [1453, 56] on button "Schedule" at bounding box center [1460, 45] width 51 height 25
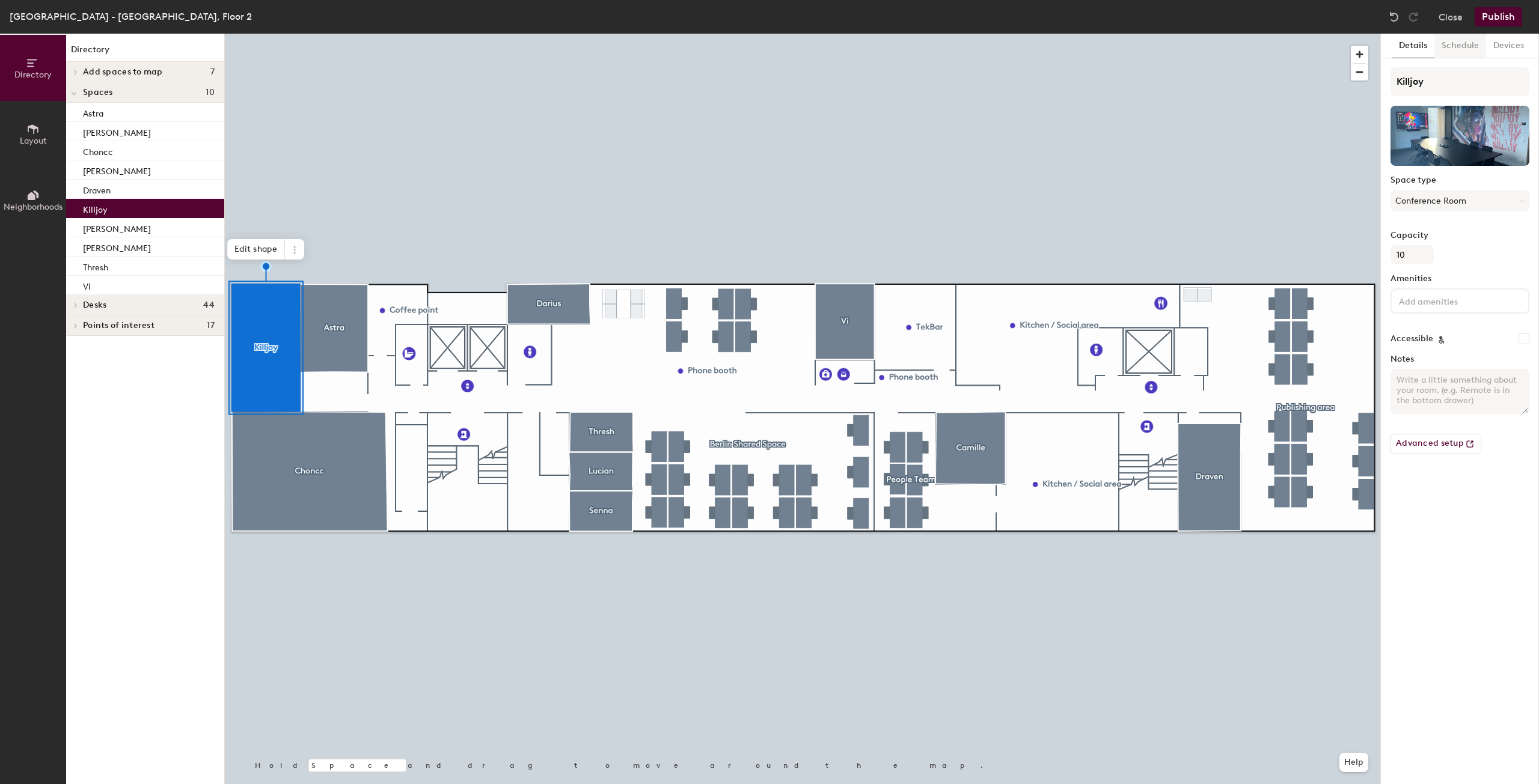
click at [1463, 44] on button "Schedule" at bounding box center [1460, 45] width 51 height 25
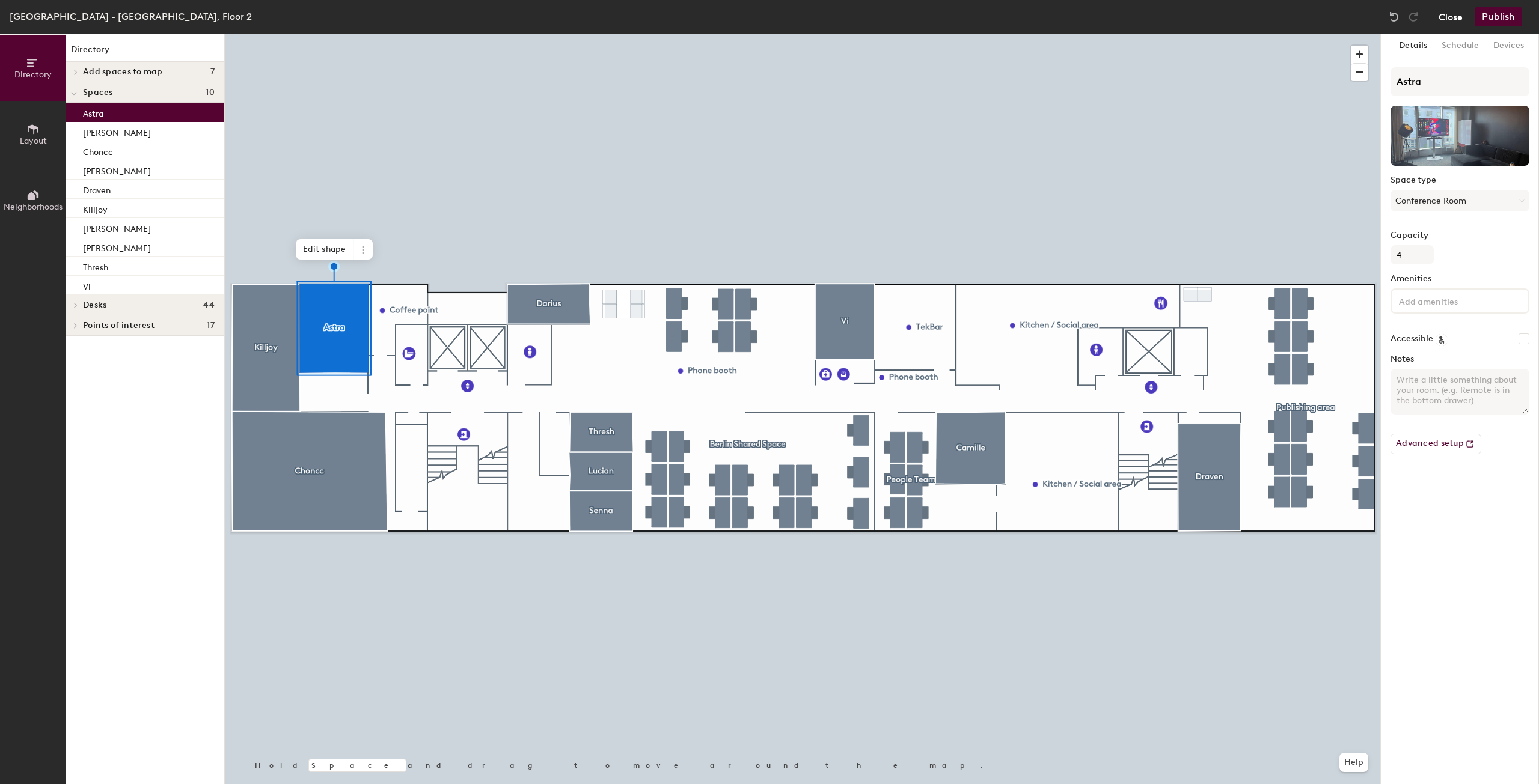
click at [1462, 16] on button "Close" at bounding box center [1451, 16] width 24 height 19
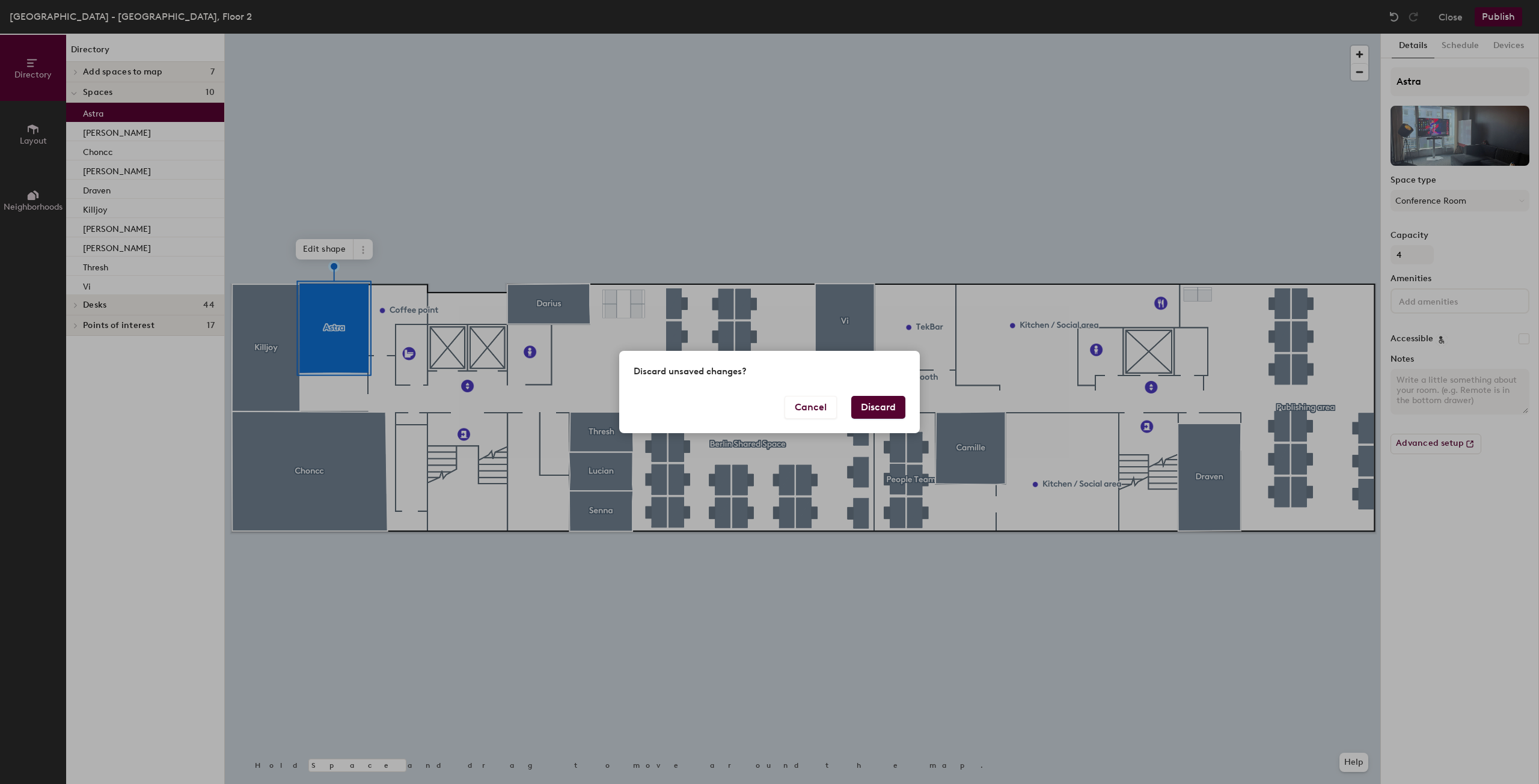
click at [885, 409] on button "Discard" at bounding box center [878, 407] width 54 height 23
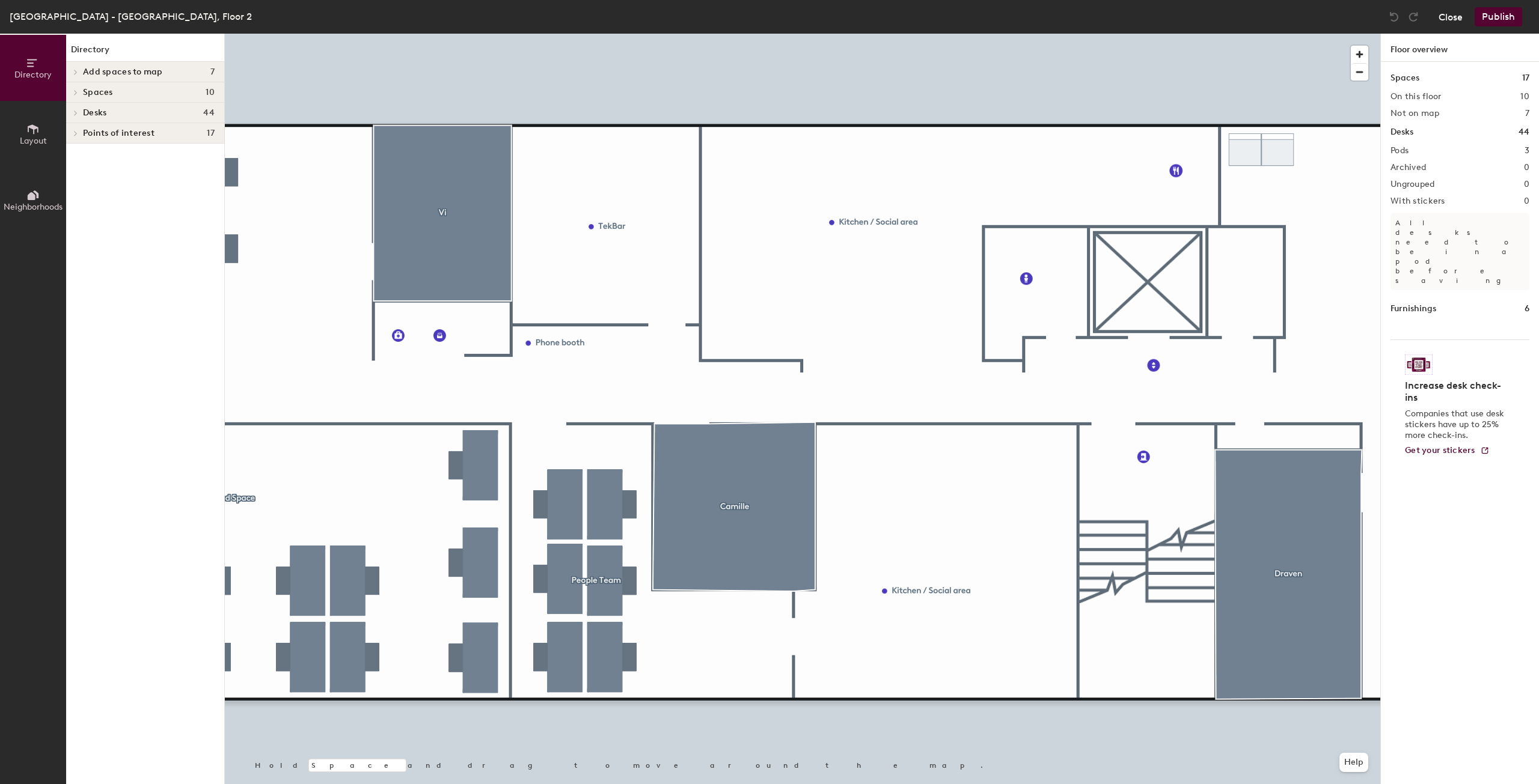
click at [1458, 16] on button "Close" at bounding box center [1451, 16] width 24 height 19
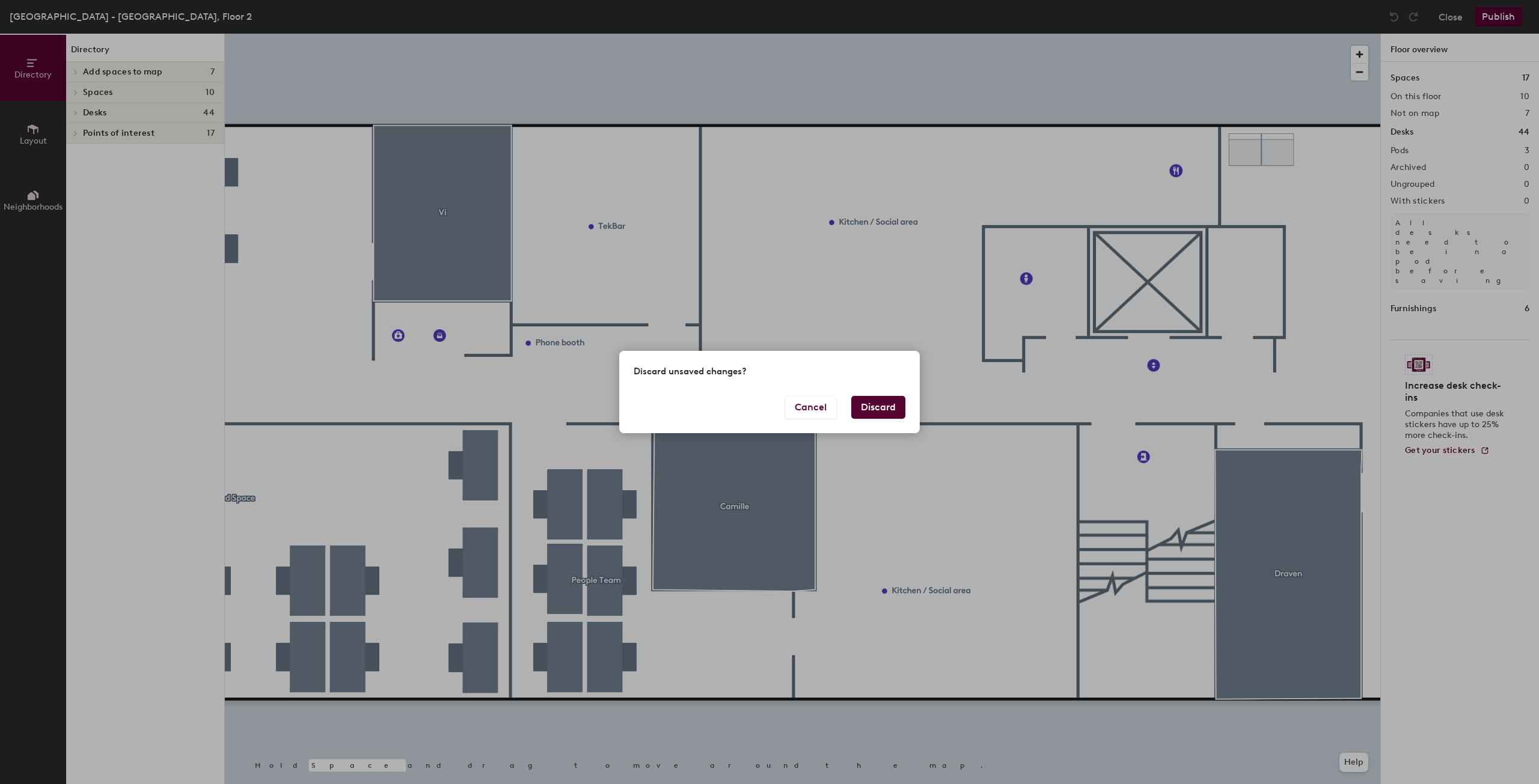
click at [865, 405] on button "Discard" at bounding box center [878, 407] width 54 height 23
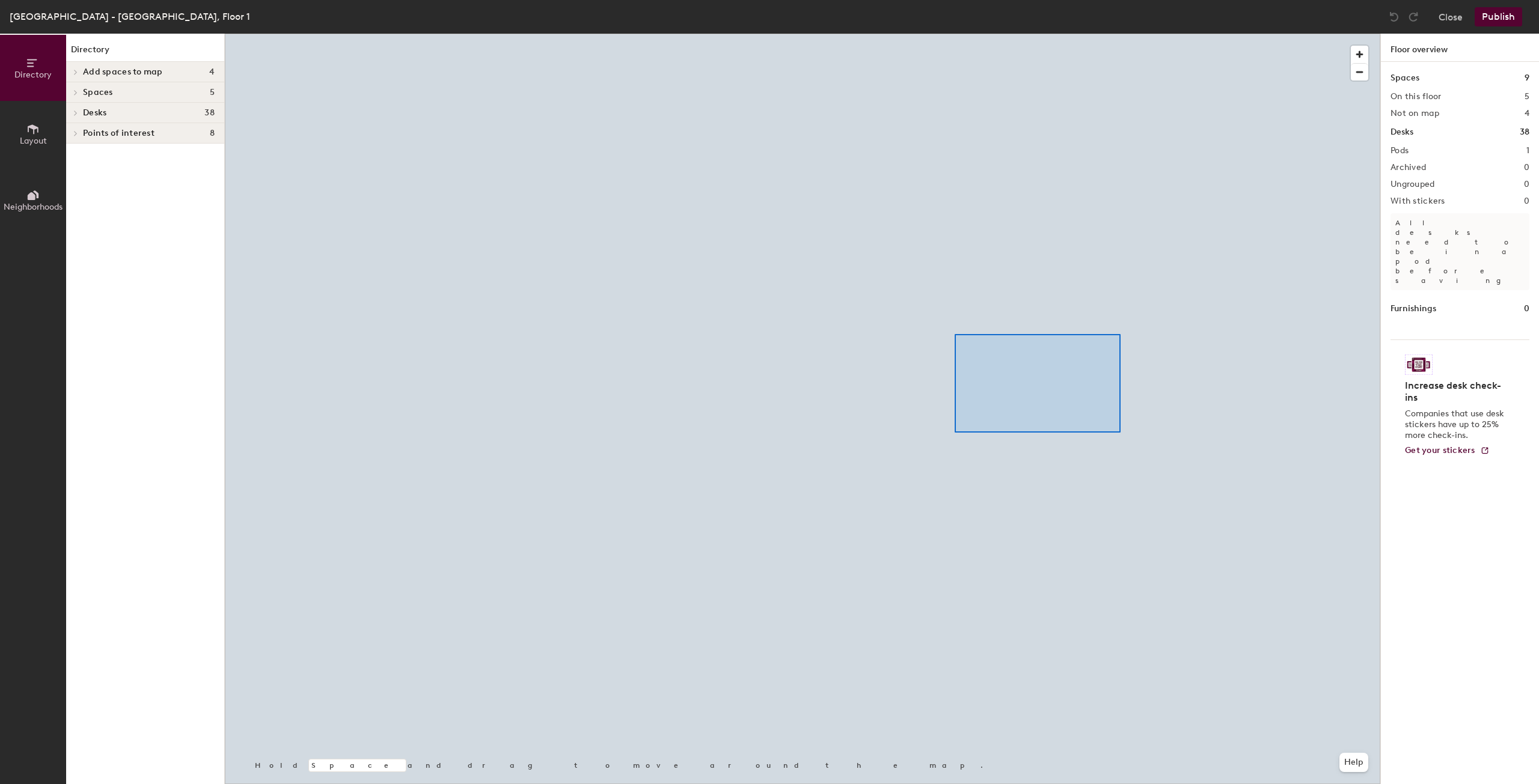
click at [821, 33] on div at bounding box center [802, 33] width 1156 height 0
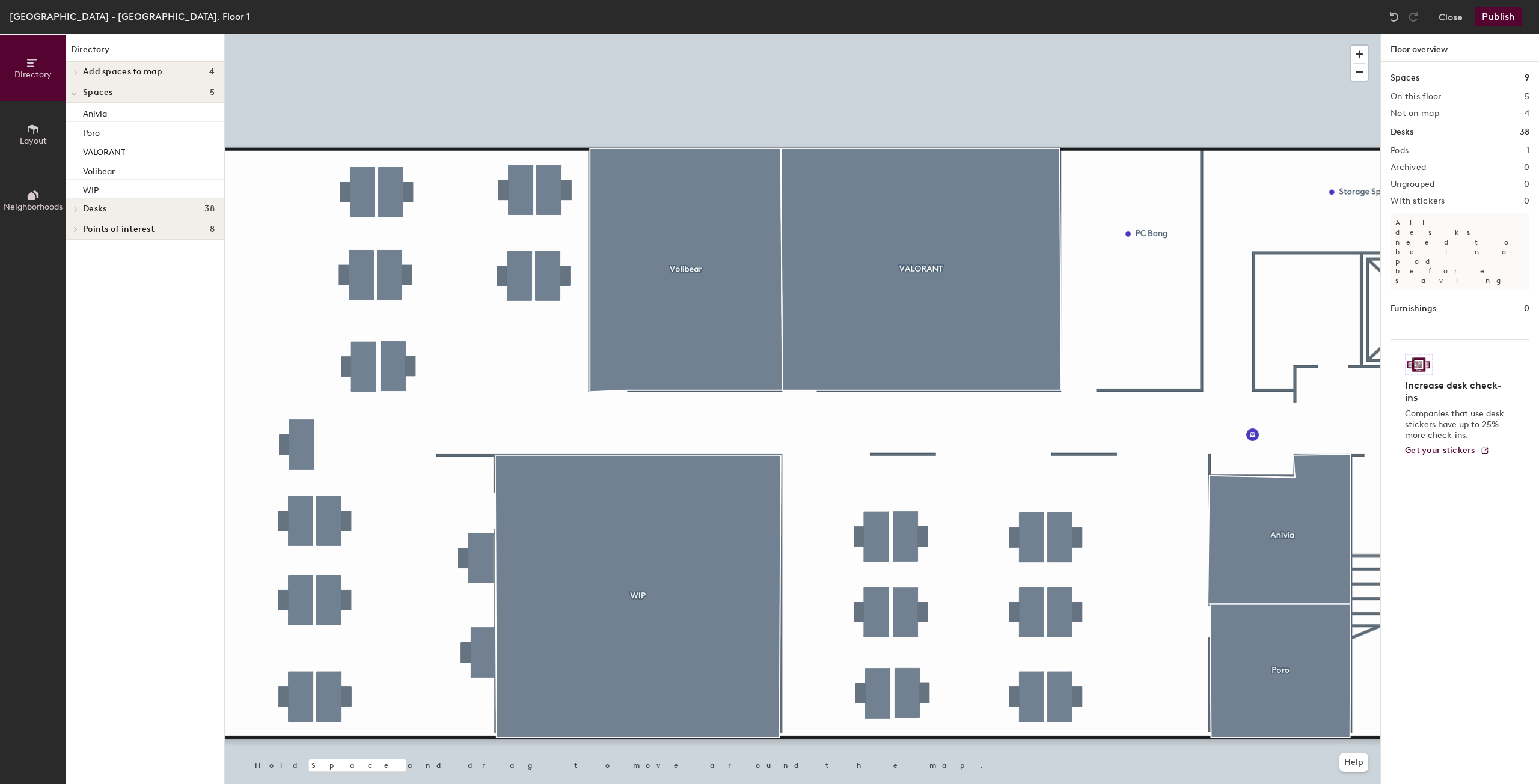
click at [1234, 33] on div at bounding box center [802, 33] width 1156 height 0
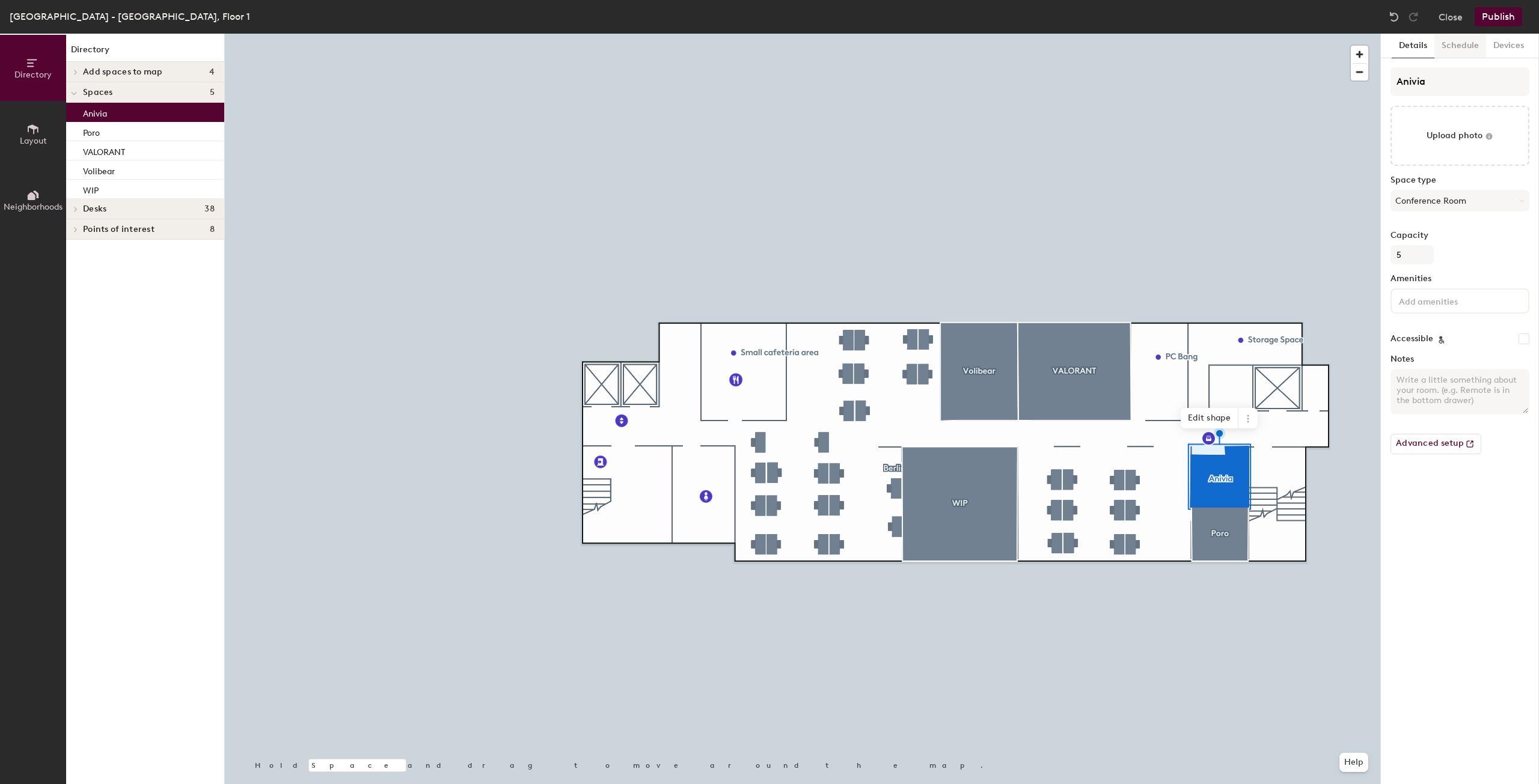
click at [1465, 54] on button "Schedule" at bounding box center [1460, 45] width 51 height 25
click at [1435, 94] on button "On-demand" at bounding box center [1459, 92] width 139 height 21
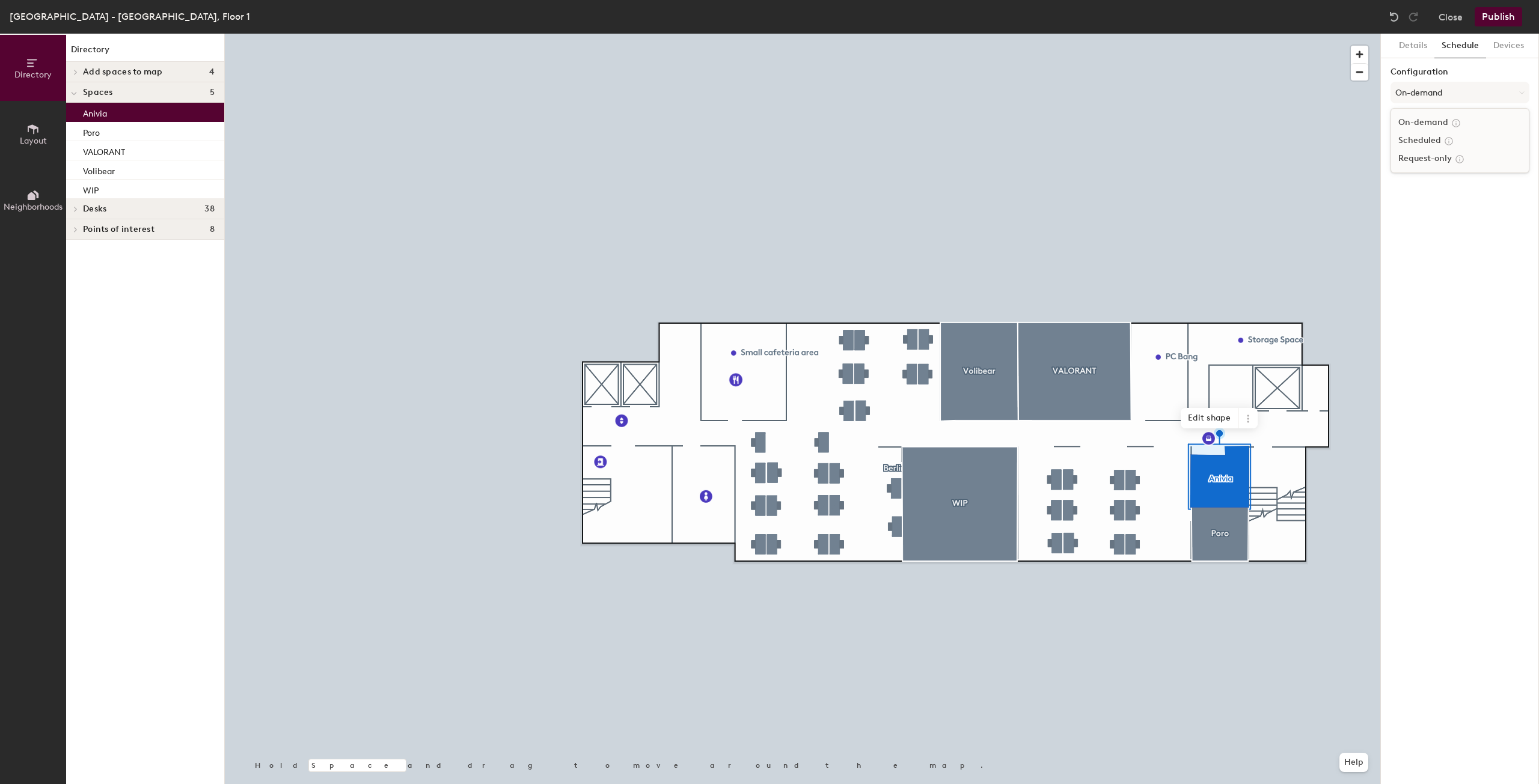
click at [1424, 139] on div "Scheduled" at bounding box center [1459, 140] width 138 height 18
click at [1432, 121] on button "Select account" at bounding box center [1459, 118] width 139 height 21
click at [1427, 143] on div "Google Apps" at bounding box center [1459, 149] width 138 height 18
click at [1427, 167] on button "Select a calendar" at bounding box center [1459, 165] width 139 height 21
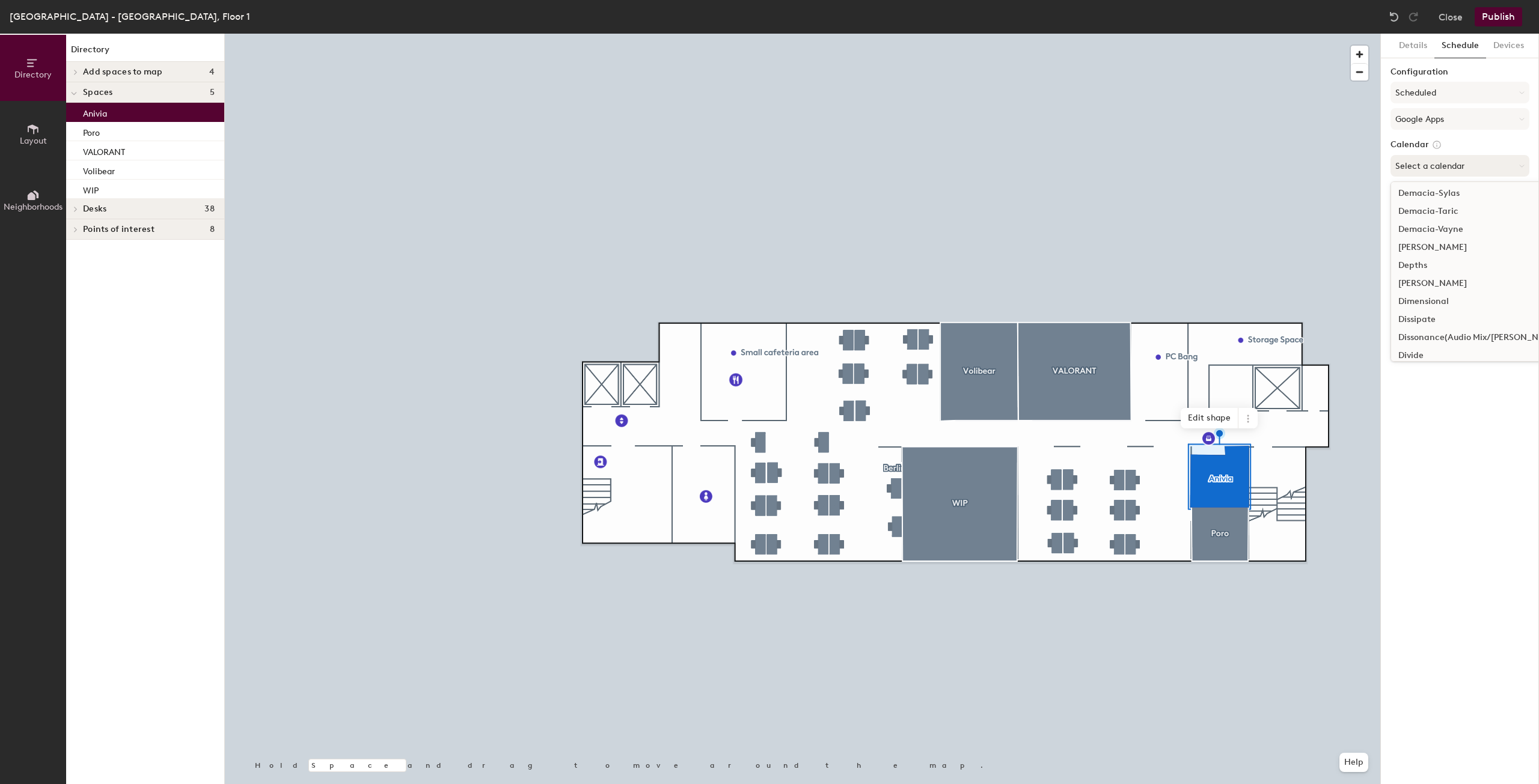
scroll to position [3785, 0]
click at [1440, 159] on button "Select a calendar" at bounding box center [1459, 165] width 139 height 21
click at [1419, 314] on div "Anivia" at bounding box center [1512, 315] width 242 height 18
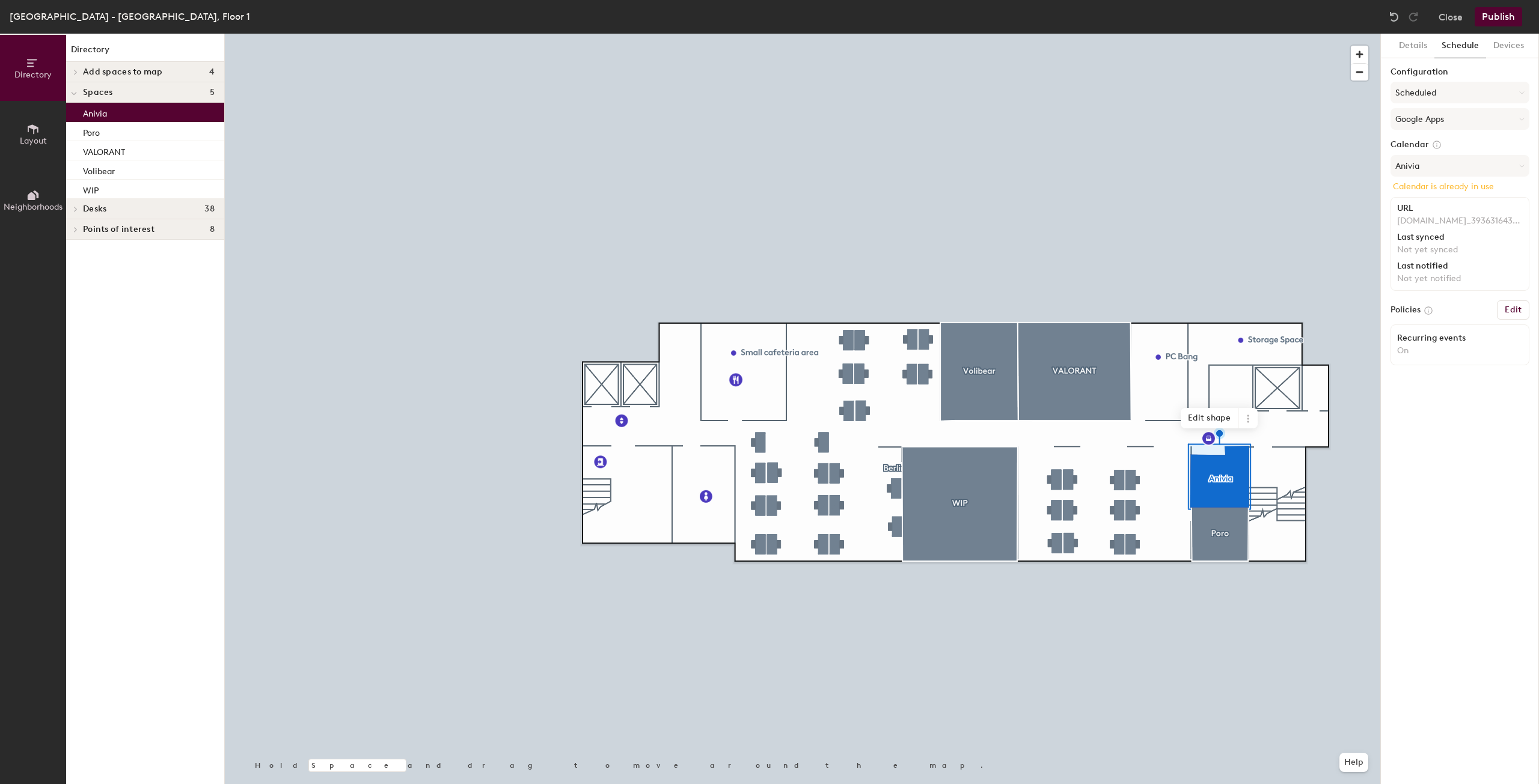
click at [1438, 225] on p "riotgames.com_39363164363739662d666630352d343534312d396338312d37393636636431633…" at bounding box center [1459, 221] width 126 height 11
drag, startPoint x: 1400, startPoint y: 183, endPoint x: 1508, endPoint y: 188, distance: 108.1
click at [1508, 188] on p "Calendar is already in use" at bounding box center [1459, 186] width 134 height 11
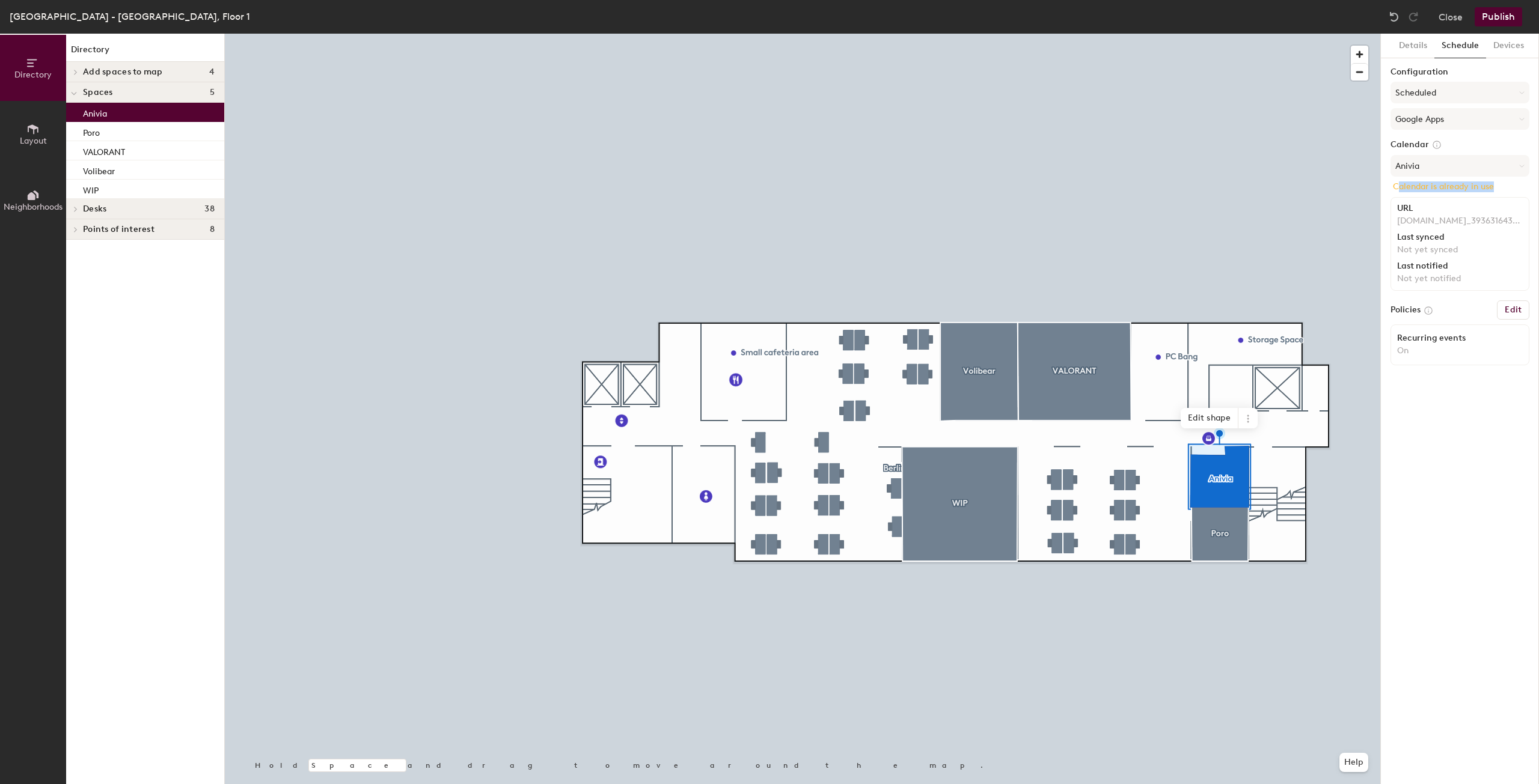
drag, startPoint x: 1401, startPoint y: 222, endPoint x: 1518, endPoint y: 217, distance: 117.1
click at [1518, 217] on p "riotgames.com_39363164363739662d666630352d343534312d396338312d37393636636431633…" at bounding box center [1459, 221] width 126 height 11
click at [1441, 269] on div "Last notified" at bounding box center [1459, 266] width 126 height 9
click at [1504, 306] on button "Edit" at bounding box center [1513, 309] width 33 height 19
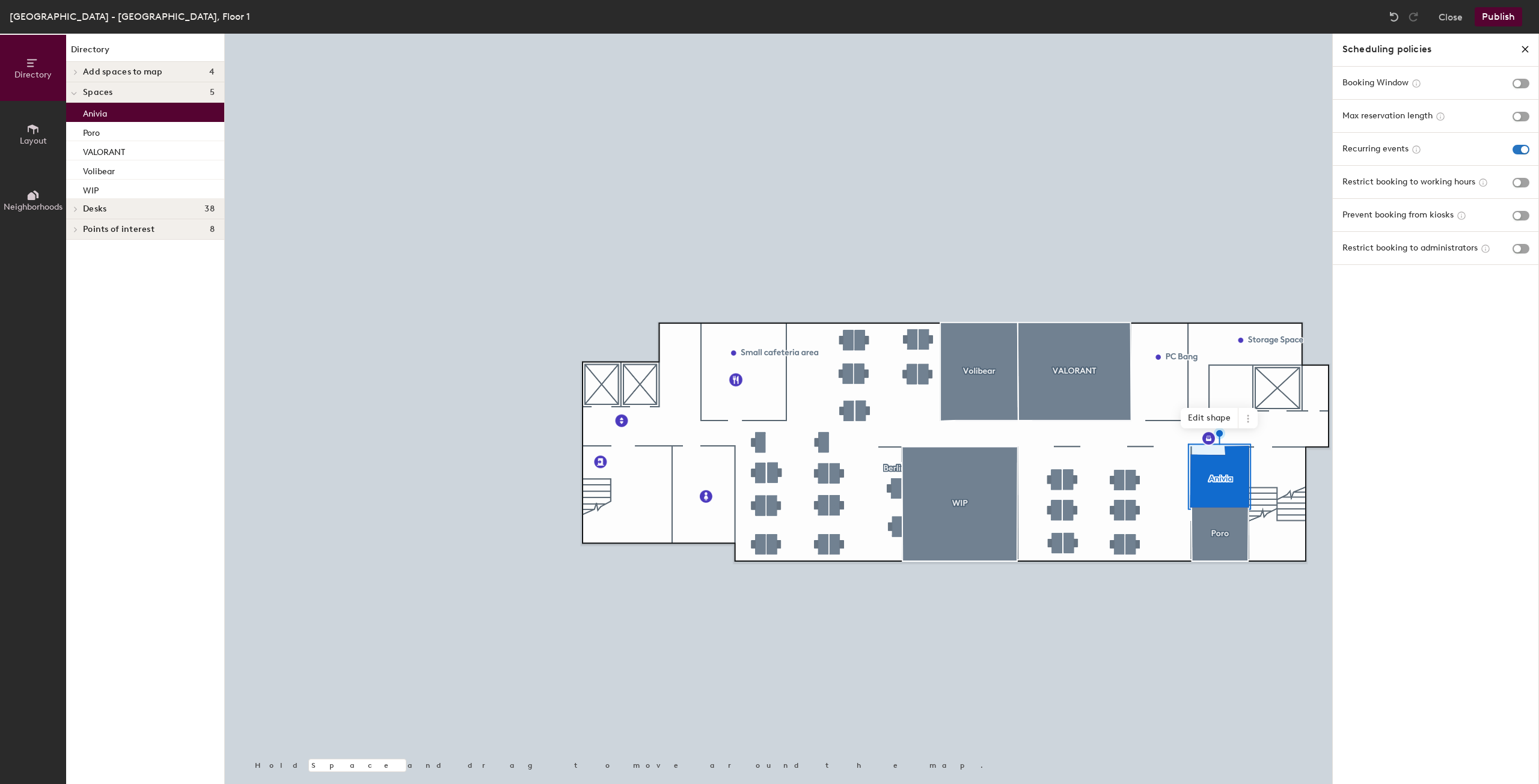
click at [1525, 55] on div "Scheduling policies" at bounding box center [1436, 49] width 207 height 32
click at [1527, 53] on icon "close policies" at bounding box center [1524, 49] width 9 height 9
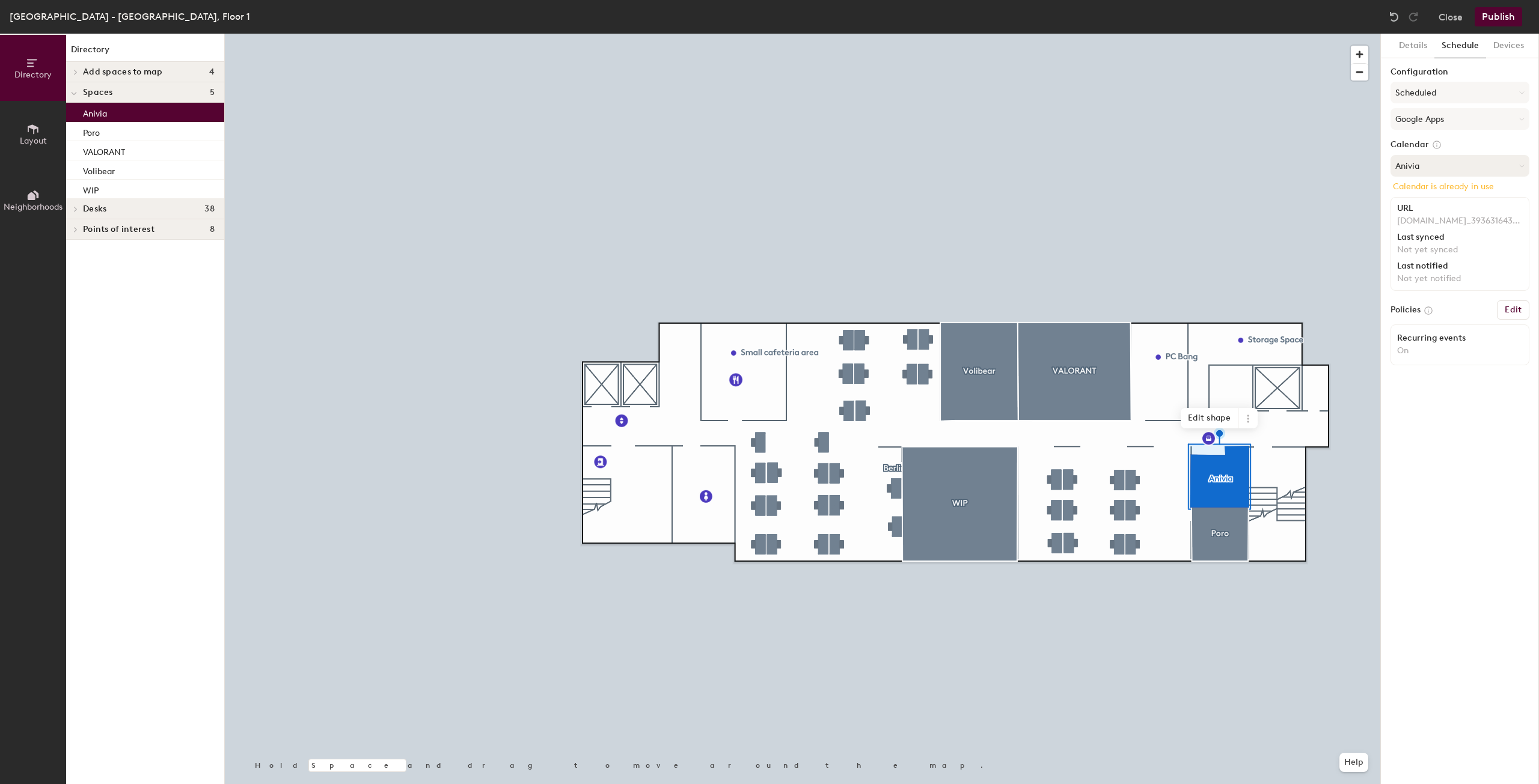
click at [1439, 165] on button "Anivia" at bounding box center [1459, 165] width 139 height 21
click at [1419, 310] on div "Anivia" at bounding box center [1512, 315] width 242 height 18
click at [1408, 226] on p "riotgames.com_39363164363739662d666630352d343534312d396338312d37393636636431633…" at bounding box center [1459, 221] width 126 height 11
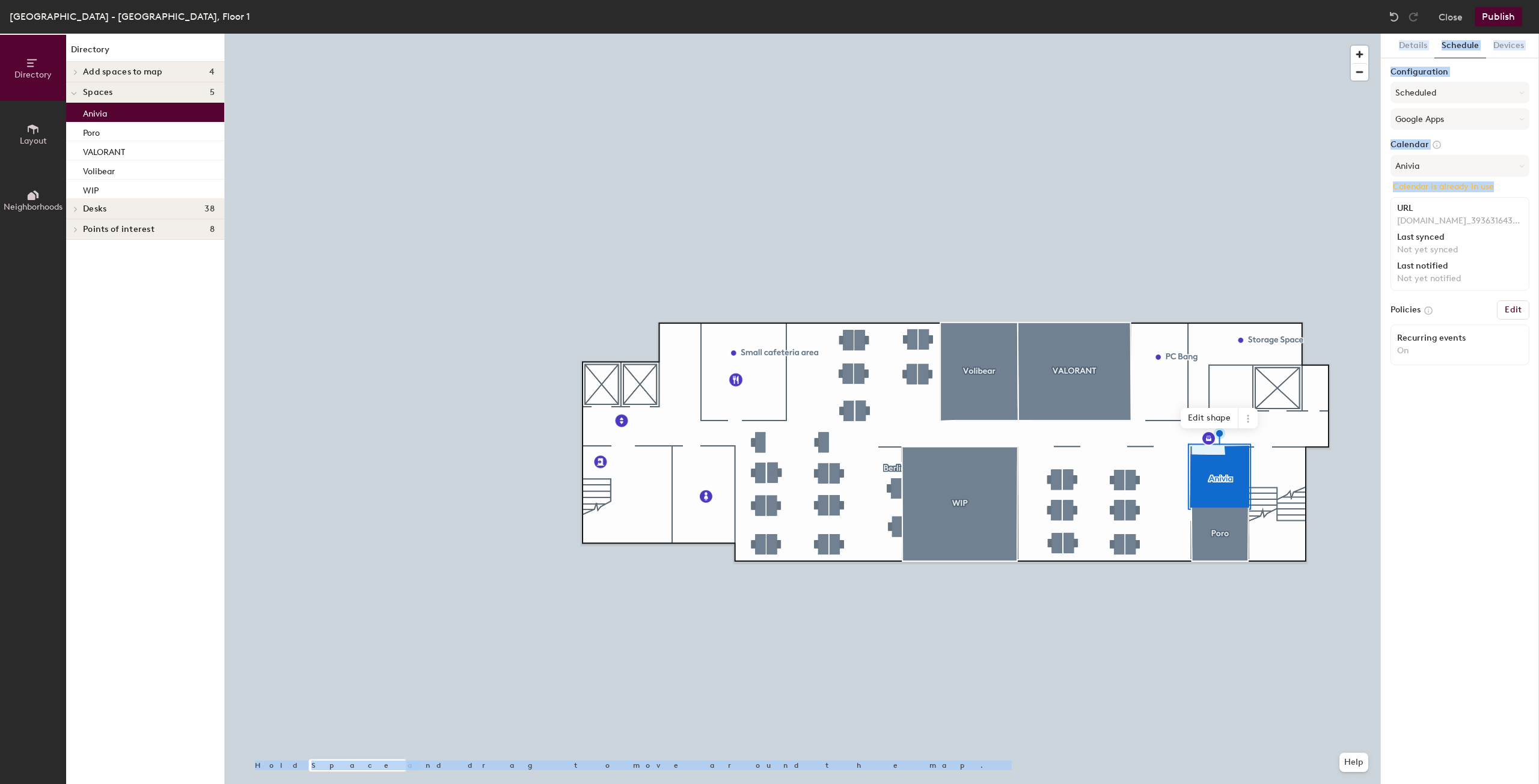
click at [1335, 186] on div "Directory Layout Neighborhoods Directory Add spaces to map 4 Anivia Future coll…" at bounding box center [769, 409] width 1539 height 751
click at [1417, 179] on div "Calendar Anivia Calendar is already in use URL riotgames.com_39363164363739662d…" at bounding box center [1459, 217] width 139 height 156
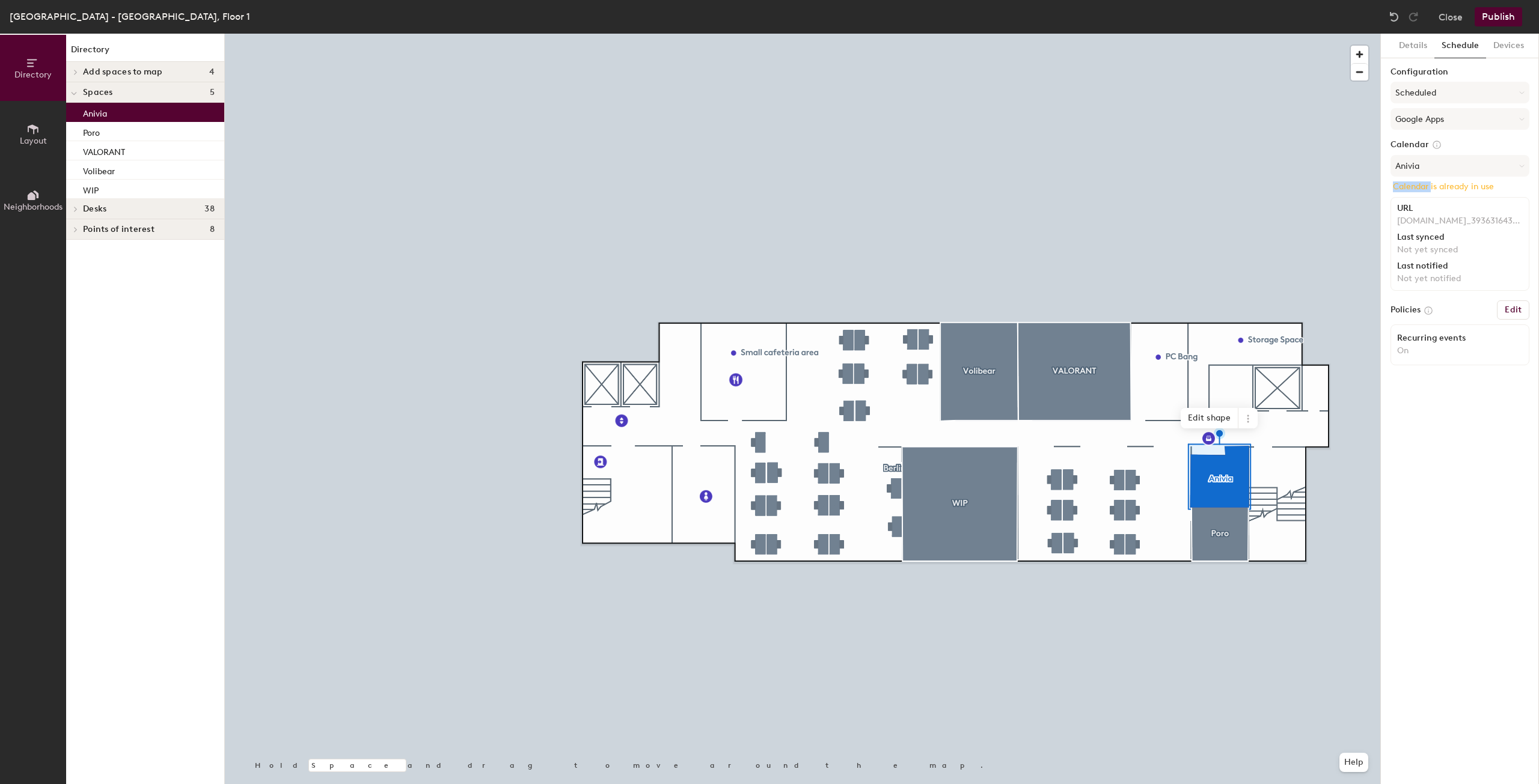
click at [1417, 179] on div "Calendar Anivia Calendar is already in use URL riotgames.com_39363164363739662d…" at bounding box center [1459, 217] width 139 height 156
click at [1502, 18] on button "Publish" at bounding box center [1499, 16] width 48 height 19
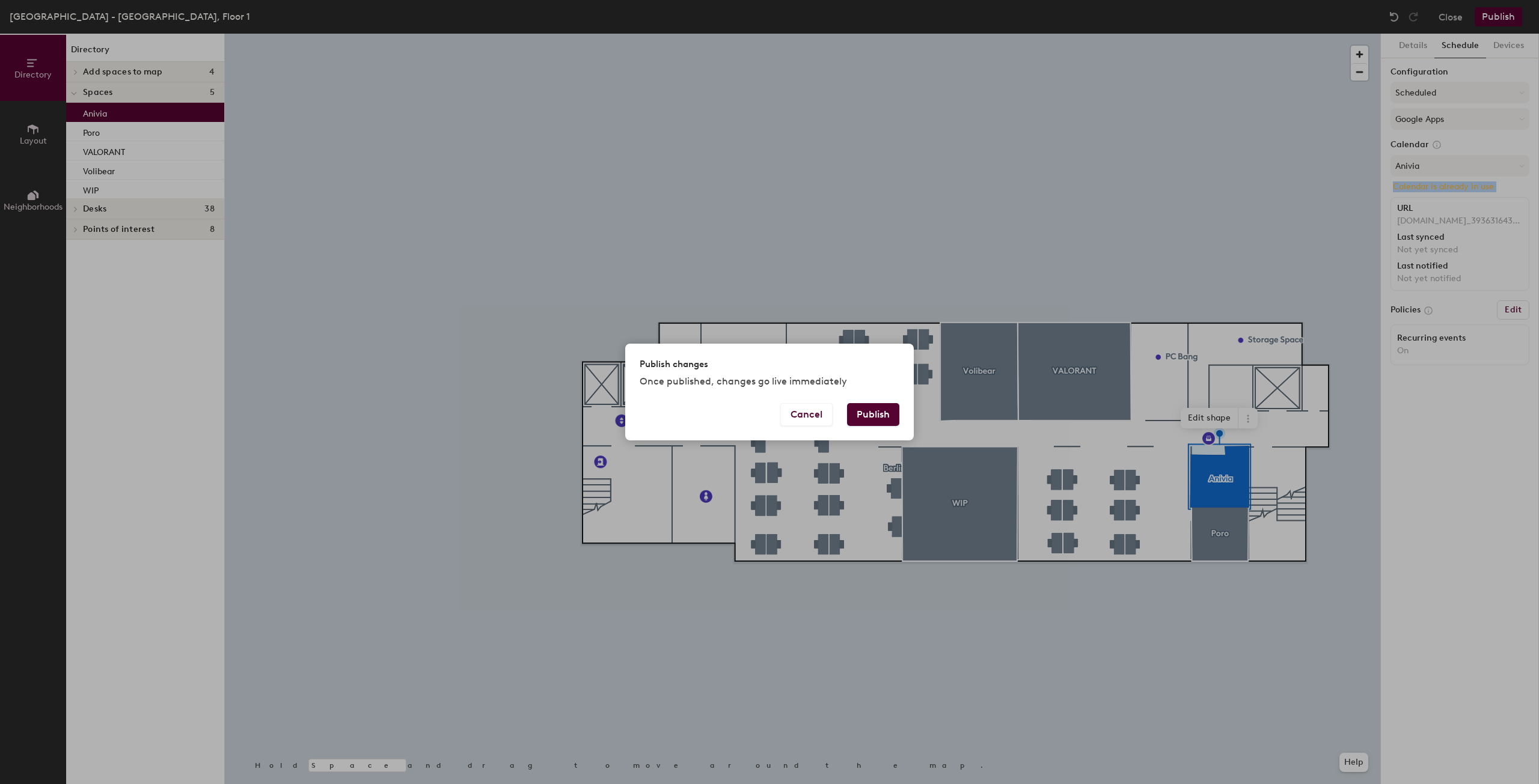
click at [885, 411] on button "Publish" at bounding box center [873, 415] width 52 height 23
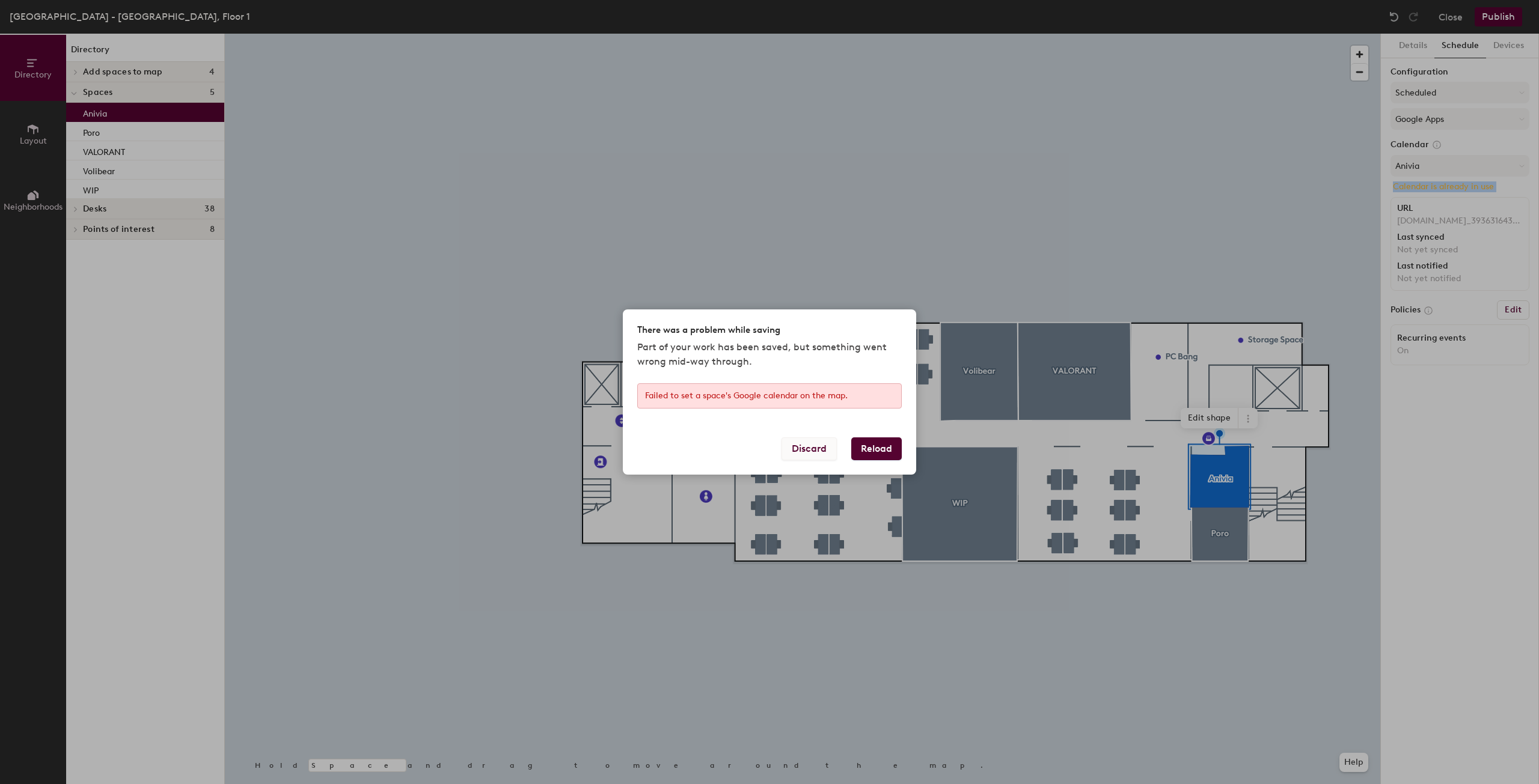
click at [803, 452] on button "Discard" at bounding box center [809, 449] width 56 height 23
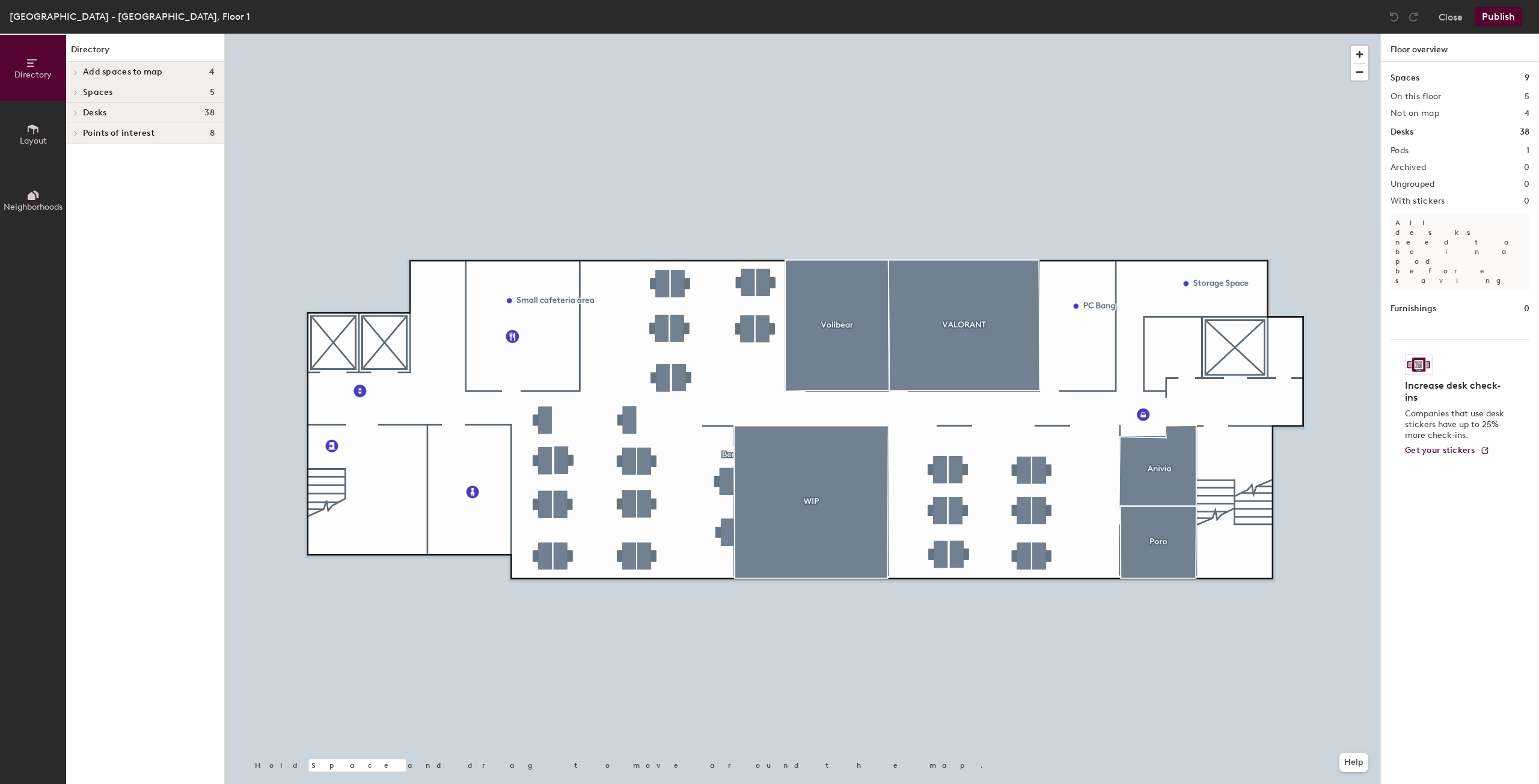
click at [30, 130] on icon at bounding box center [33, 128] width 13 height 13
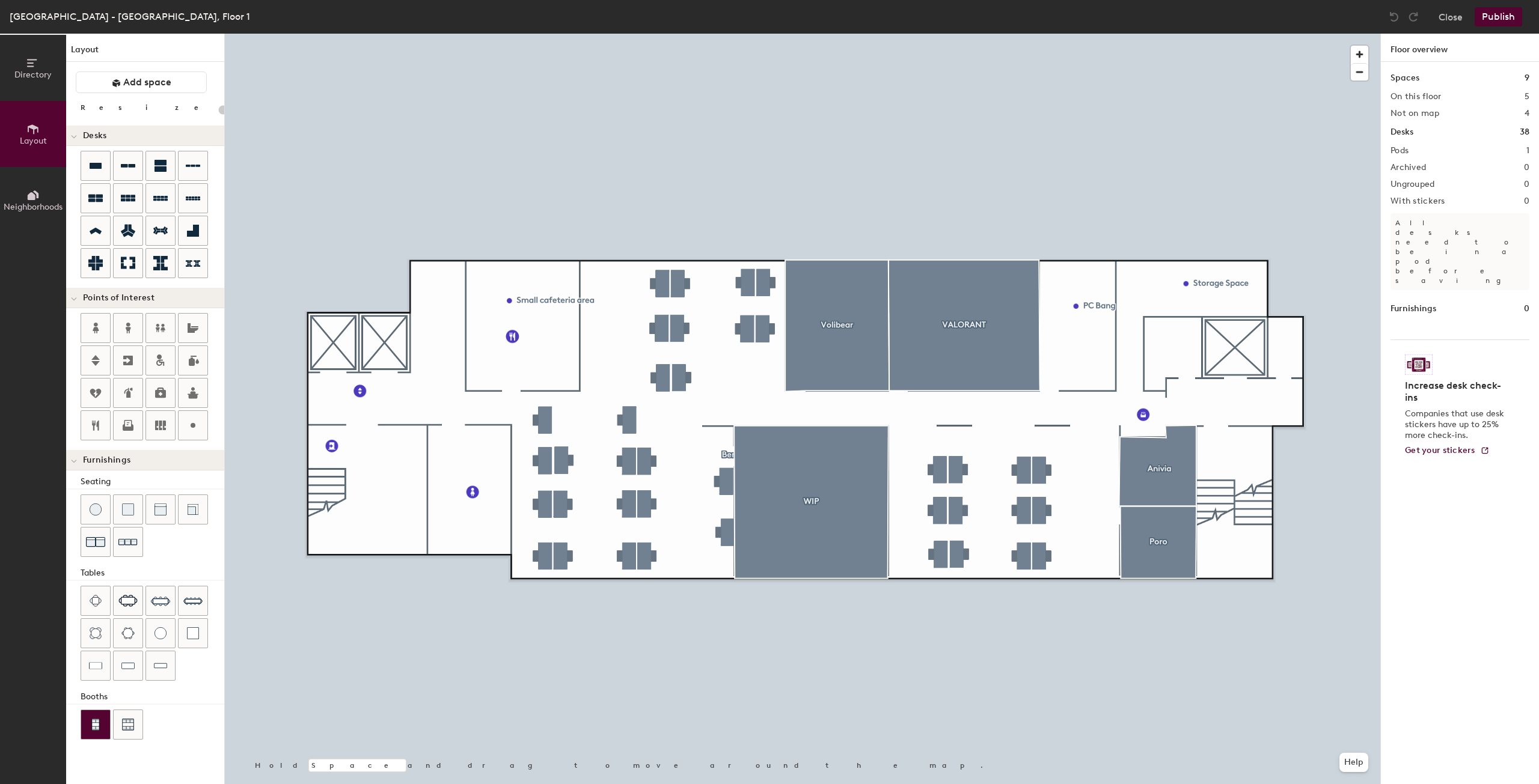
click at [95, 729] on div at bounding box center [96, 725] width 29 height 29
click at [171, 70] on div "Layout Add space Resize Desks Points of Interest Furnishings Seating Tables Boo…" at bounding box center [145, 409] width 158 height 751
click at [169, 85] on span "Add space" at bounding box center [147, 82] width 48 height 12
click at [756, 33] on div at bounding box center [802, 33] width 1156 height 0
click at [749, 33] on div at bounding box center [802, 33] width 1156 height 0
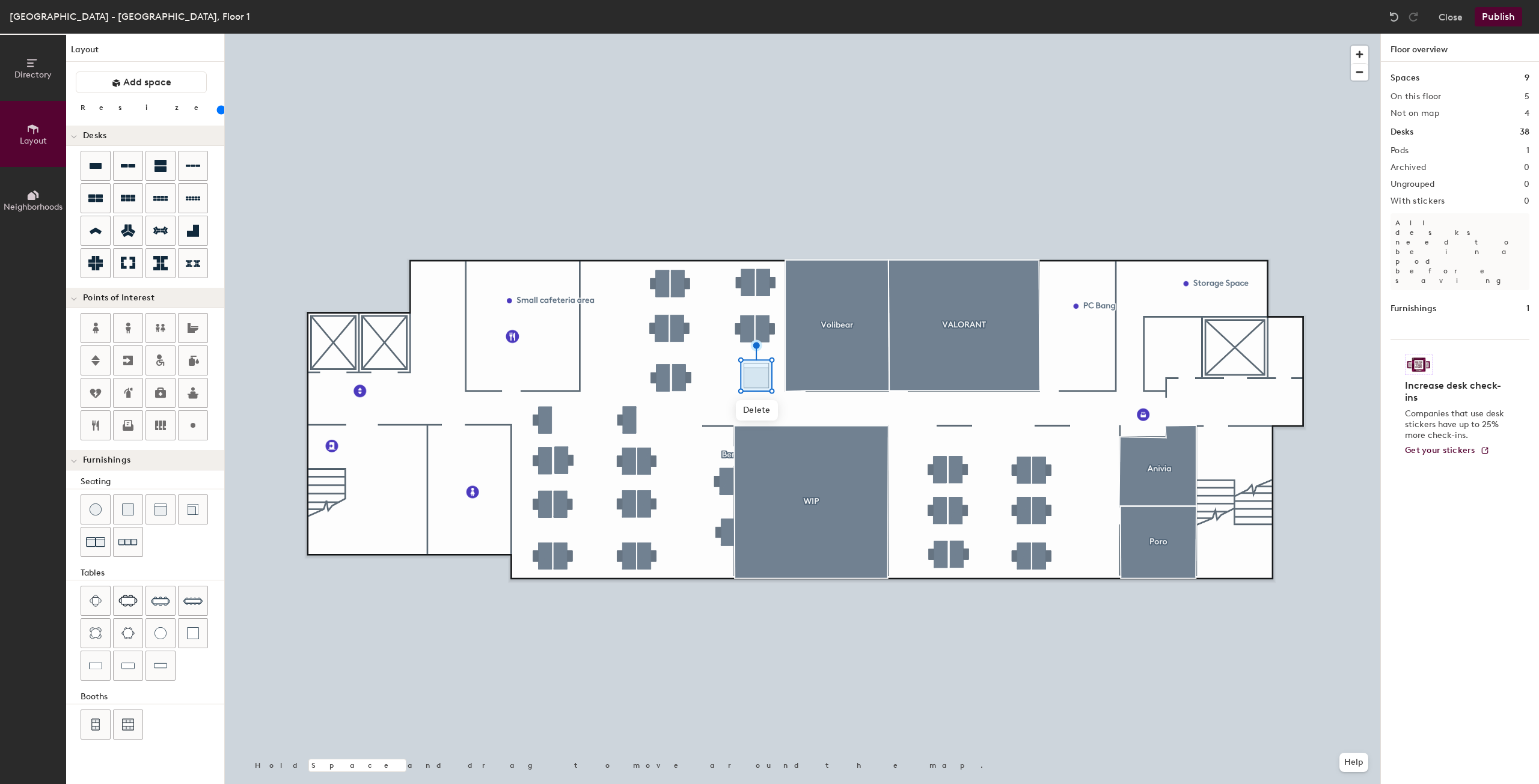
click at [1510, 15] on button "Publish" at bounding box center [1499, 16] width 48 height 19
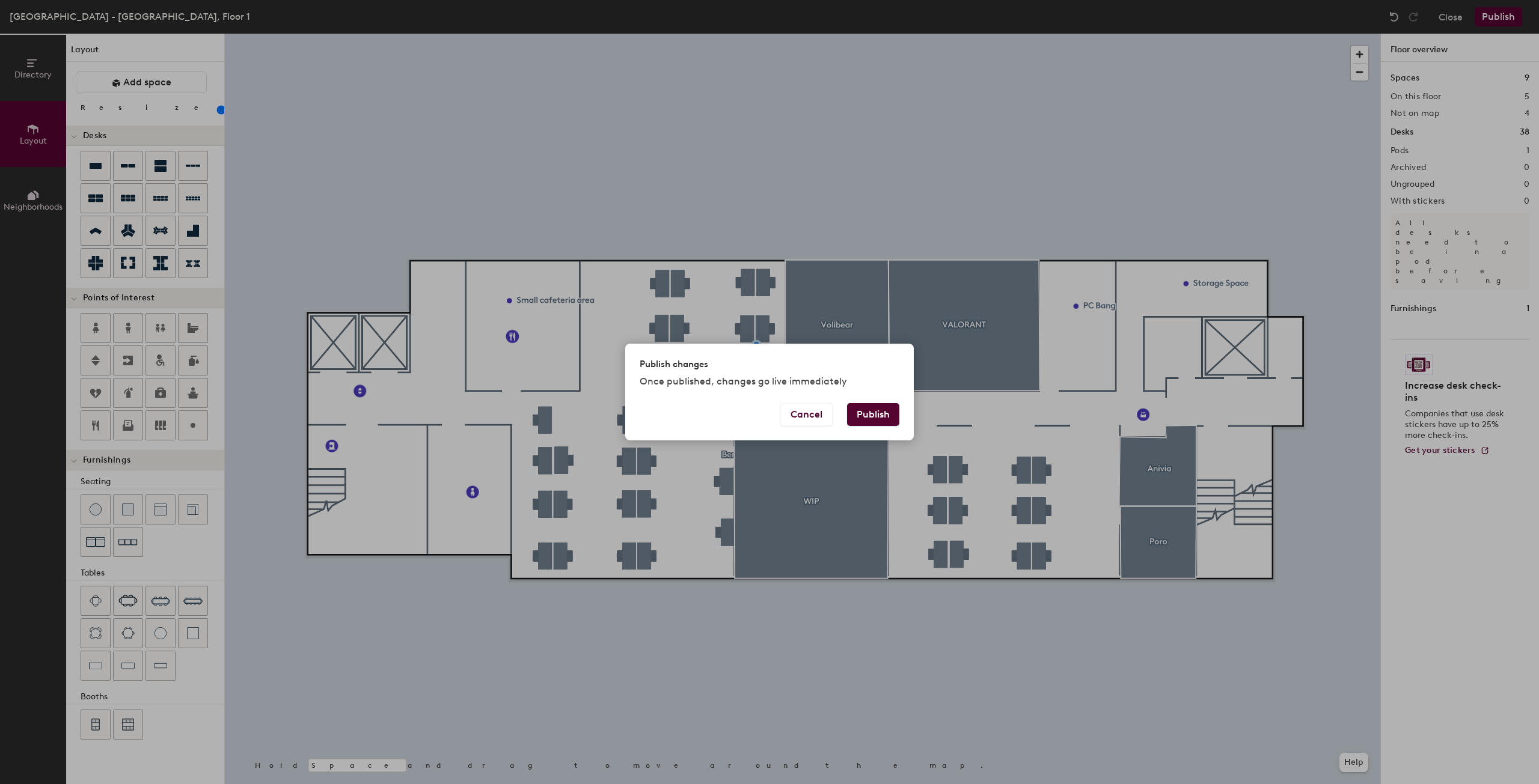
click at [877, 416] on button "Publish" at bounding box center [873, 415] width 52 height 23
type input "20"
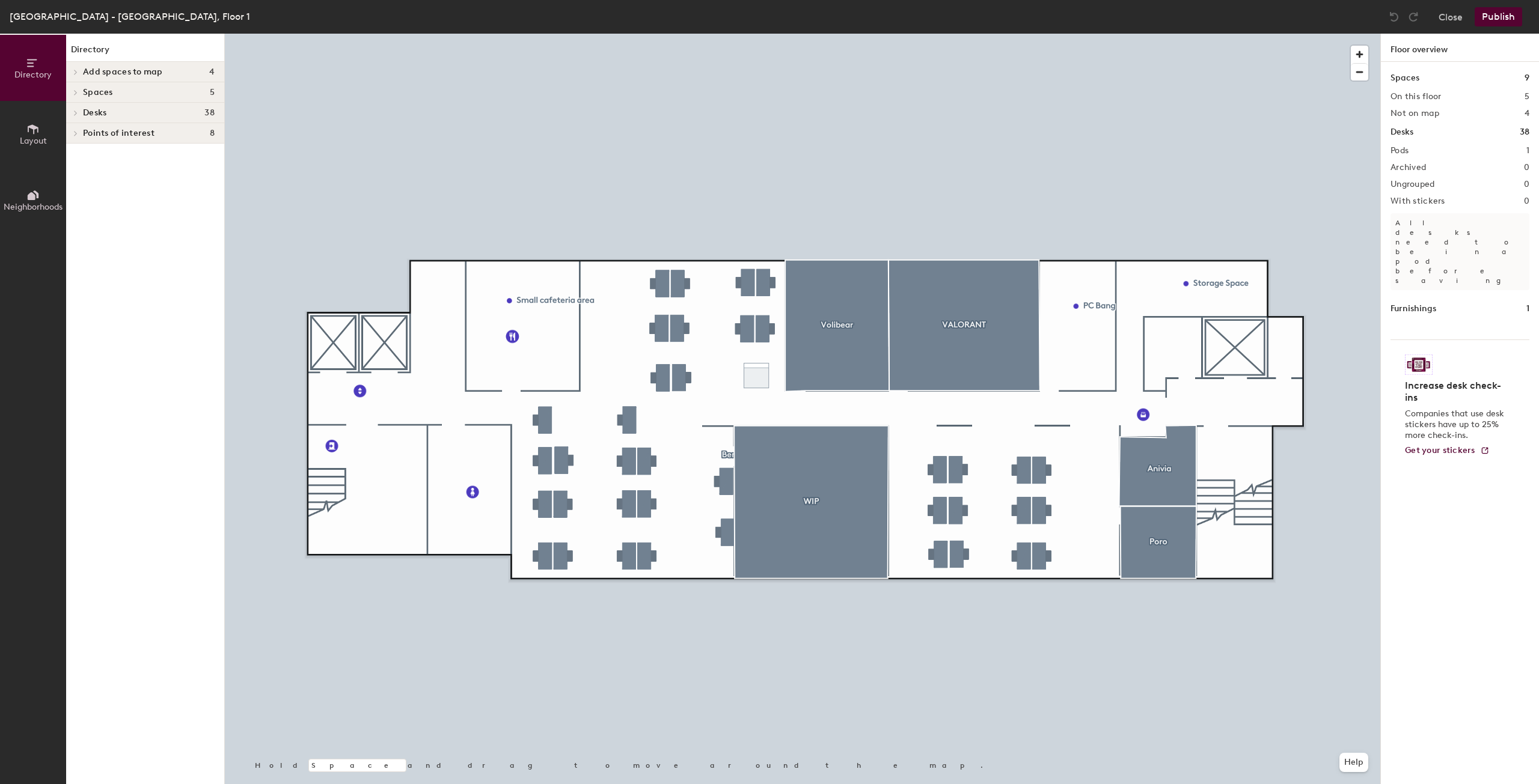
click at [33, 117] on button "Layout" at bounding box center [33, 133] width 66 height 66
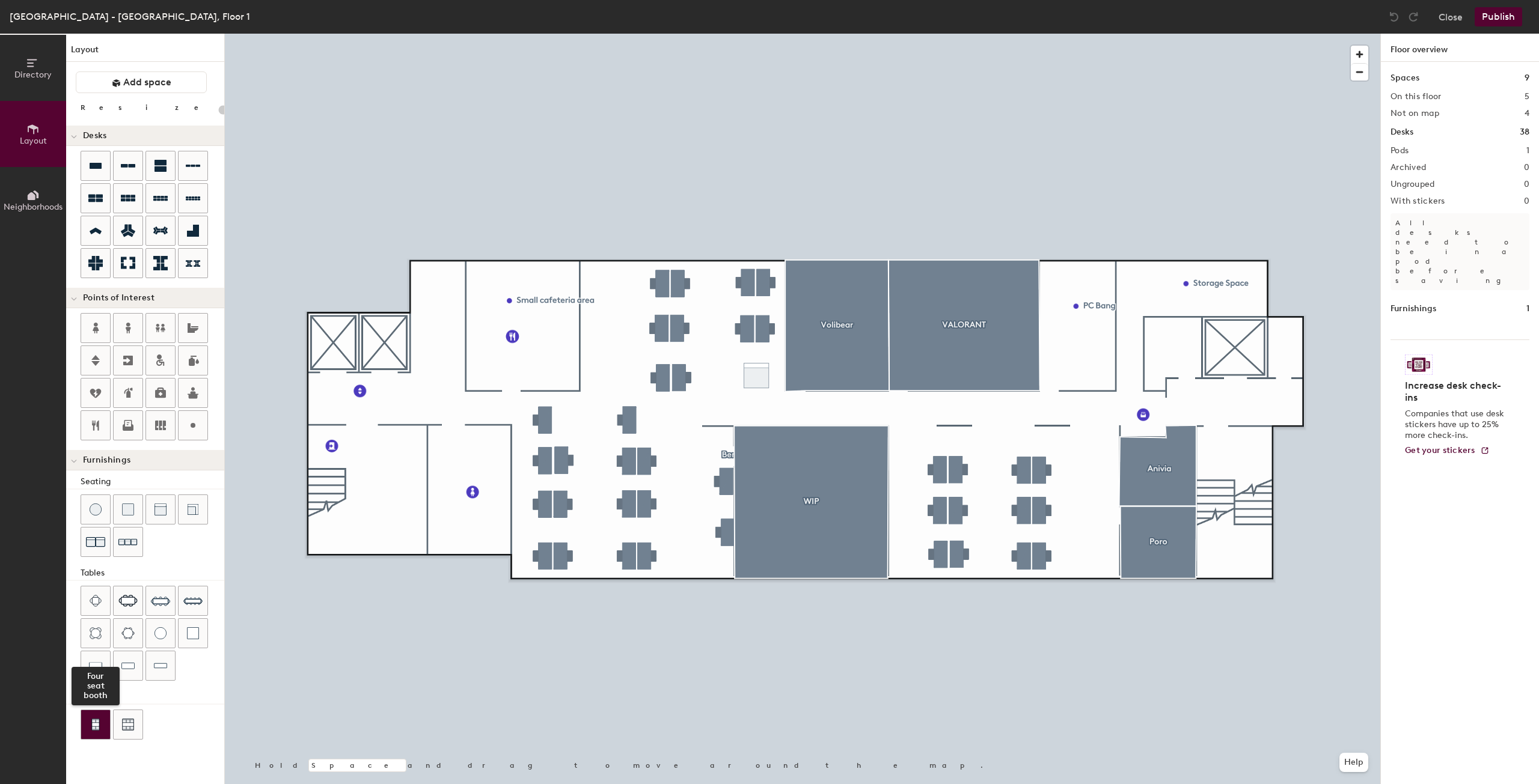
click at [90, 734] on div at bounding box center [96, 725] width 29 height 29
click at [1489, 21] on button "Publish" at bounding box center [1499, 16] width 48 height 19
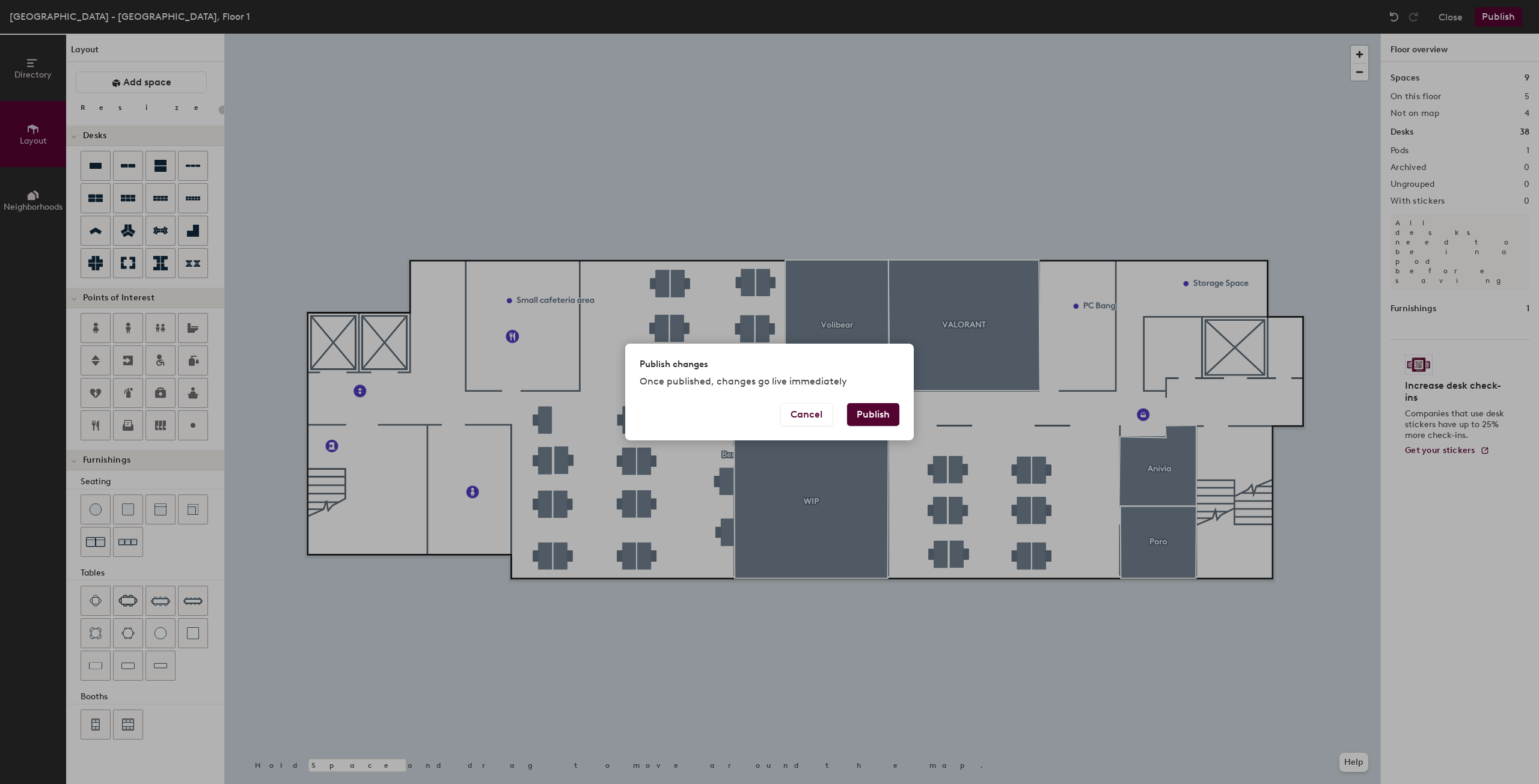
click at [867, 417] on button "Publish" at bounding box center [873, 415] width 52 height 23
type input "20"
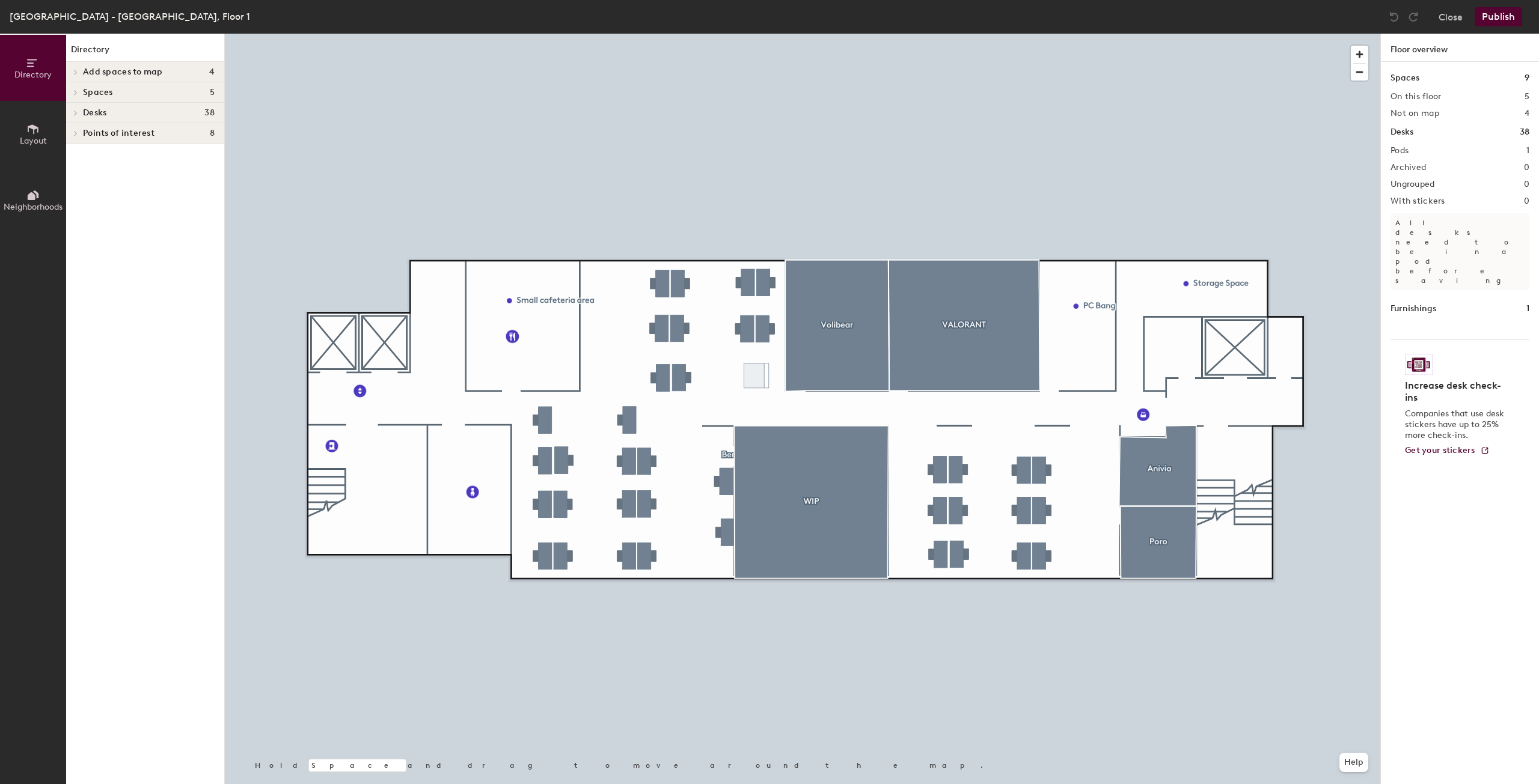
click at [37, 197] on icon at bounding box center [36, 194] width 5 height 8
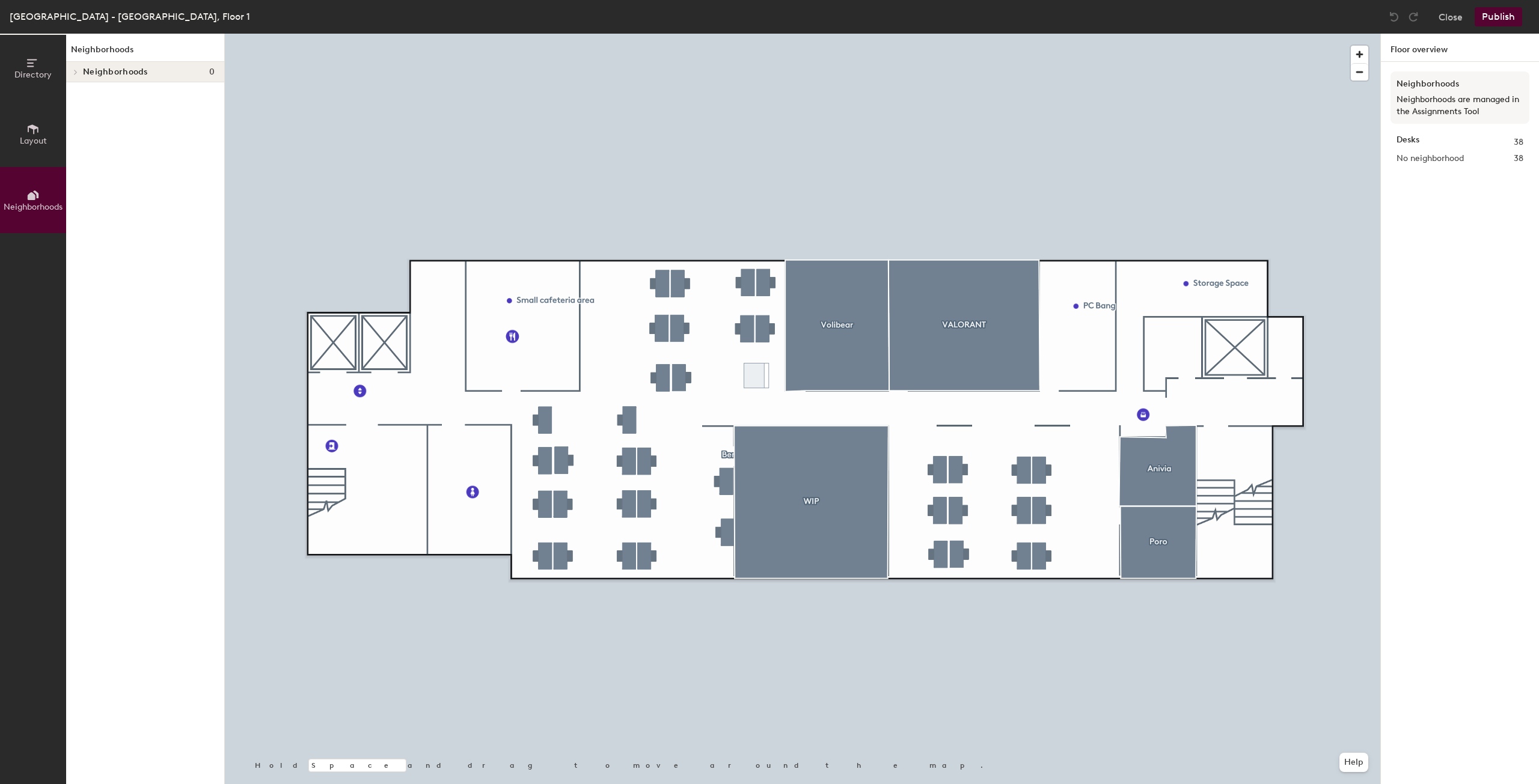
click at [33, 127] on icon at bounding box center [33, 128] width 11 height 9
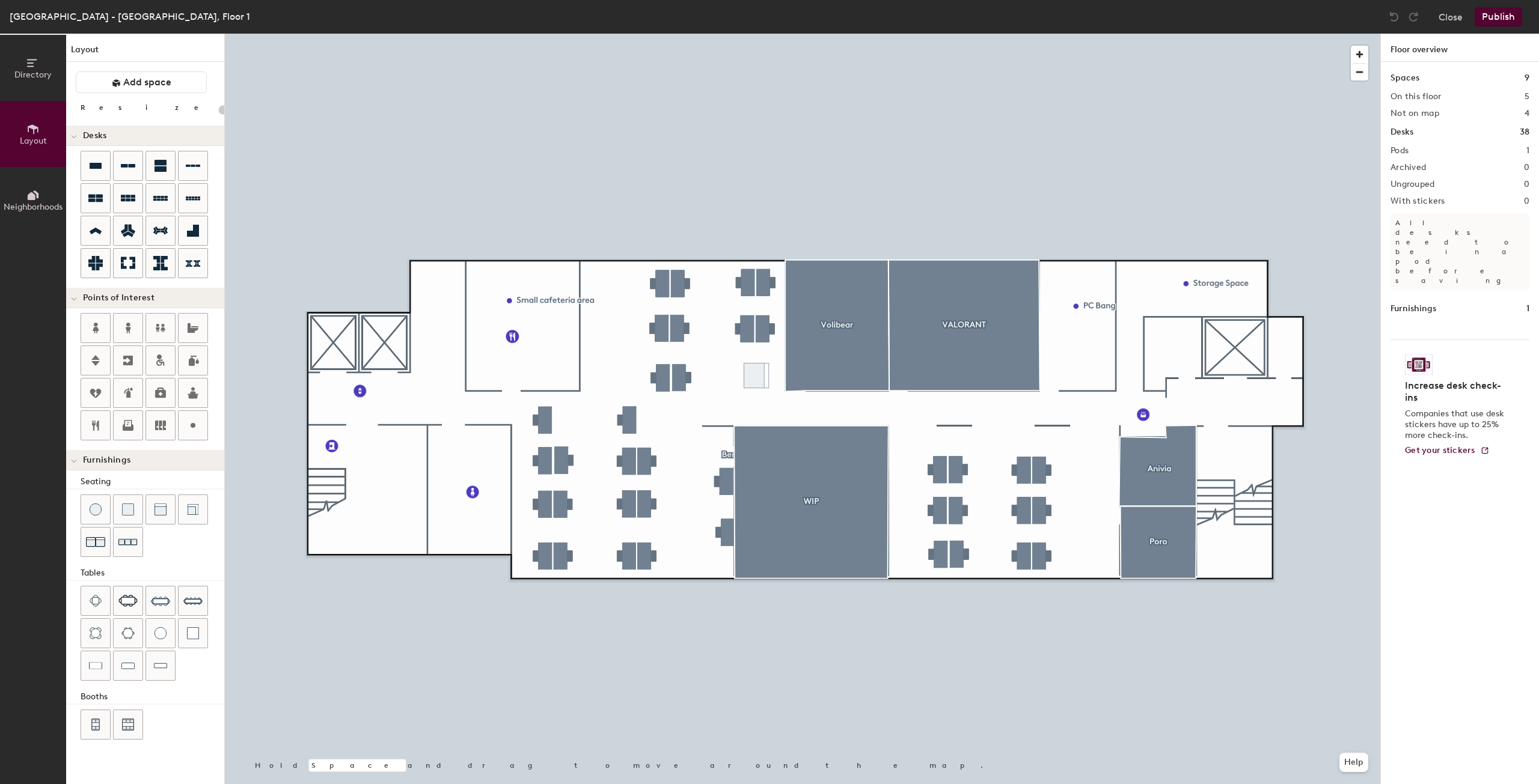
click at [142, 68] on div "Layout Add space Resize Desks Points of Interest Furnishings Seating Tables Boo…" at bounding box center [145, 409] width 158 height 751
click at [140, 74] on button "Add space" at bounding box center [141, 82] width 131 height 21
click at [1432, 15] on div "Redo (⌘ + ⇧ + Z) Close Publish" at bounding box center [1456, 16] width 145 height 19
click at [1444, 15] on button "Close" at bounding box center [1451, 16] width 24 height 19
type input "20"
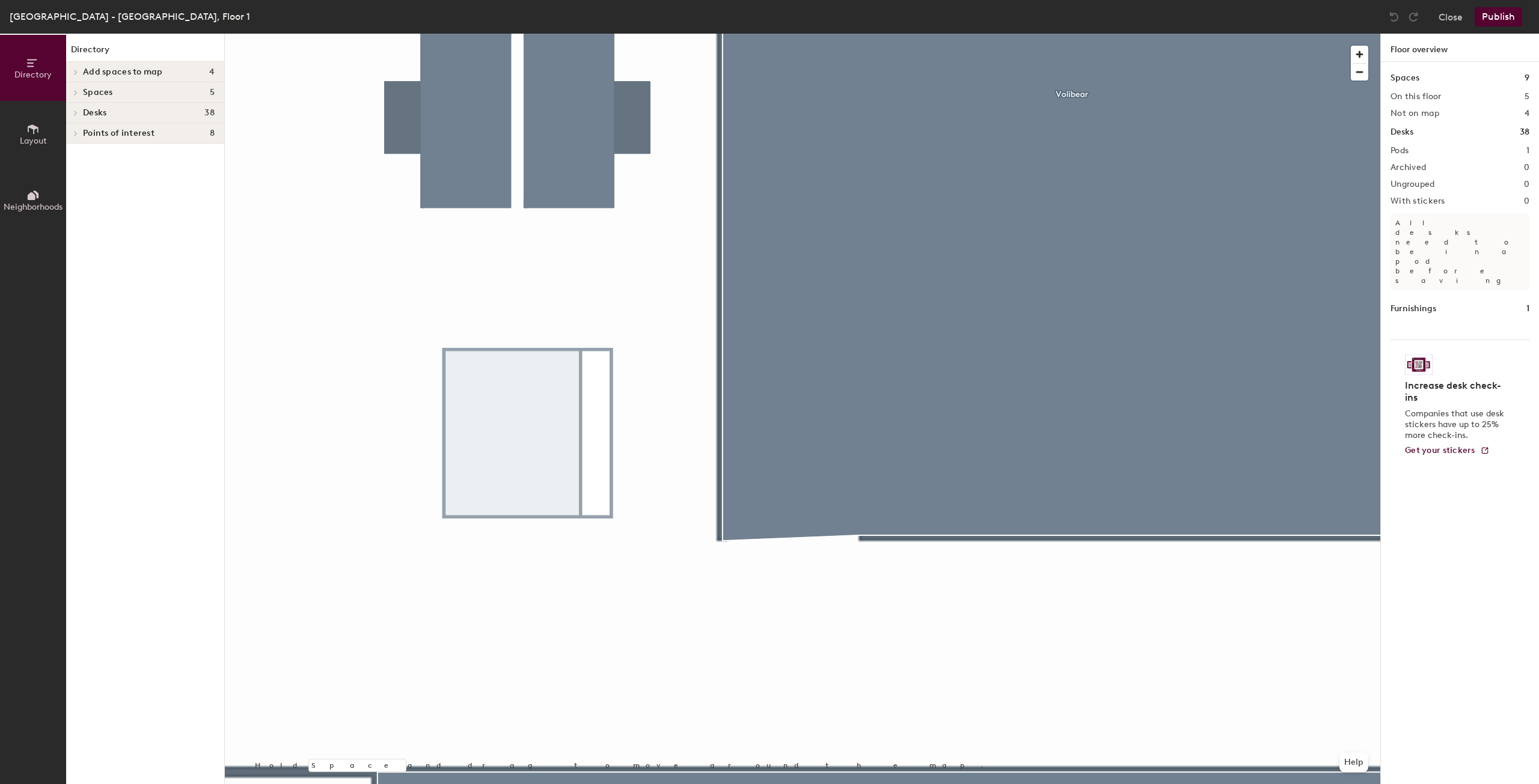
click at [22, 139] on span "Layout" at bounding box center [33, 141] width 27 height 10
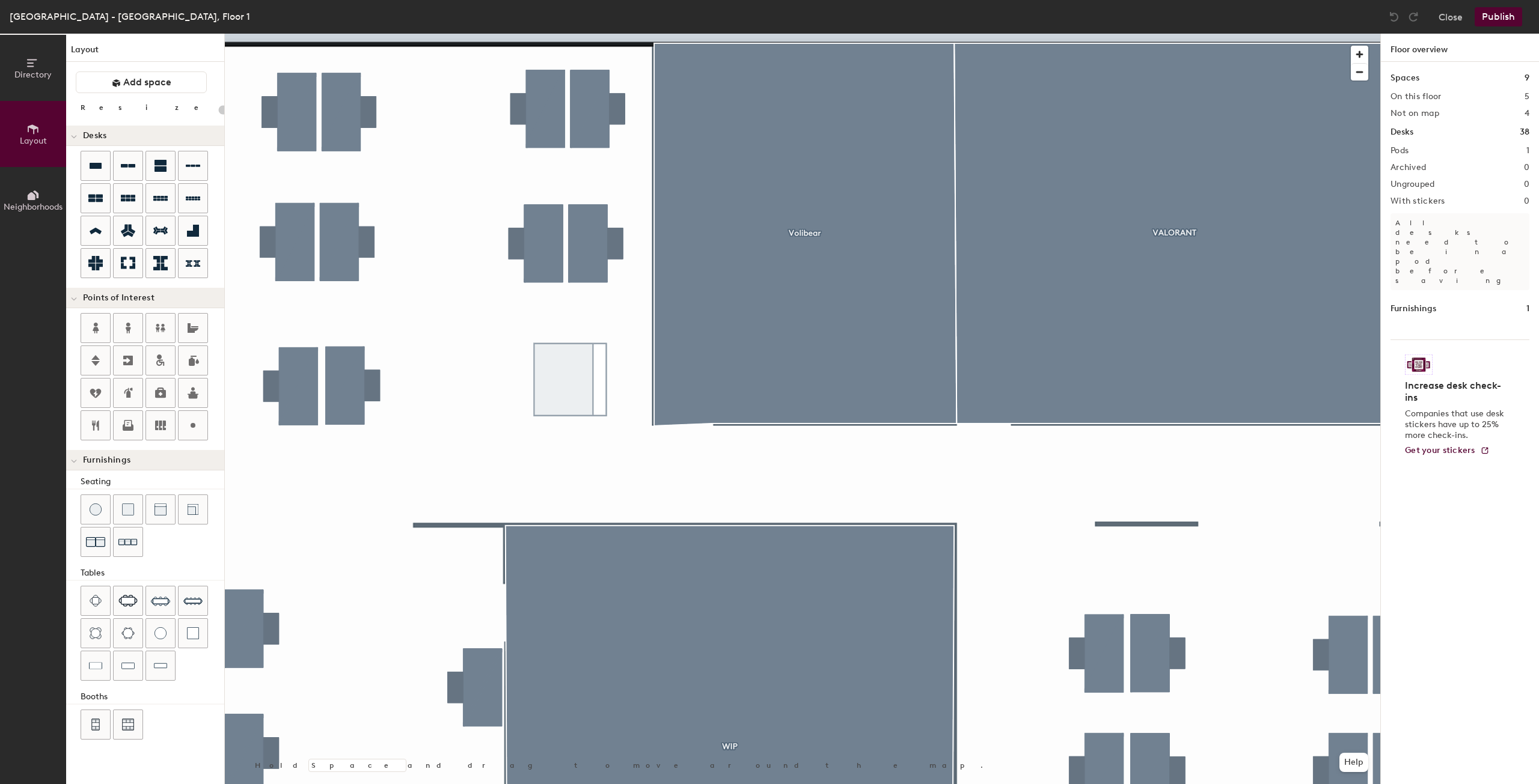
click at [51, 189] on button "Neighborhoods" at bounding box center [33, 199] width 66 height 66
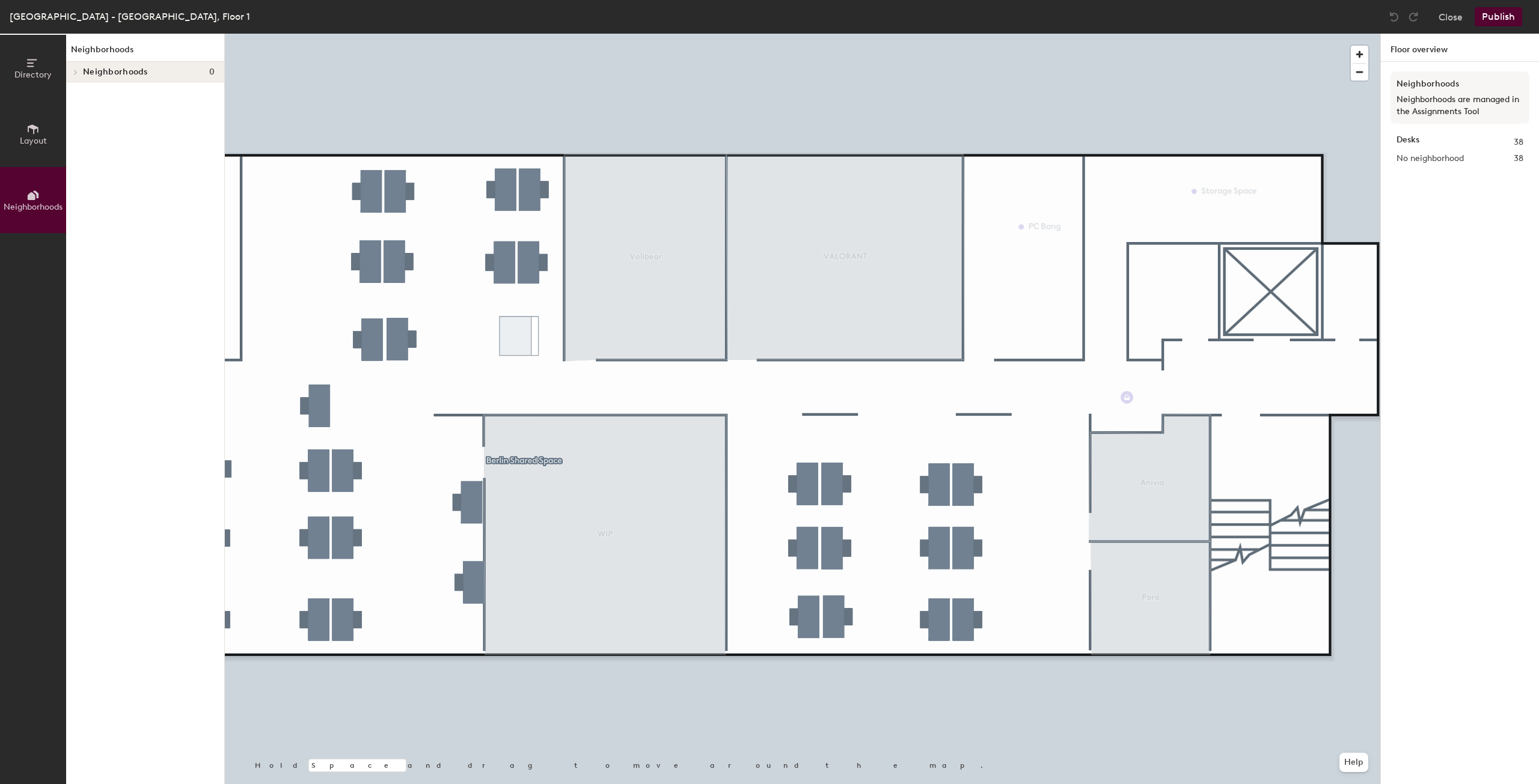
click at [81, 72] on div at bounding box center [74, 72] width 13 height 6
click at [74, 74] on icon at bounding box center [74, 74] width 6 height 5
click at [60, 115] on button "Layout" at bounding box center [33, 133] width 66 height 66
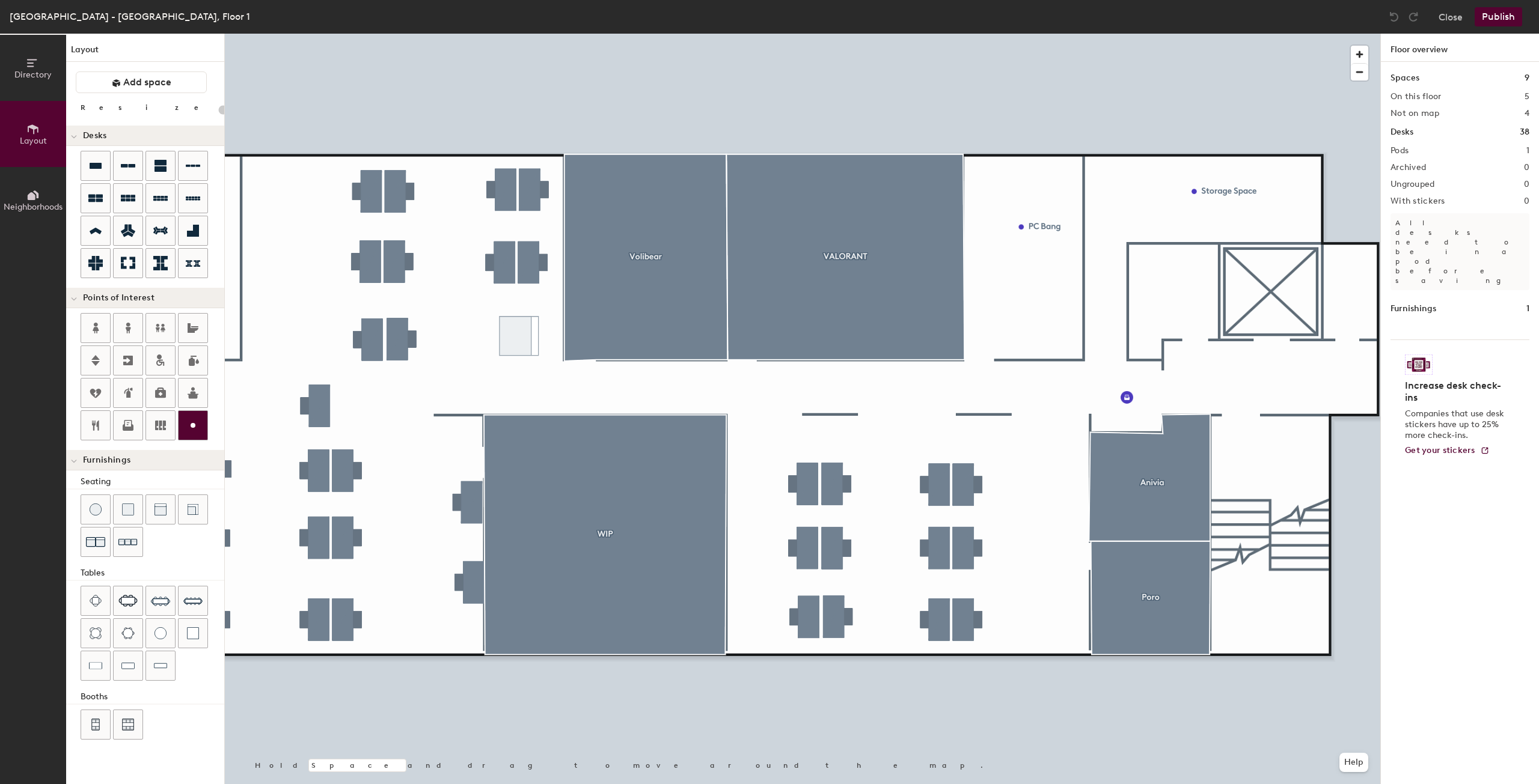
click at [191, 429] on icon at bounding box center [192, 425] width 15 height 15
type input "20"
click at [529, 332] on input "Custom" at bounding box center [542, 335] width 38 height 17
type input "Phone Booth"
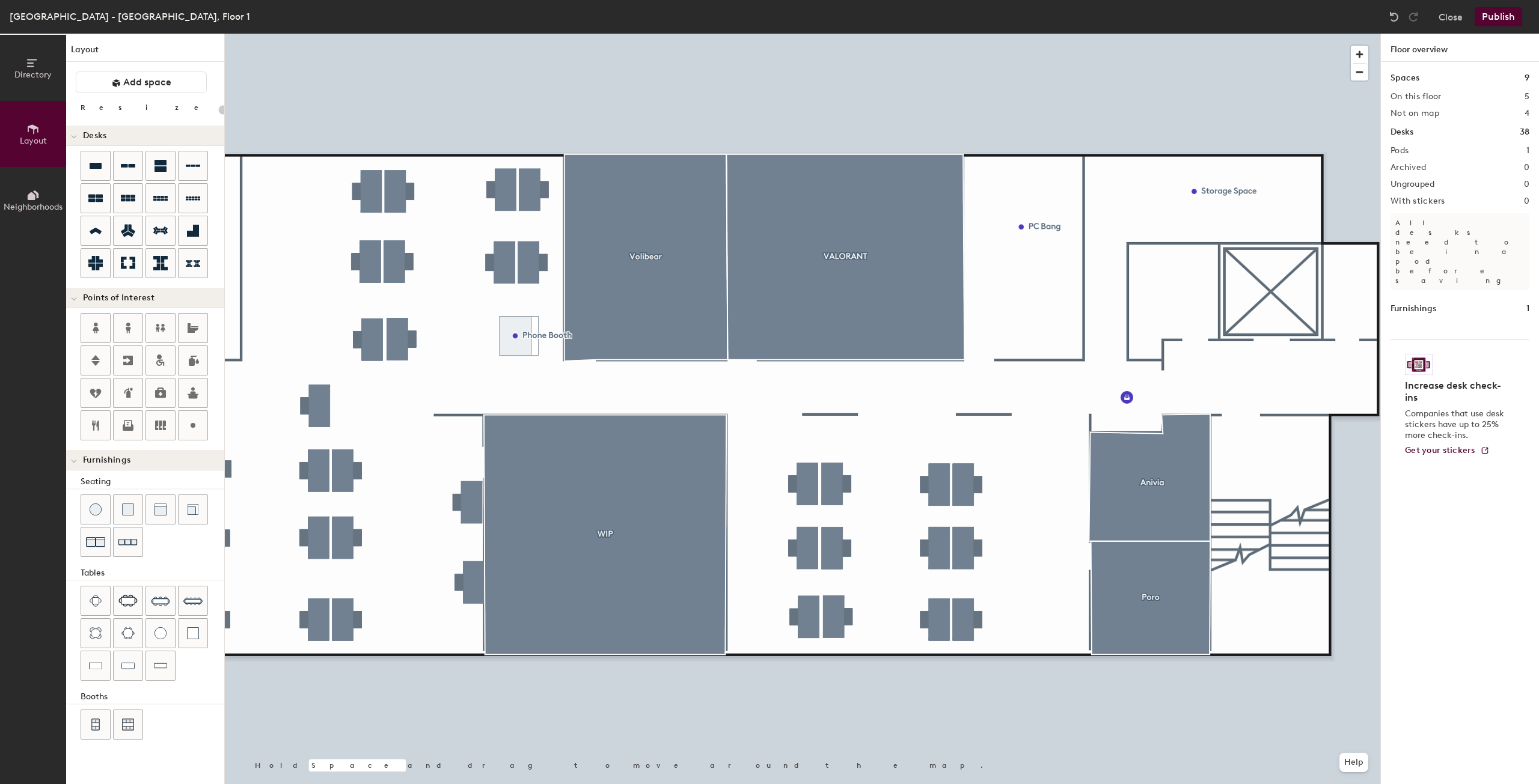
click at [1495, 23] on button "Publish" at bounding box center [1499, 16] width 48 height 19
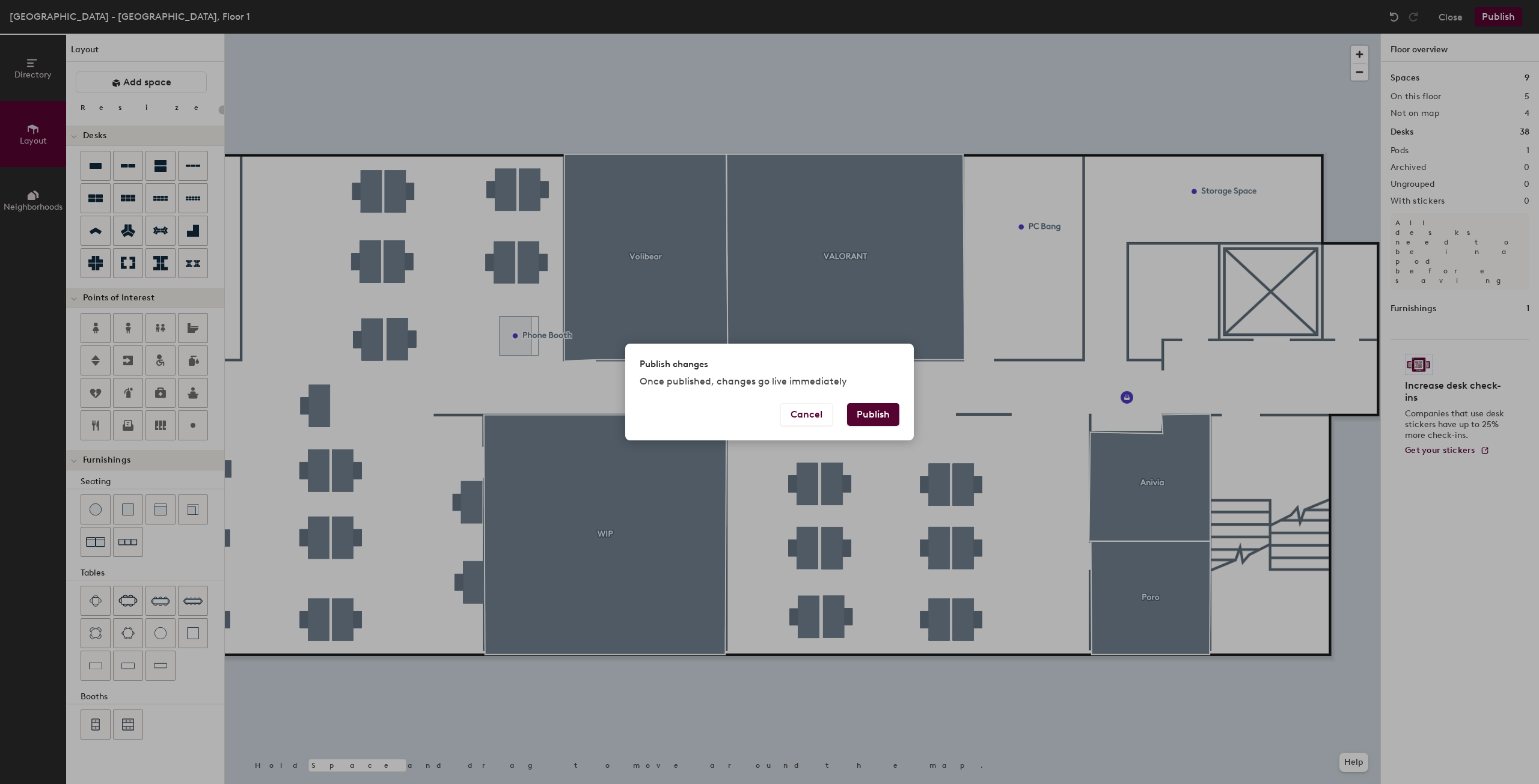
drag, startPoint x: 883, startPoint y: 414, endPoint x: 876, endPoint y: 413, distance: 7.1
click at [883, 413] on button "Publish" at bounding box center [873, 415] width 52 height 23
type input "20"
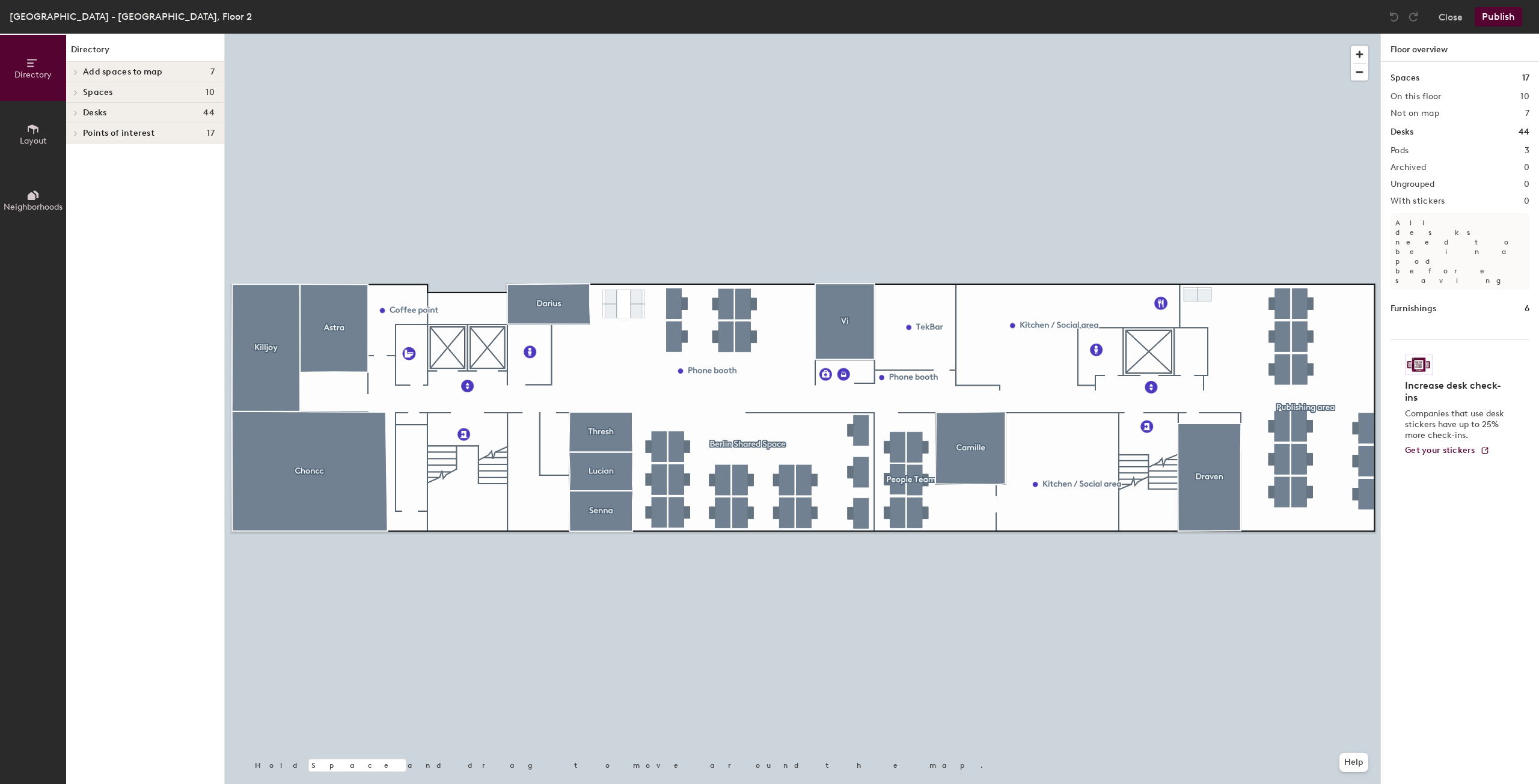
click at [27, 149] on button "Layout" at bounding box center [33, 133] width 66 height 66
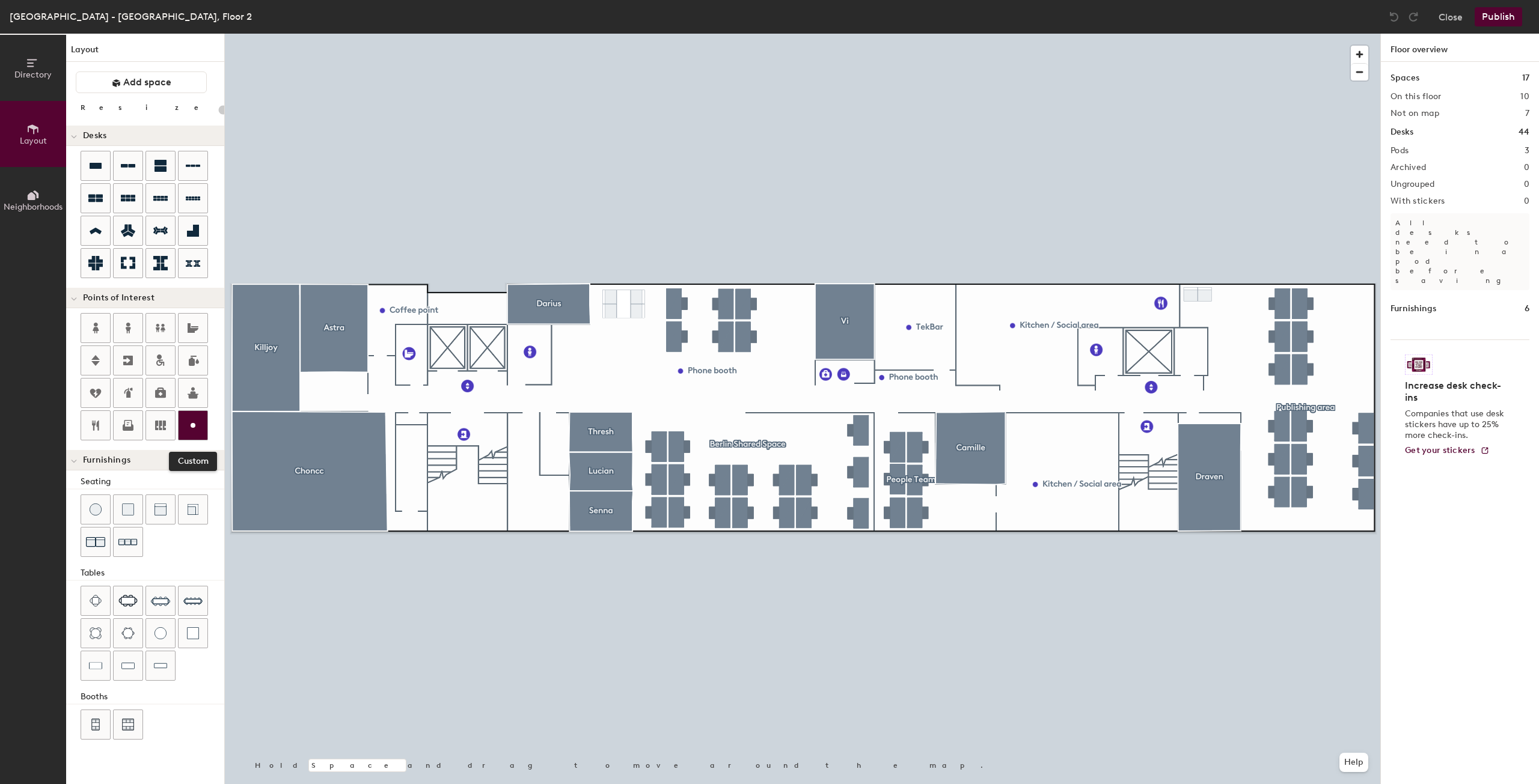
click at [196, 432] on icon at bounding box center [192, 425] width 15 height 15
type input "20"
type input "Phone Booth"
click at [1512, 21] on button "Publish" at bounding box center [1499, 16] width 48 height 19
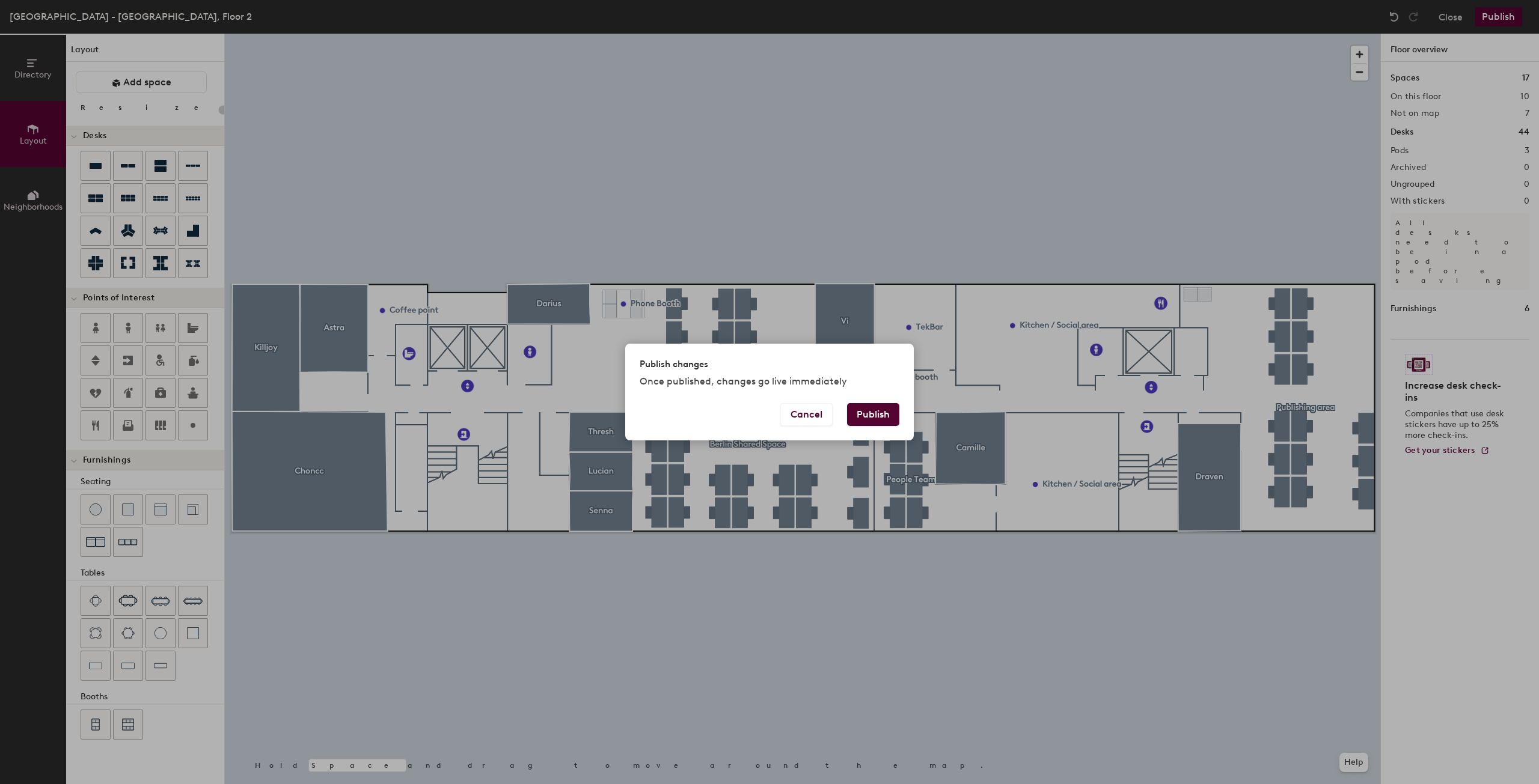
click at [885, 411] on button "Publish" at bounding box center [873, 415] width 52 height 23
type input "20"
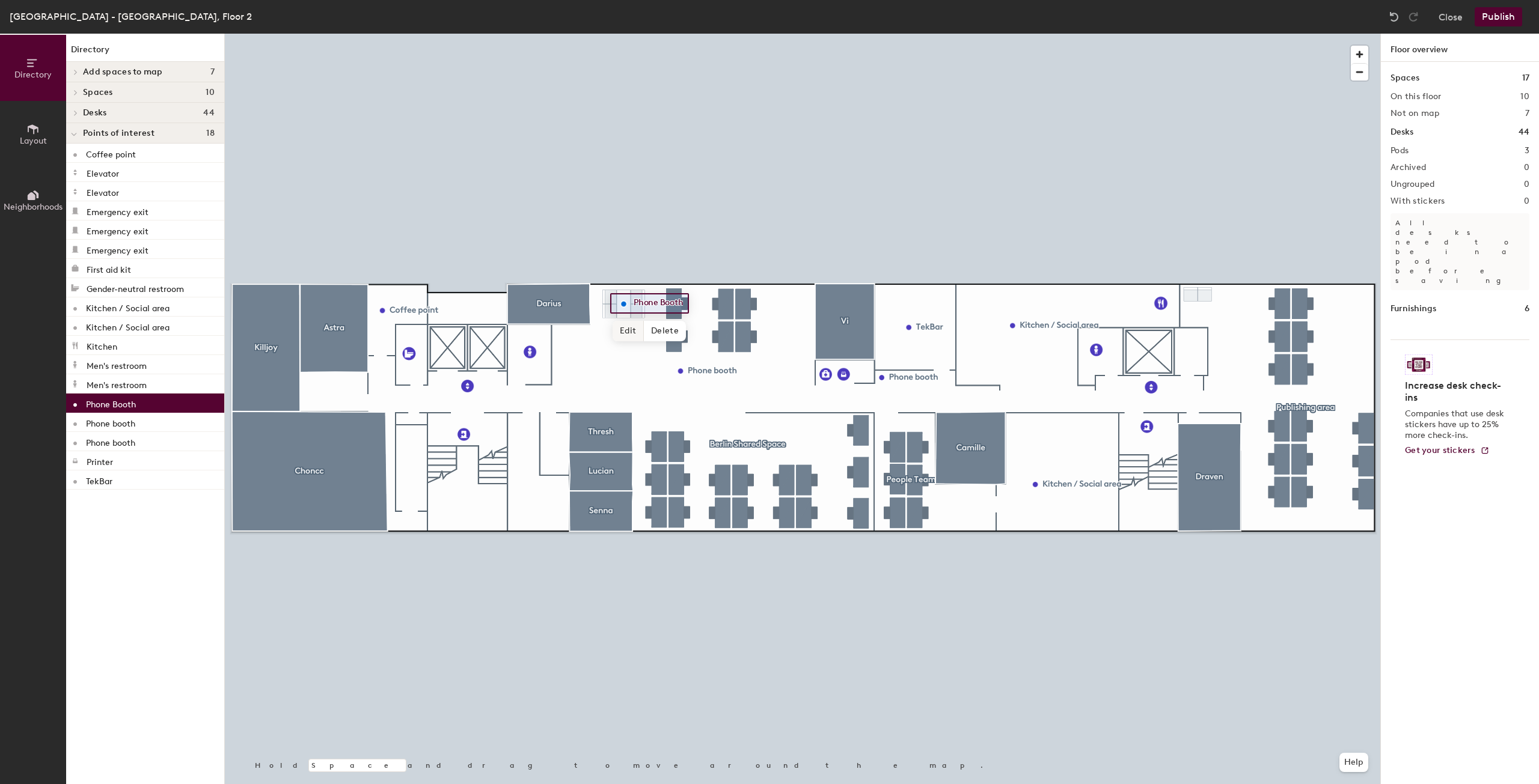
click at [628, 327] on span "Edit" at bounding box center [628, 331] width 32 height 21
click at [667, 301] on input "Phone Booth" at bounding box center [660, 304] width 60 height 17
type input "Phone booth"
click at [1502, 15] on button "Publish" at bounding box center [1499, 16] width 48 height 19
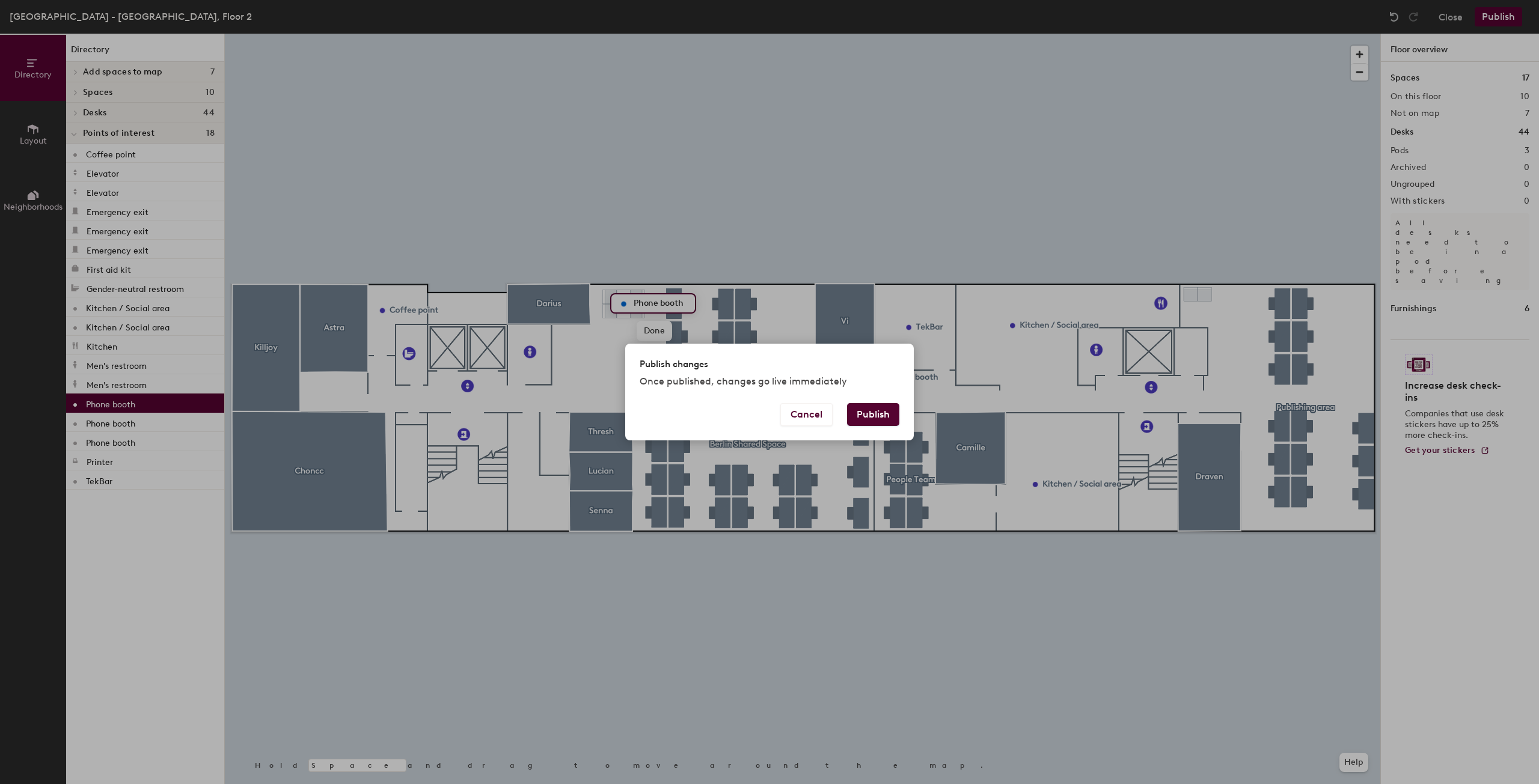
click at [880, 403] on div "Publish changes Once published, changes go live immediately" at bounding box center [769, 374] width 288 height 60
click at [884, 411] on button "Publish" at bounding box center [873, 415] width 52 height 23
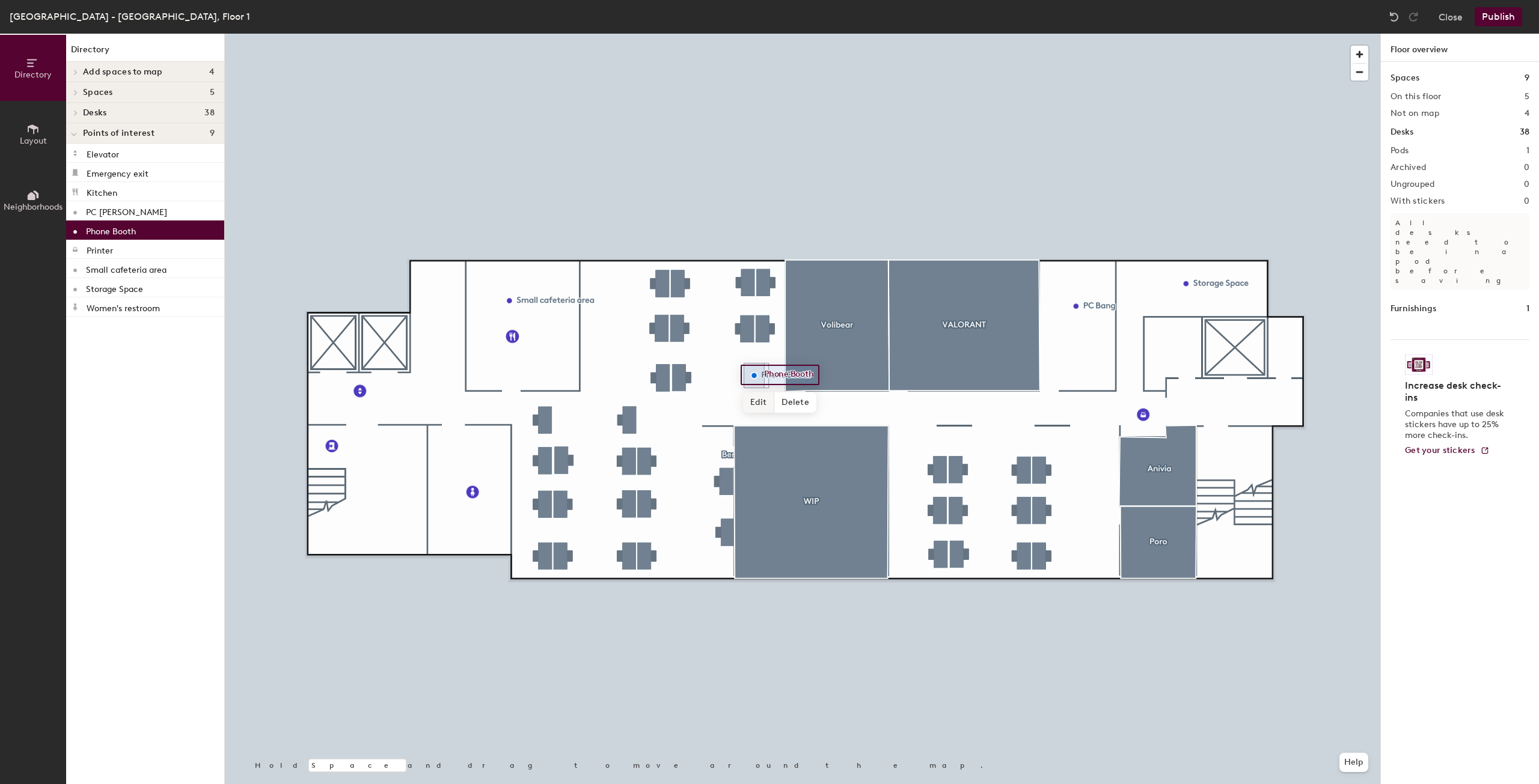
click at [752, 402] on span "Edit" at bounding box center [759, 403] width 32 height 21
click at [802, 373] on input "Phone Booth" at bounding box center [791, 375] width 60 height 17
click at [794, 374] on input "Phone Booth" at bounding box center [791, 375] width 60 height 17
type input "Phone booth"
click at [1484, 16] on button "Publish" at bounding box center [1499, 16] width 48 height 19
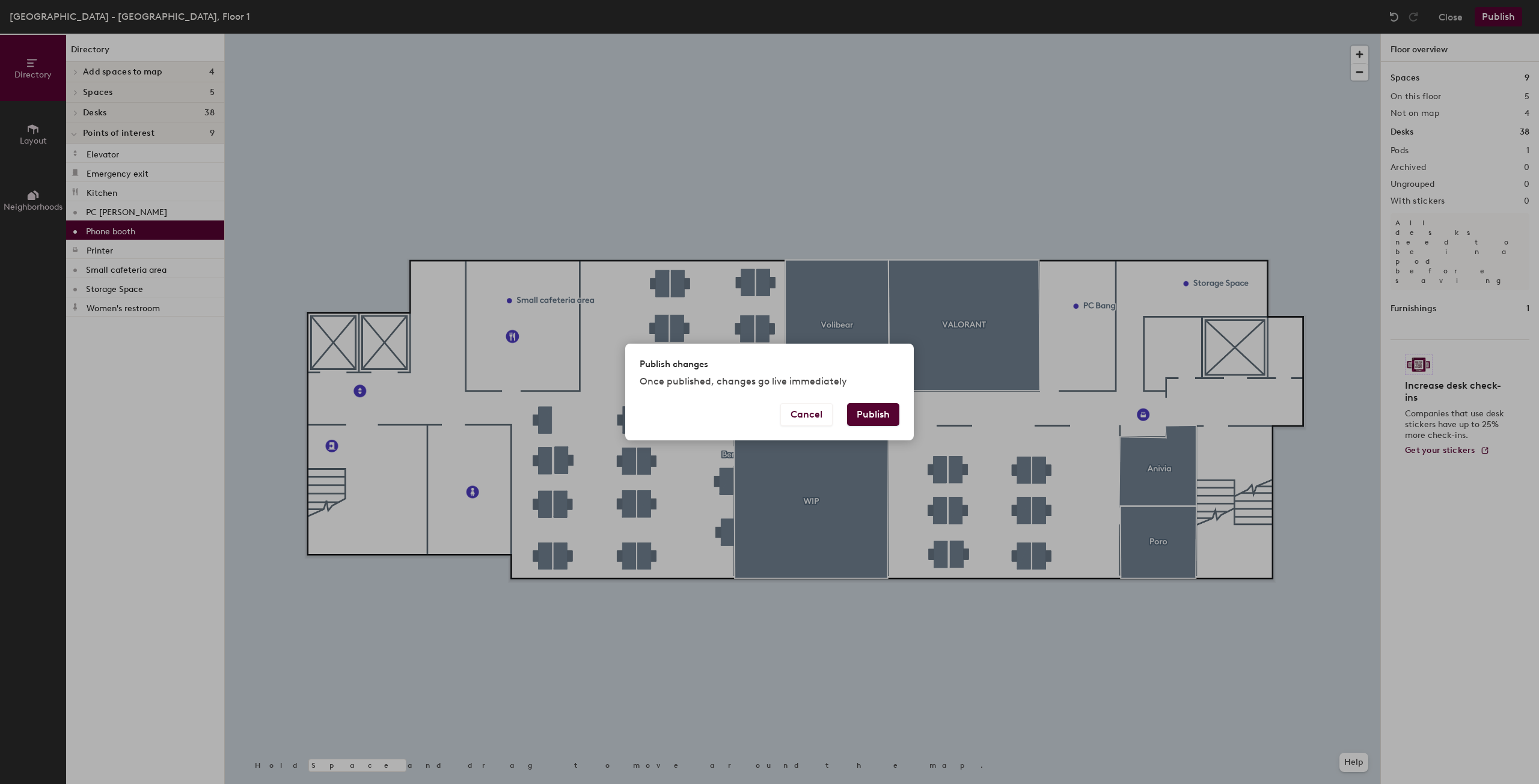
click at [891, 416] on button "Publish" at bounding box center [873, 415] width 52 height 23
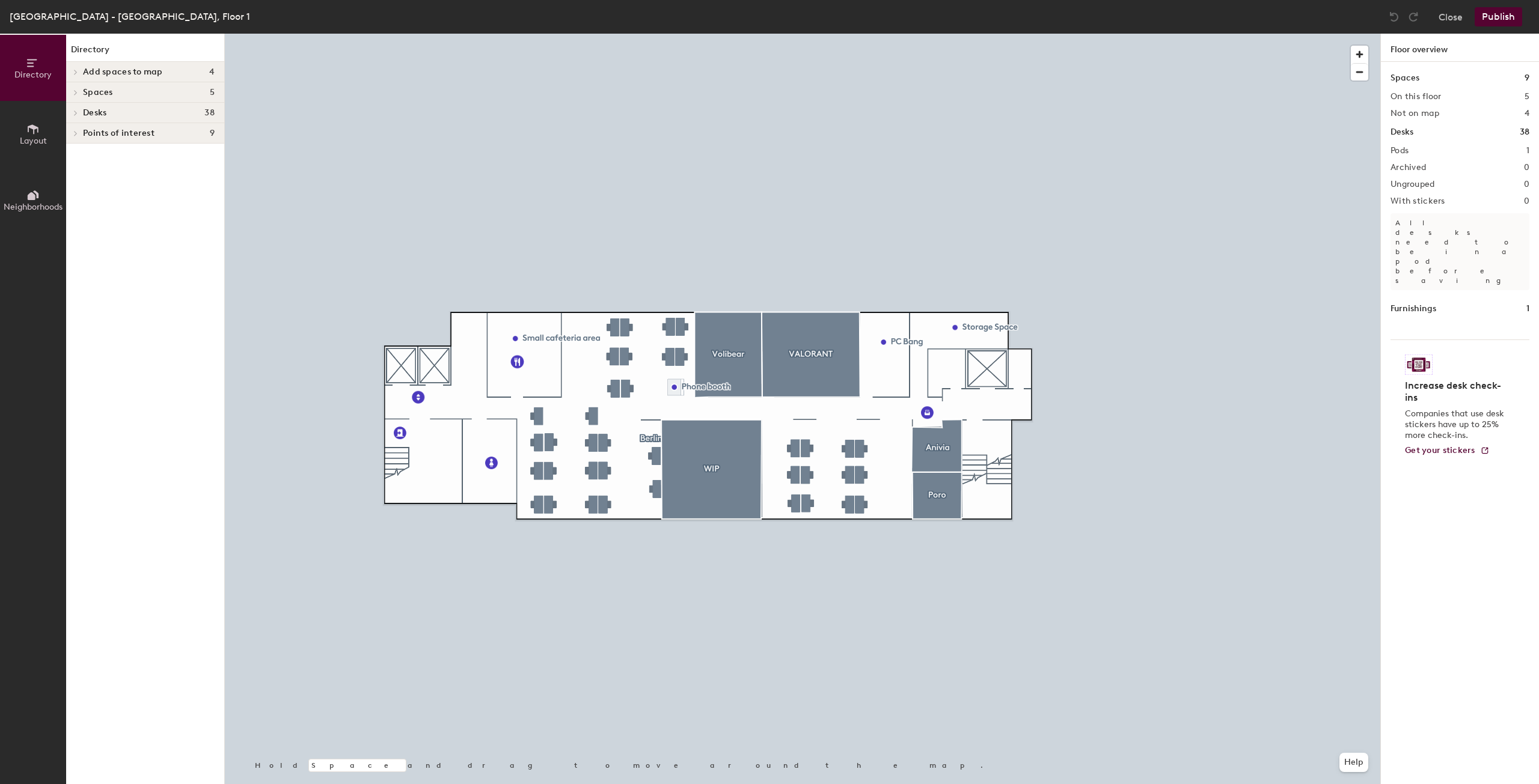
click at [77, 137] on div at bounding box center [74, 133] width 15 height 20
click at [74, 110] on icon at bounding box center [76, 113] width 5 height 6
click at [75, 133] on icon at bounding box center [76, 133] width 5 height 6
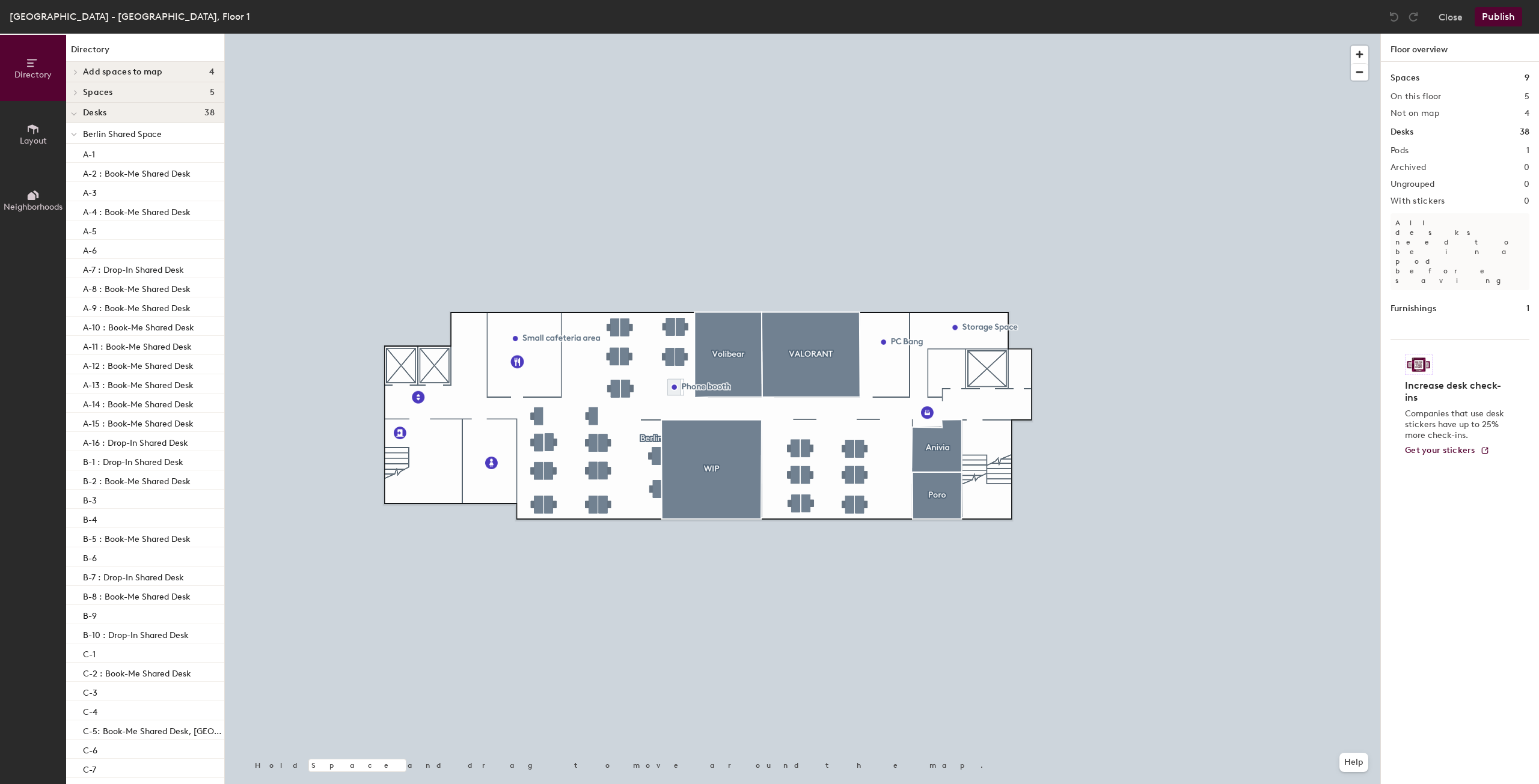
click at [76, 113] on icon at bounding box center [74, 115] width 6 height 5
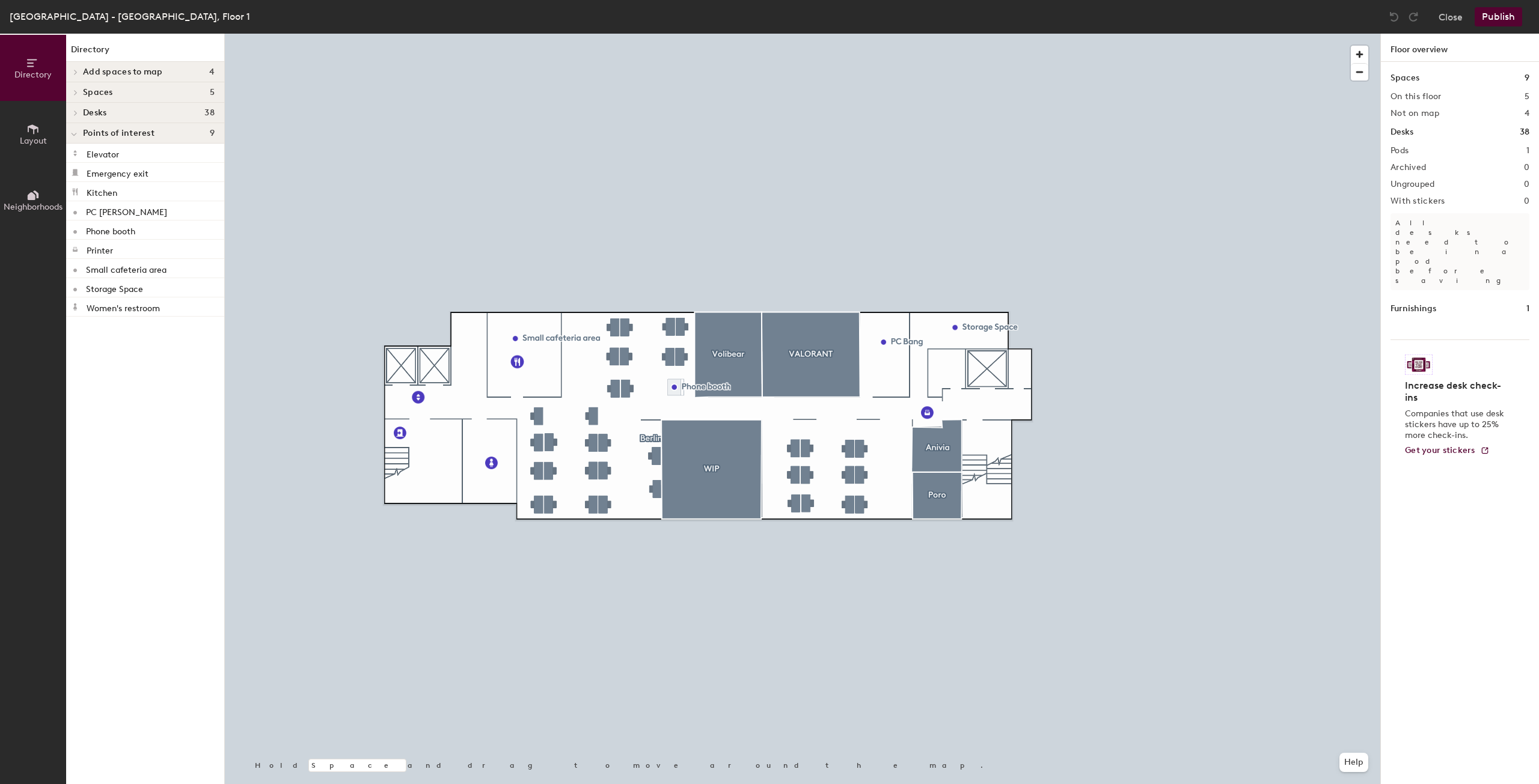
click at [78, 87] on div at bounding box center [74, 91] width 15 height 20
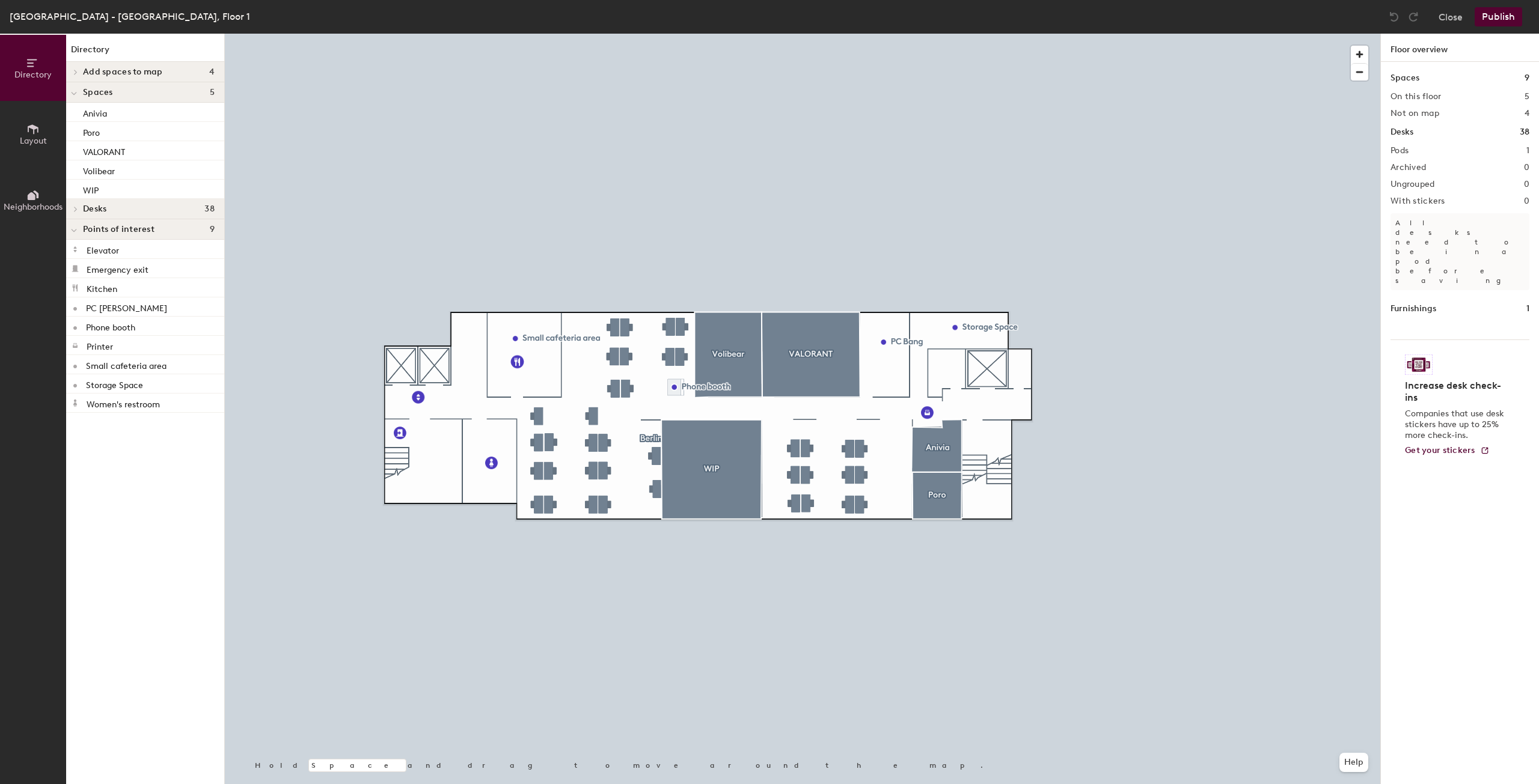
click at [72, 85] on div at bounding box center [74, 91] width 15 height 20
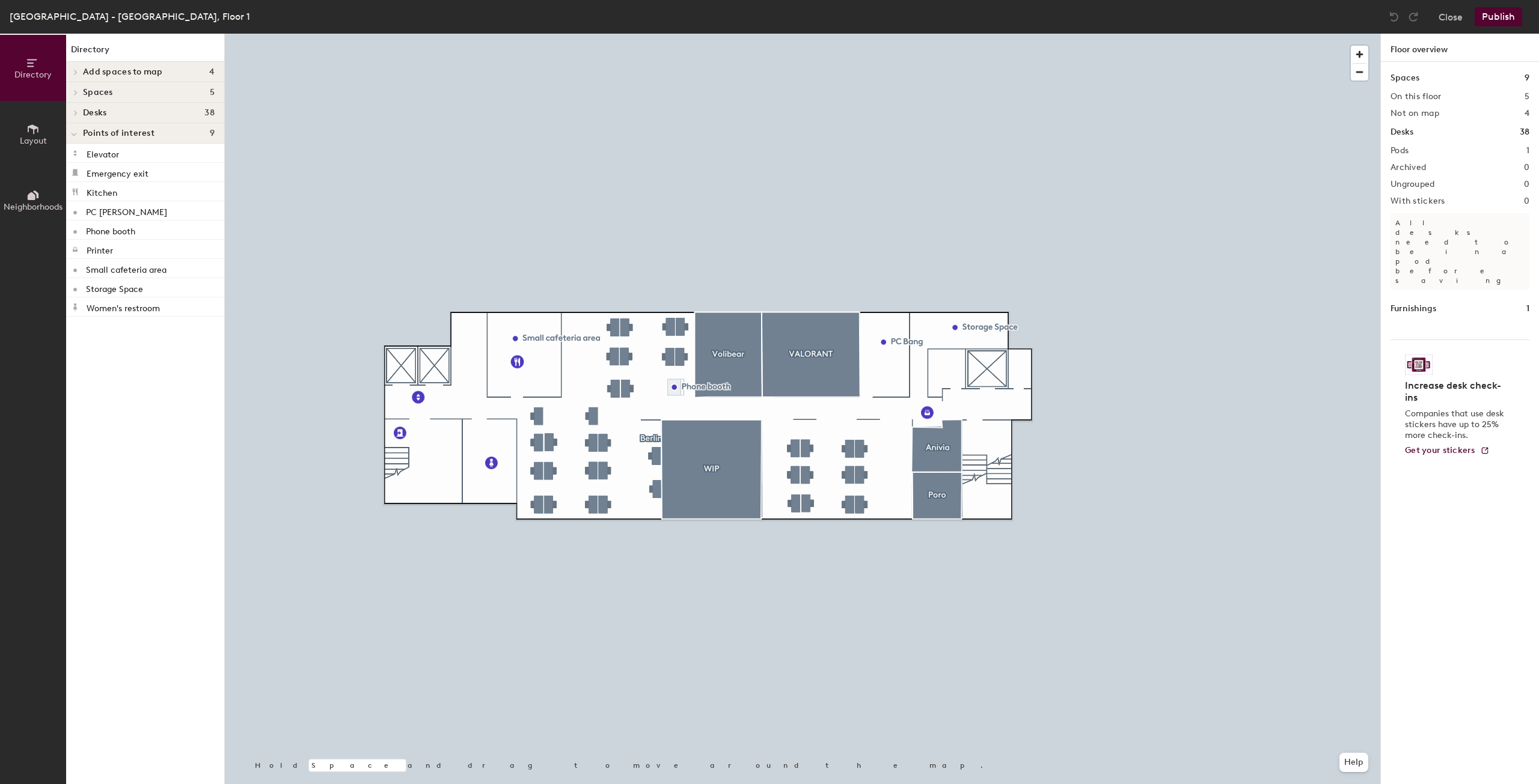
click at [74, 74] on icon at bounding box center [76, 72] width 5 height 6
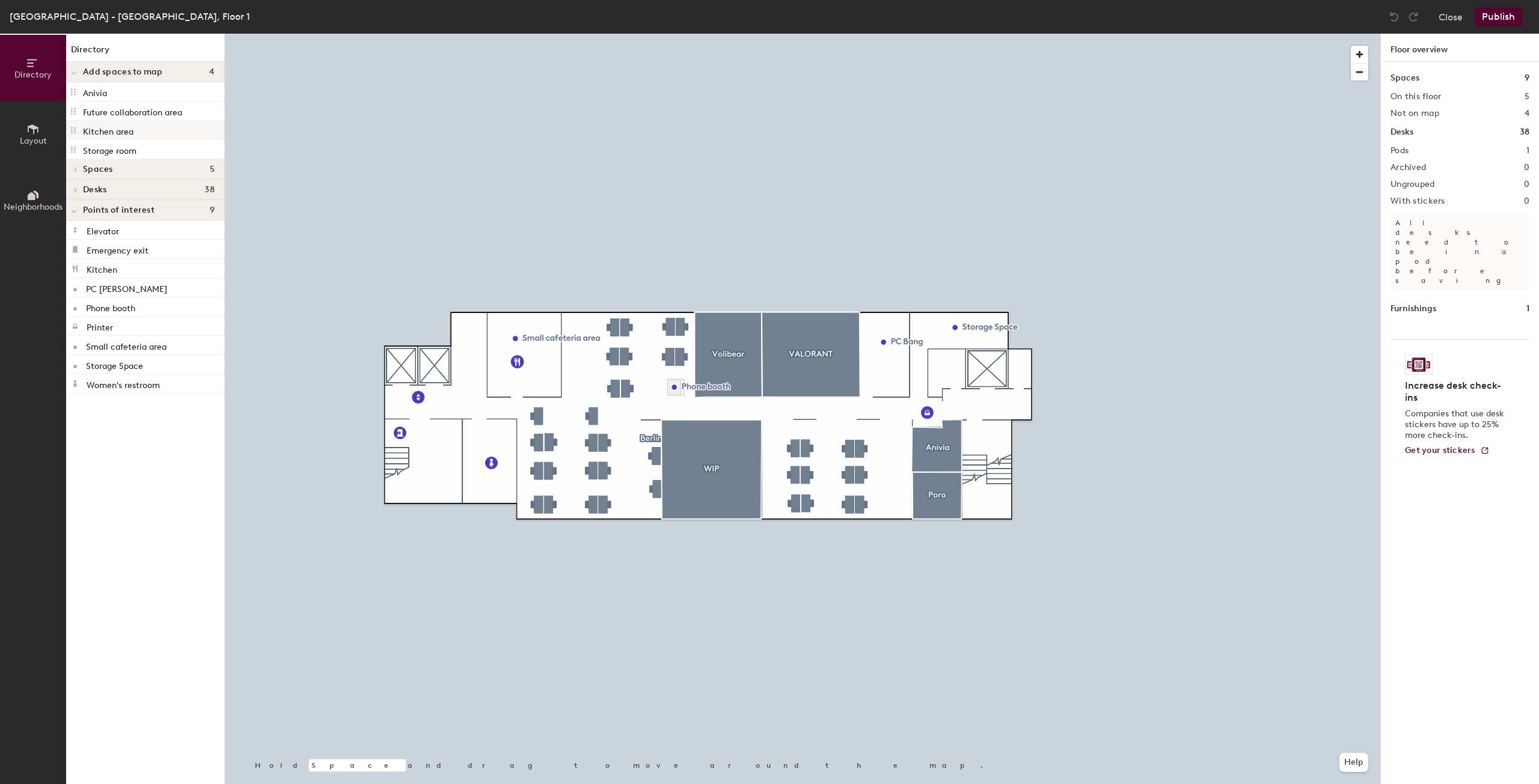
click at [113, 134] on p "Kitchen area" at bounding box center [108, 130] width 50 height 14
click at [118, 110] on p "Future collaboration area" at bounding box center [133, 111] width 99 height 14
click at [106, 90] on p "Anivia" at bounding box center [95, 91] width 24 height 14
click at [116, 91] on div "Anivia" at bounding box center [145, 91] width 158 height 19
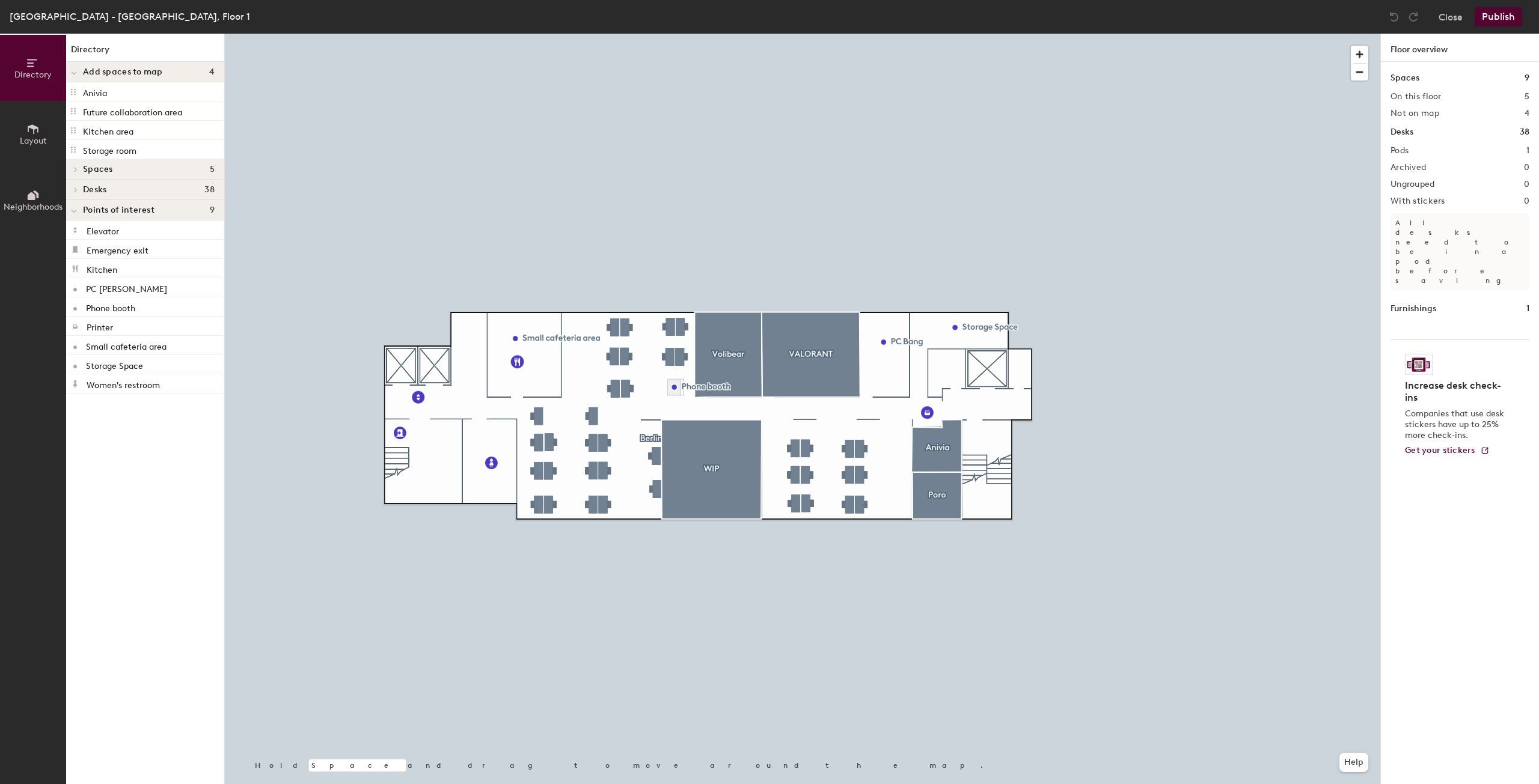
click at [76, 205] on div at bounding box center [74, 211] width 6 height 13
click at [76, 186] on div at bounding box center [74, 189] width 15 height 20
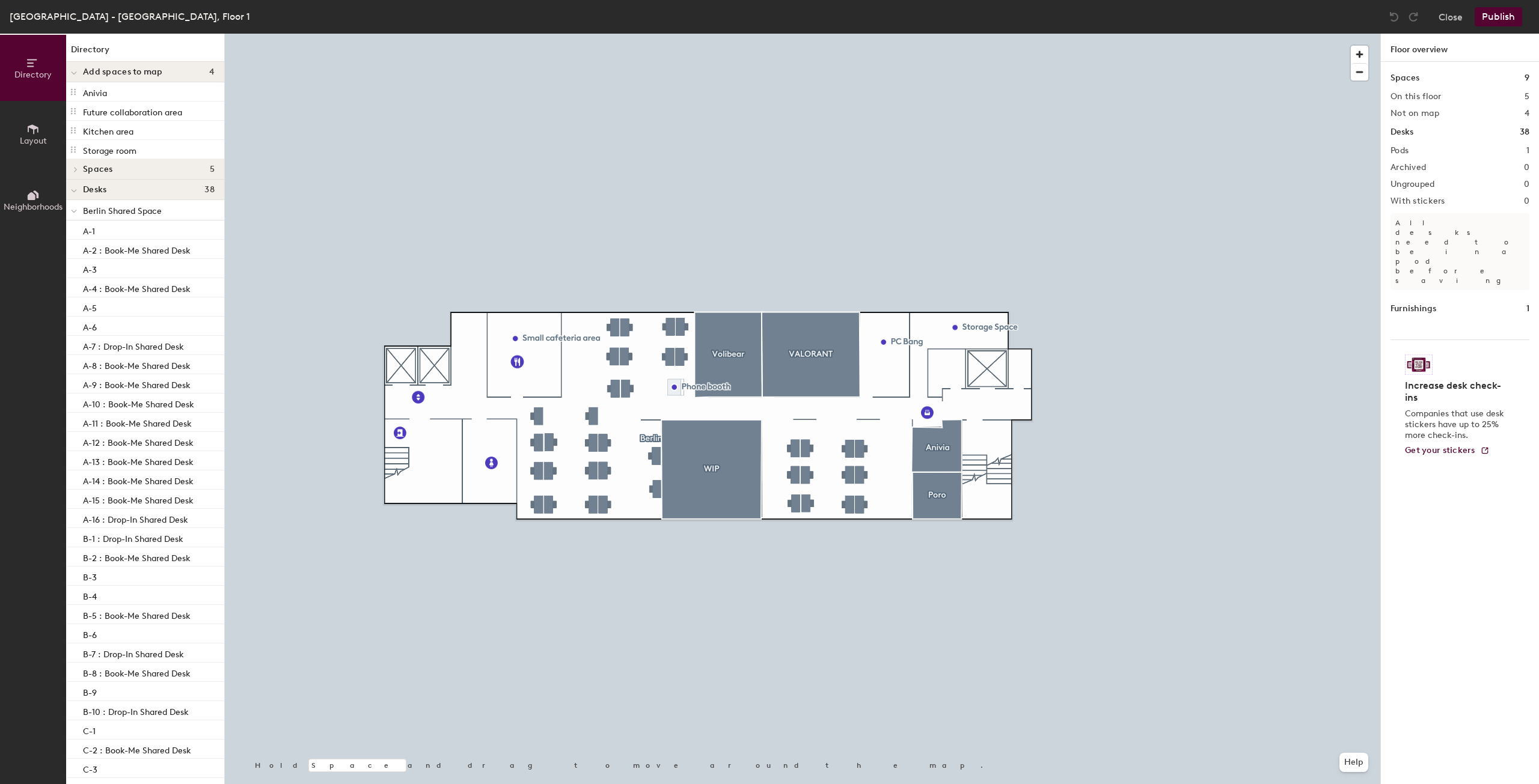
click at [78, 186] on div at bounding box center [74, 189] width 15 height 20
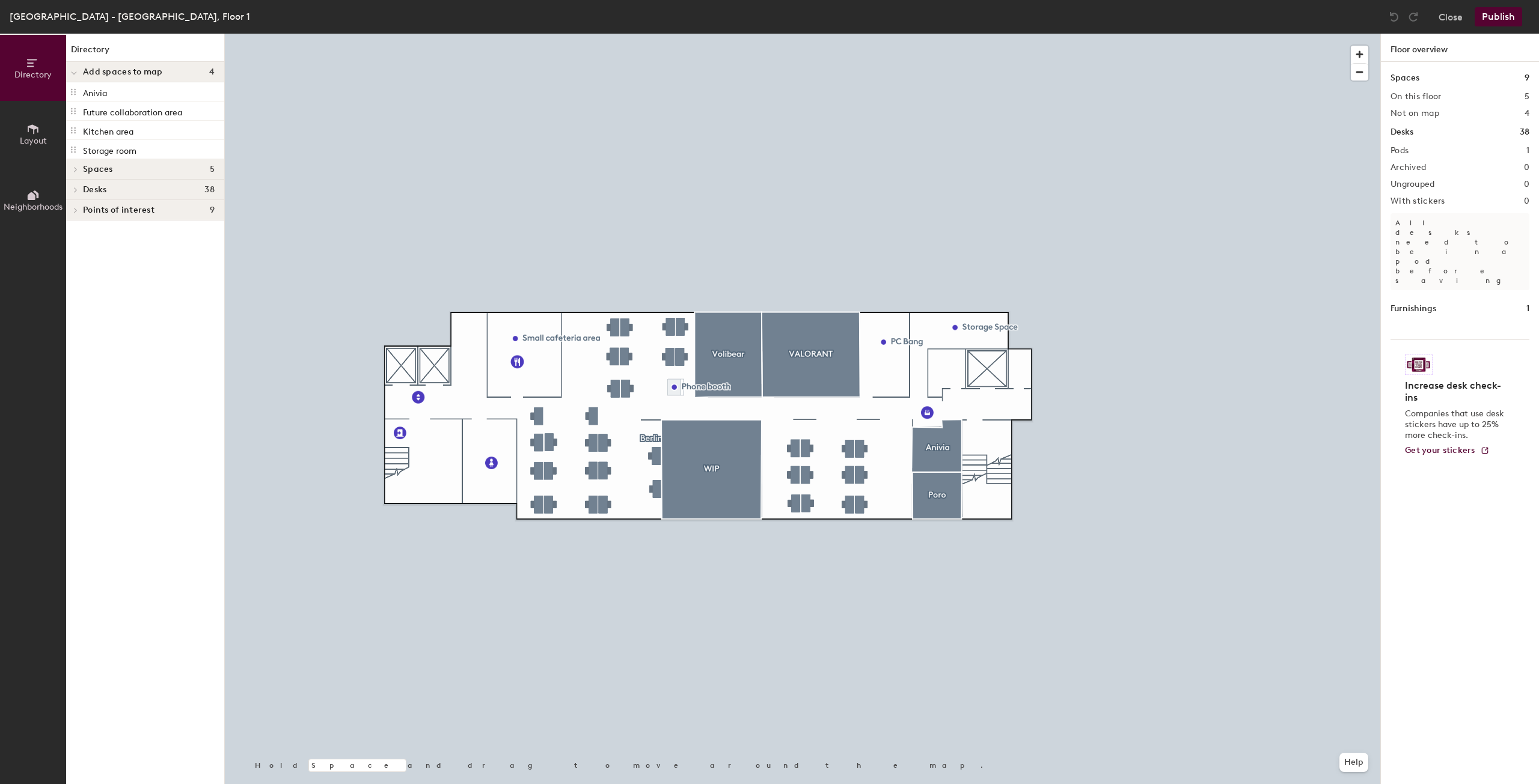
click at [78, 170] on span at bounding box center [75, 169] width 10 height 6
click at [118, 92] on div "Anivia" at bounding box center [145, 91] width 158 height 19
drag, startPoint x: 121, startPoint y: 90, endPoint x: 121, endPoint y: 189, distance: 99.0
click at [121, 189] on div "Directory Add spaces to map 4 Anivia Future collaboration area Kitchen area Sto…" at bounding box center [145, 409] width 158 height 751
click at [110, 191] on div "Anivia" at bounding box center [145, 189] width 158 height 19
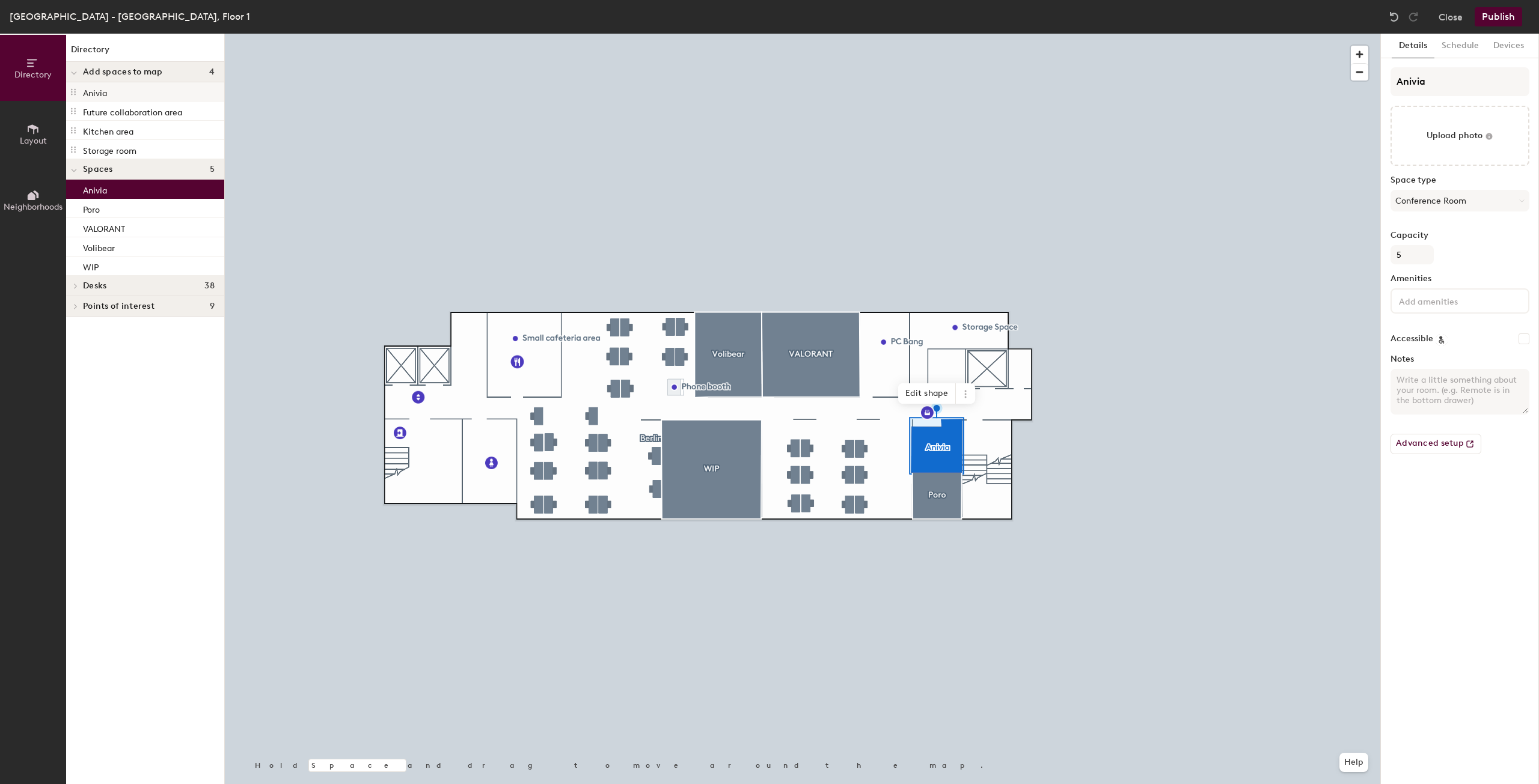
click at [112, 98] on div "Anivia" at bounding box center [145, 91] width 158 height 19
click at [117, 94] on div "Anivia" at bounding box center [145, 91] width 158 height 19
click at [133, 130] on p "Kitchen area" at bounding box center [108, 130] width 50 height 14
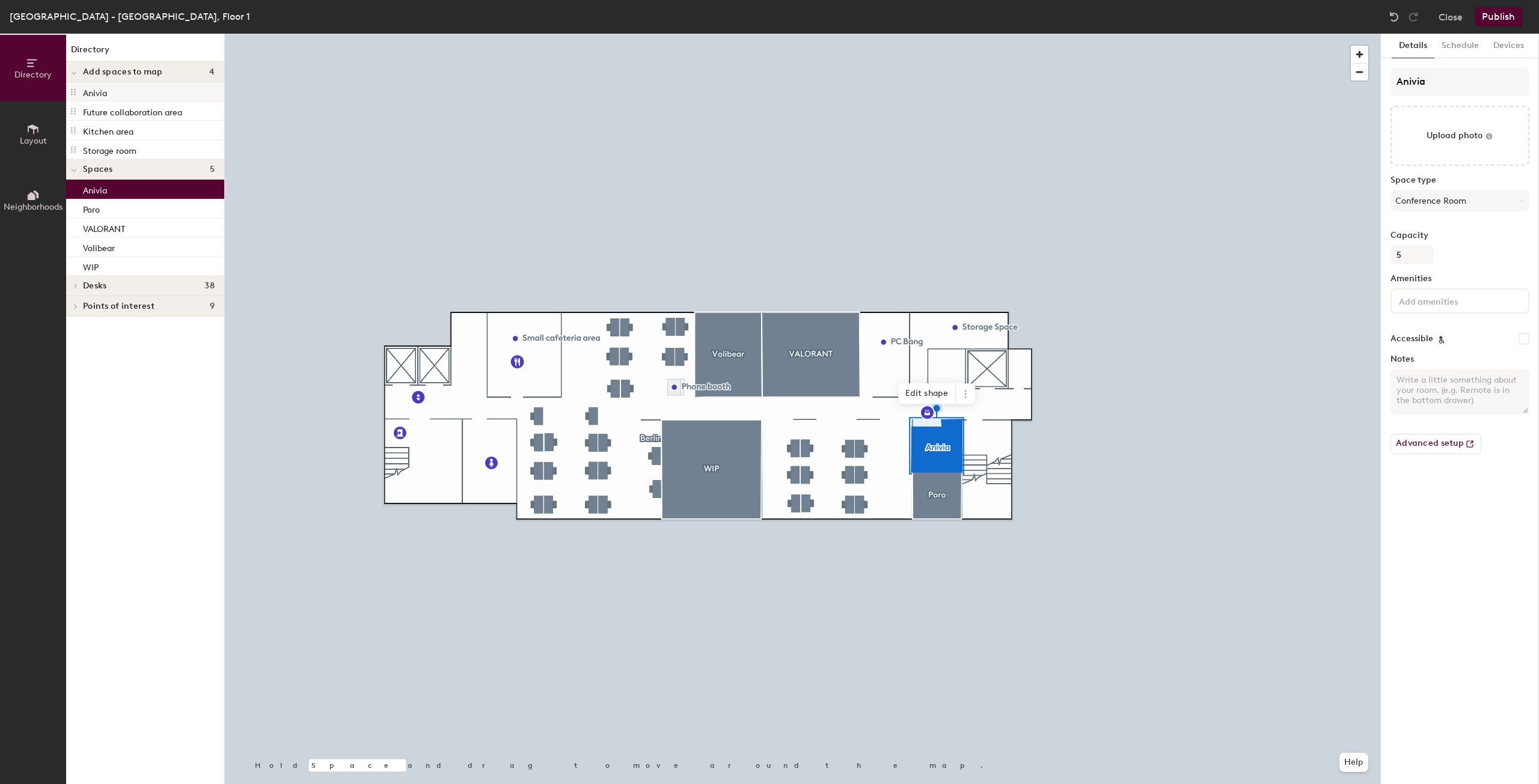
click at [130, 98] on div "Anivia" at bounding box center [145, 91] width 158 height 19
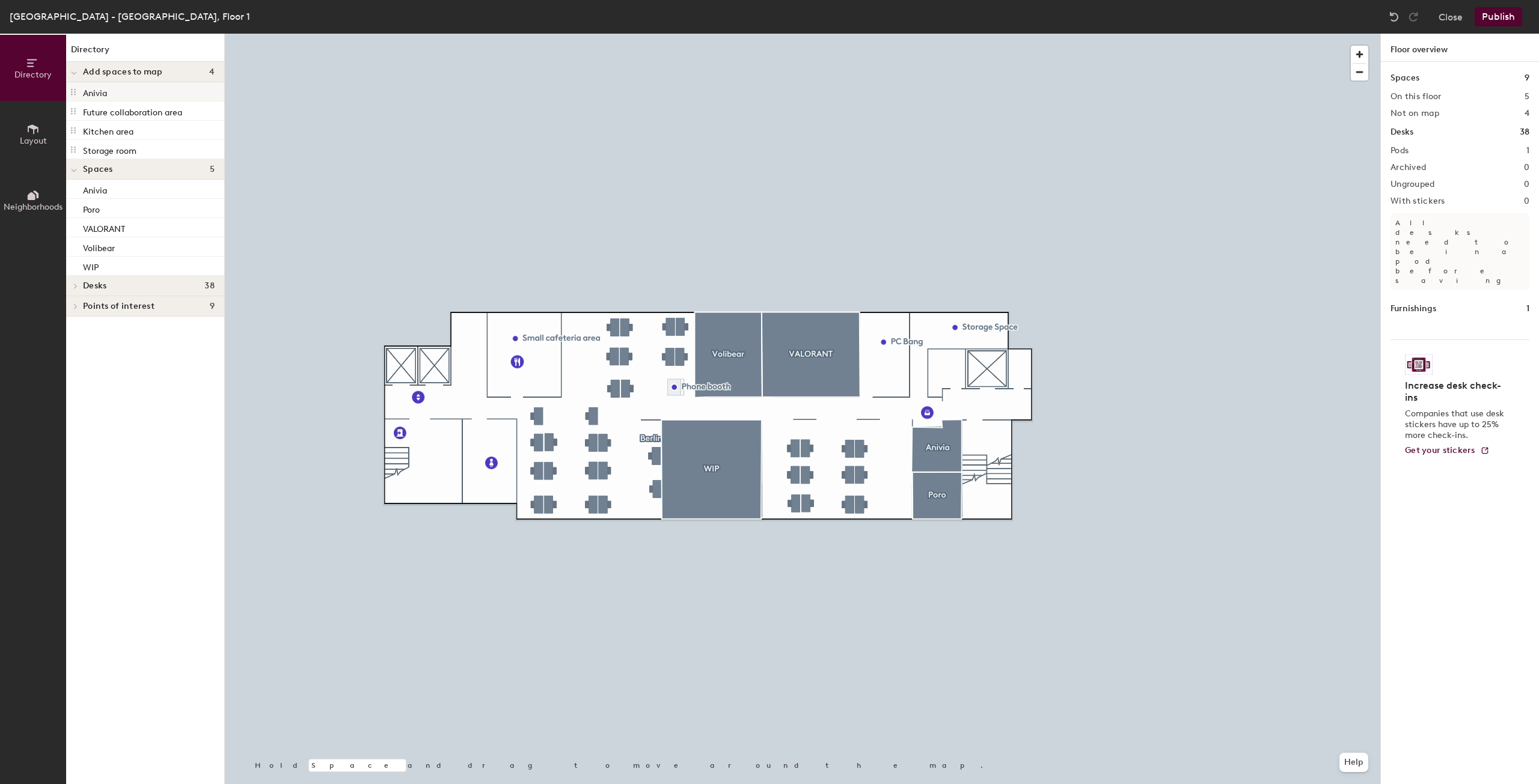
click at [86, 98] on div "Anivia" at bounding box center [145, 91] width 158 height 19
click at [94, 111] on p "Future collaboration area" at bounding box center [133, 111] width 99 height 14
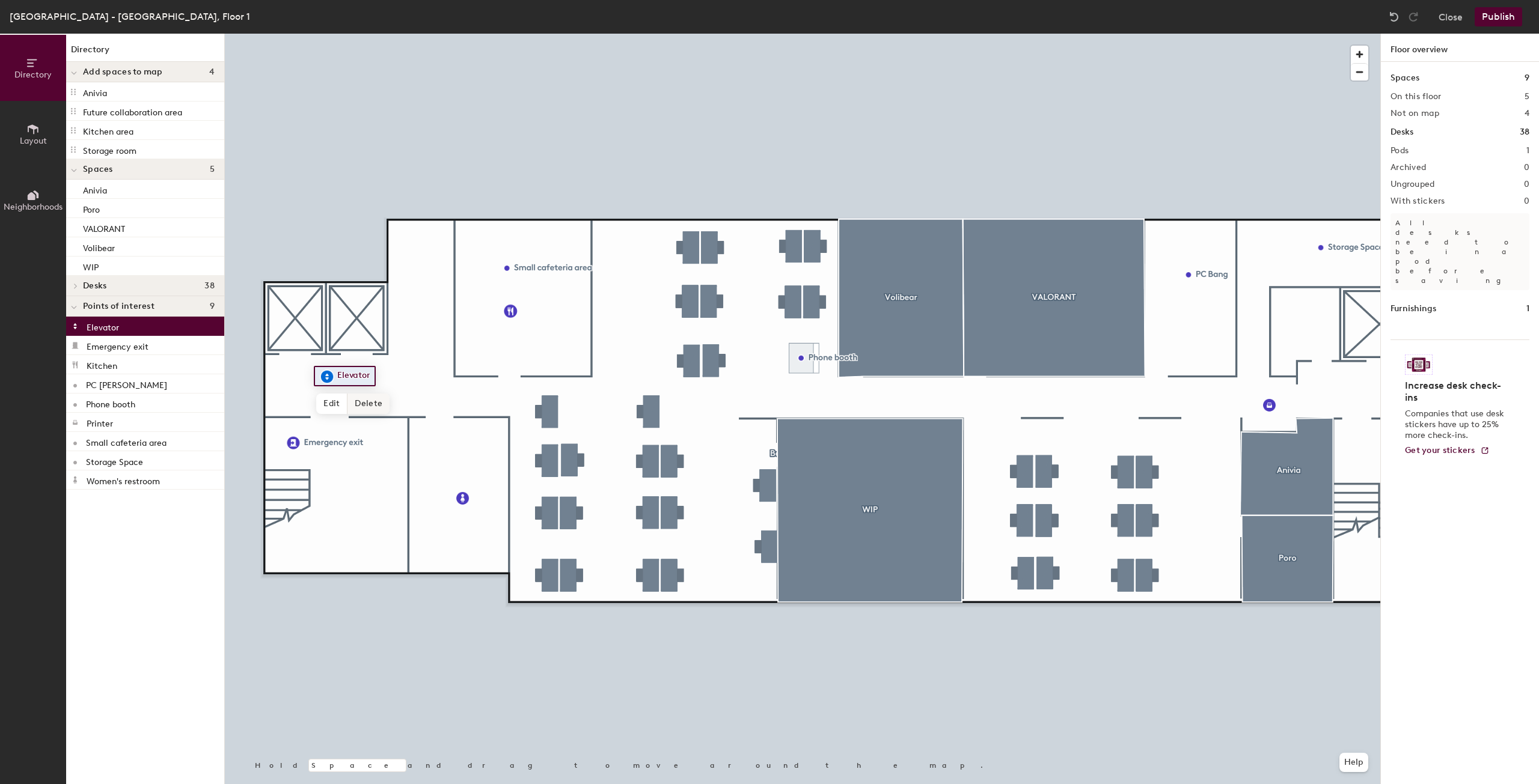
click at [357, 33] on div at bounding box center [802, 33] width 1156 height 0
click at [72, 298] on div at bounding box center [74, 305] width 15 height 20
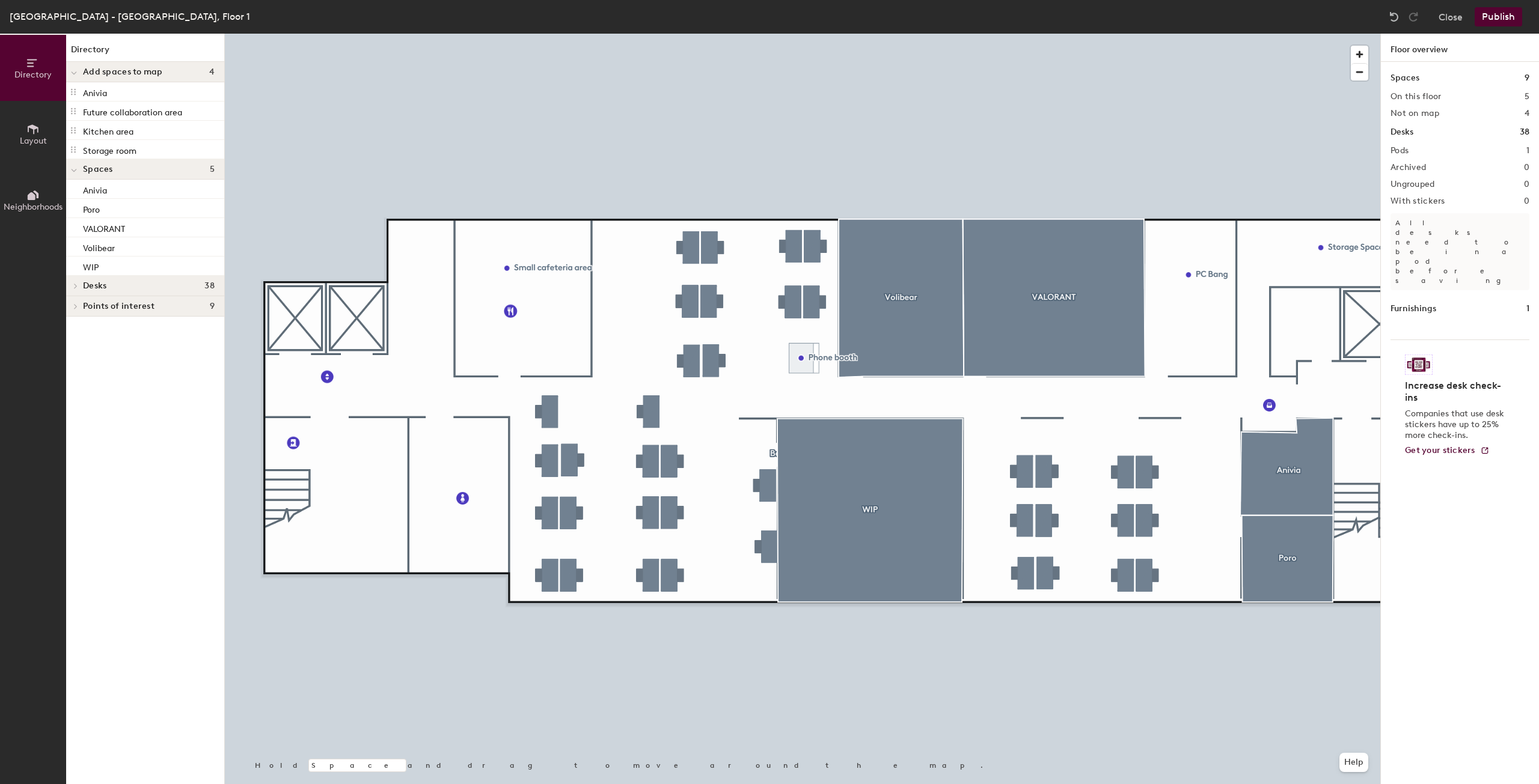
click at [74, 306] on icon at bounding box center [76, 306] width 5 height 6
click at [1488, 10] on button "Publish" at bounding box center [1499, 16] width 48 height 19
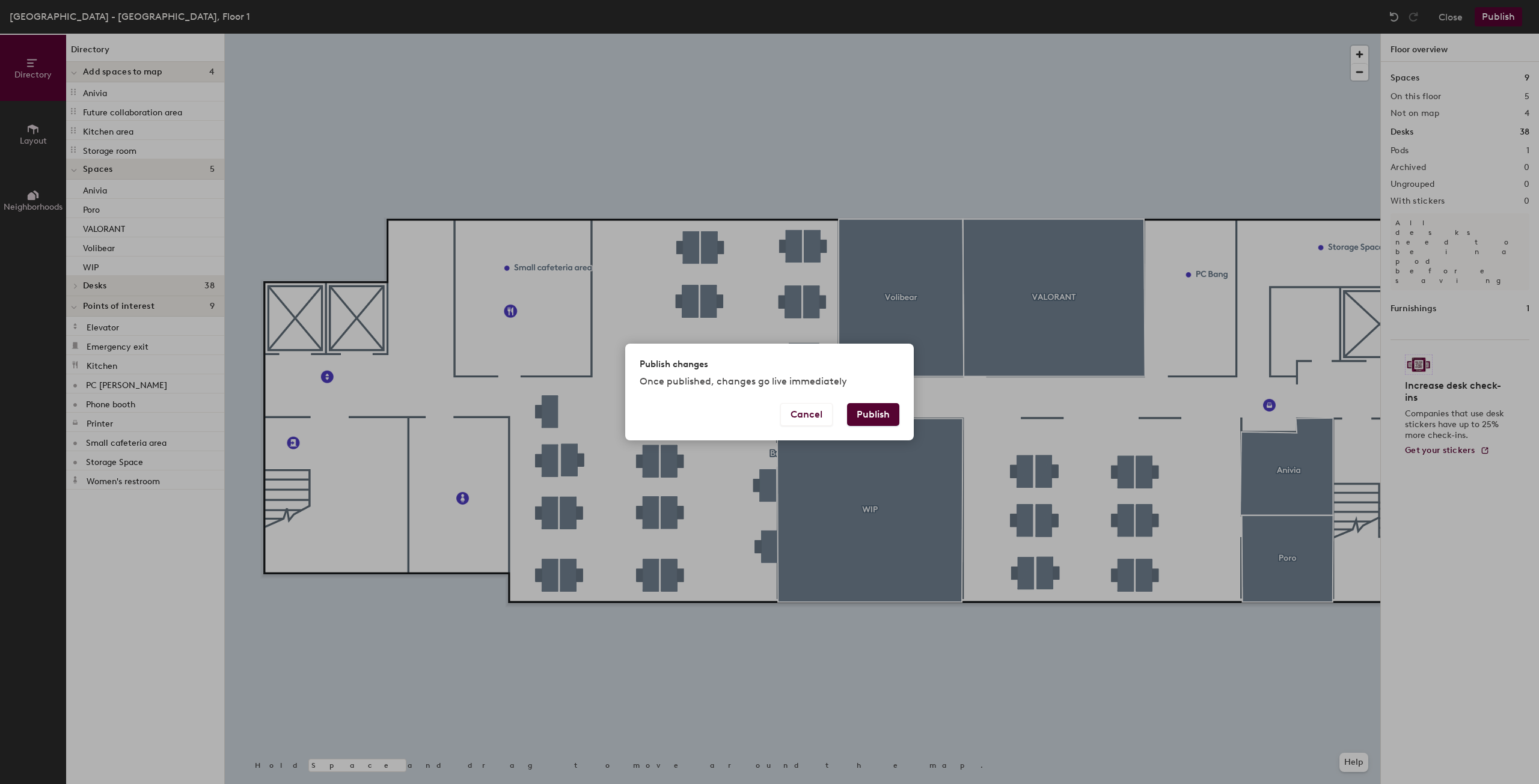
click at [877, 415] on button "Publish" at bounding box center [873, 415] width 52 height 23
